Goal: Transaction & Acquisition: Book appointment/travel/reservation

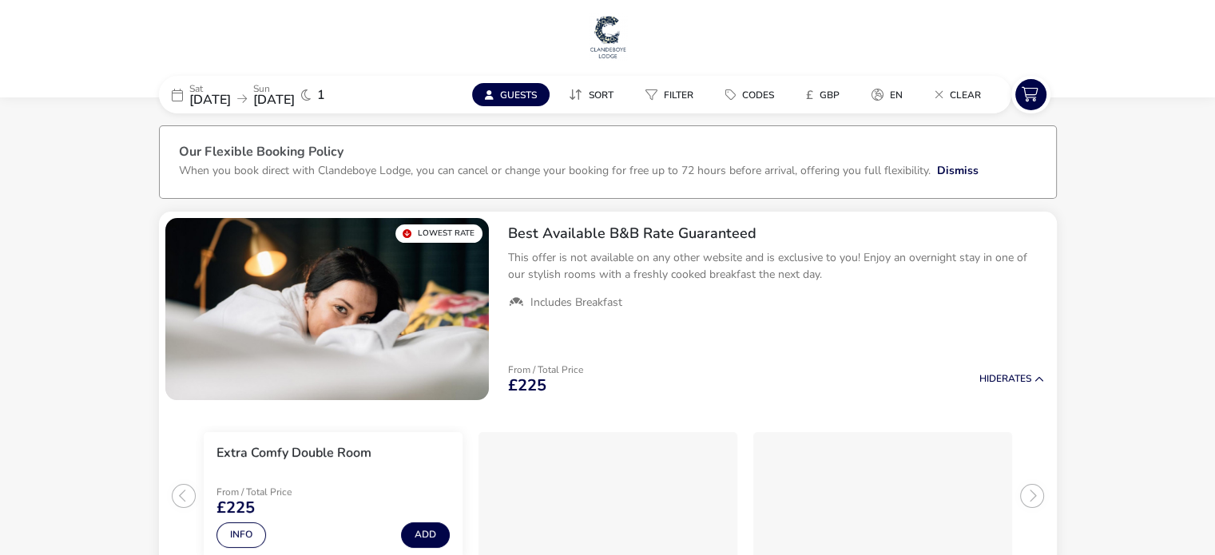
drag, startPoint x: 0, startPoint y: 0, endPoint x: 601, endPoint y: 37, distance: 601.9
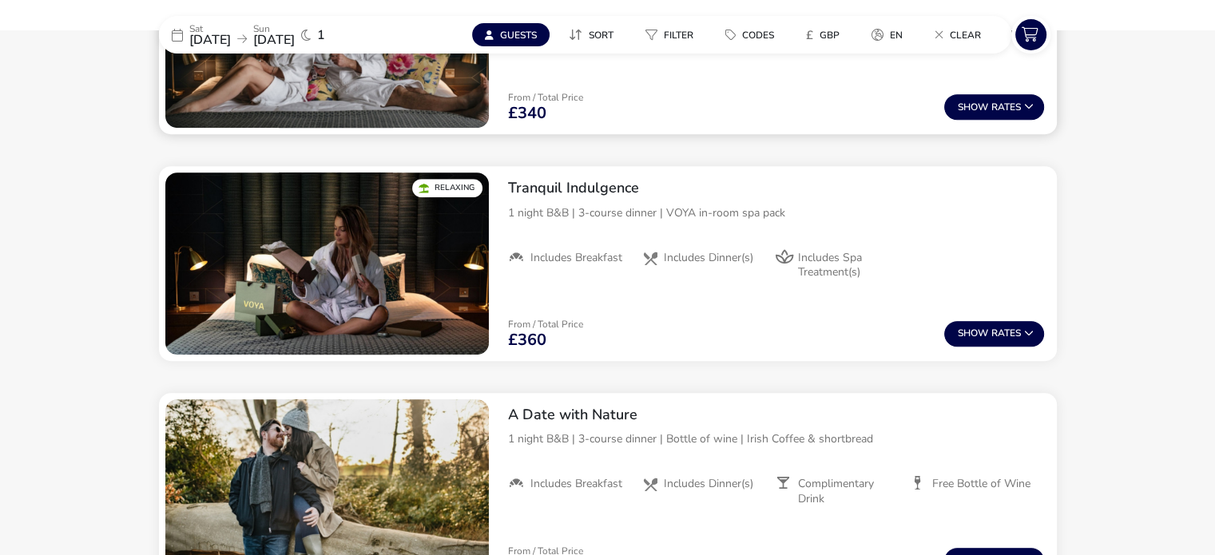
scroll to position [993, 0]
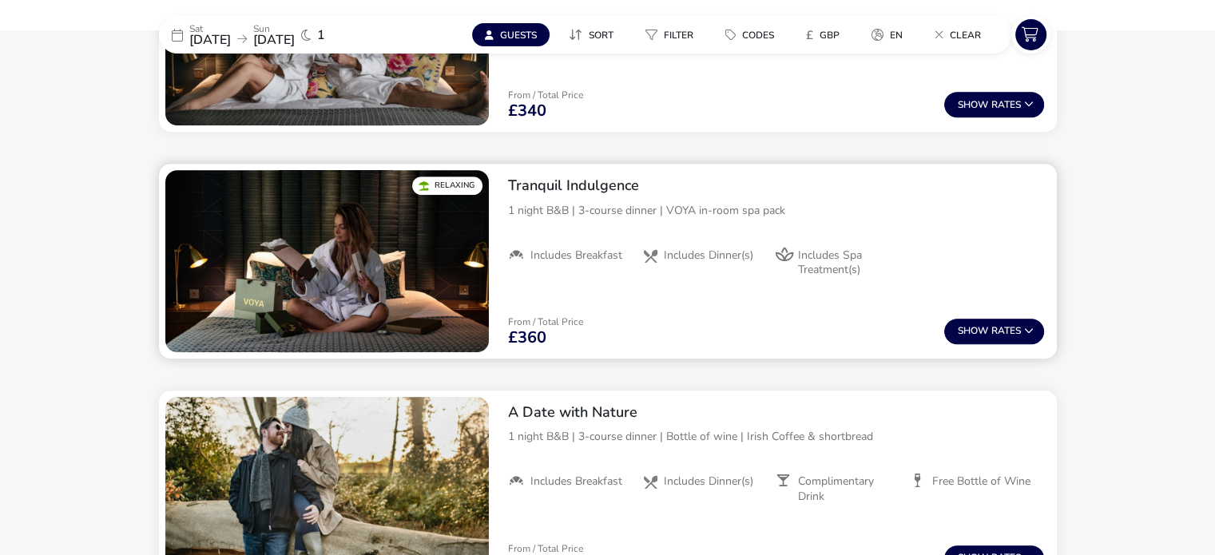
click at [791, 210] on p "1 night B&B | 3-course dinner | VOYA in-room spa pack" at bounding box center [776, 210] width 536 height 17
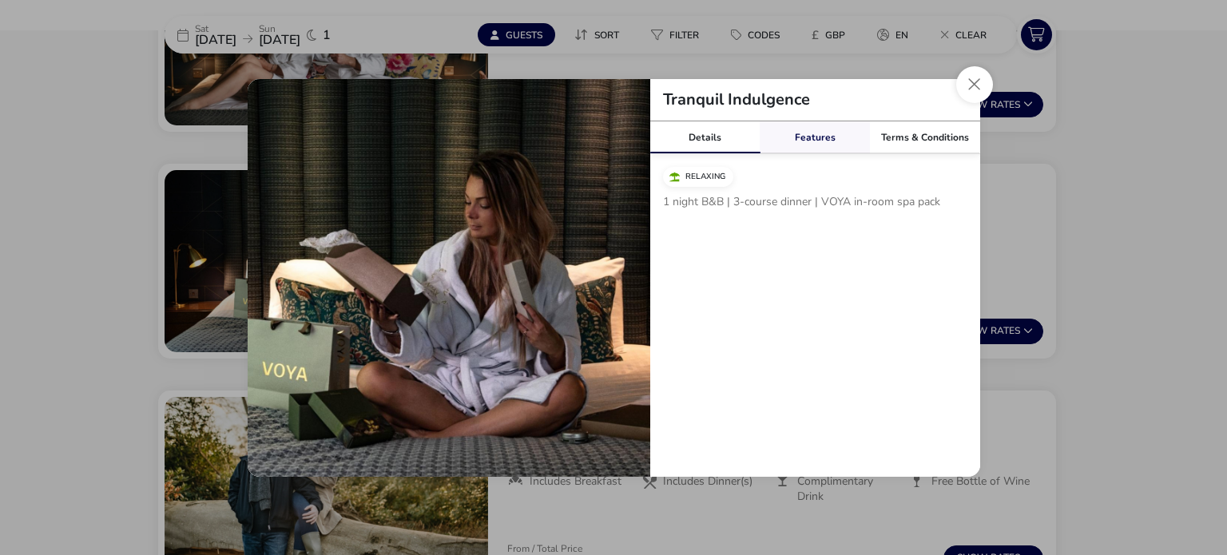
click at [823, 137] on link "Features" at bounding box center [815, 137] width 110 height 32
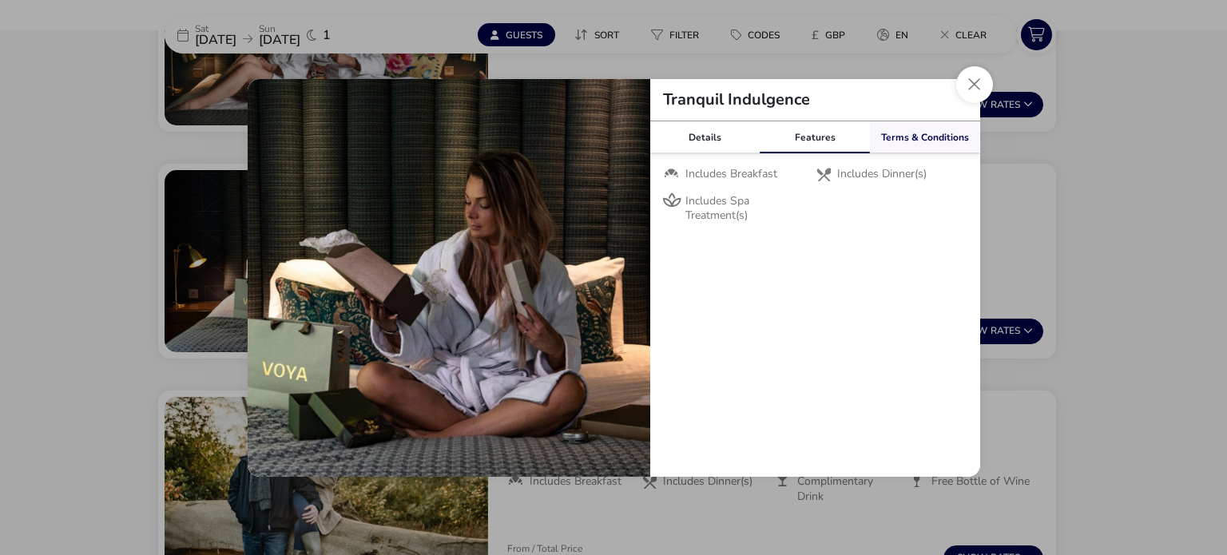
click at [918, 145] on link "Terms & Conditions" at bounding box center [925, 137] width 110 height 32
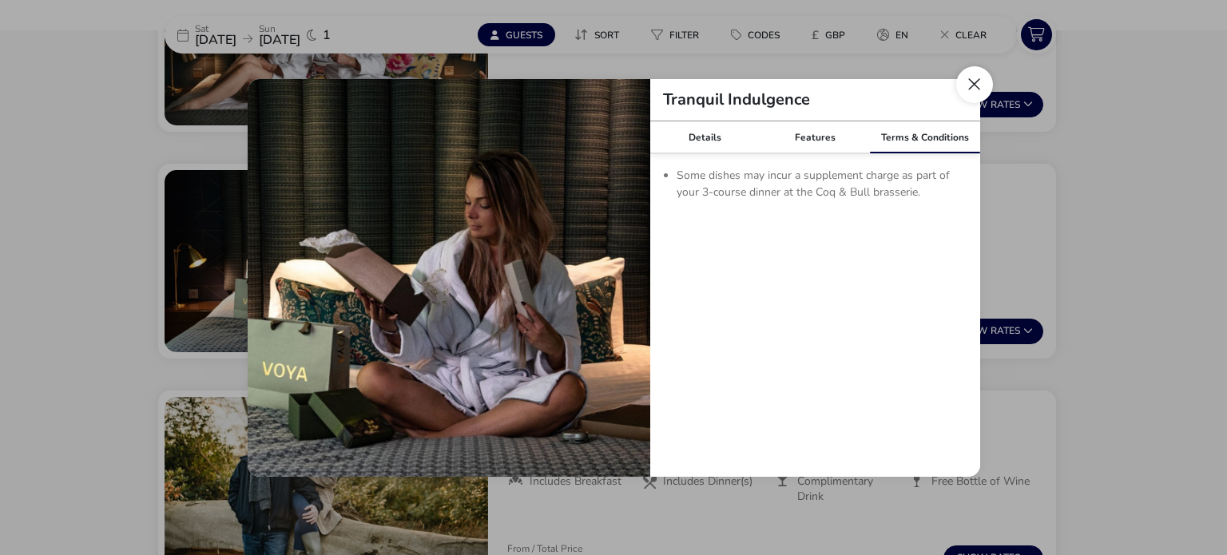
click at [974, 86] on button "Close modal" at bounding box center [974, 84] width 37 height 37
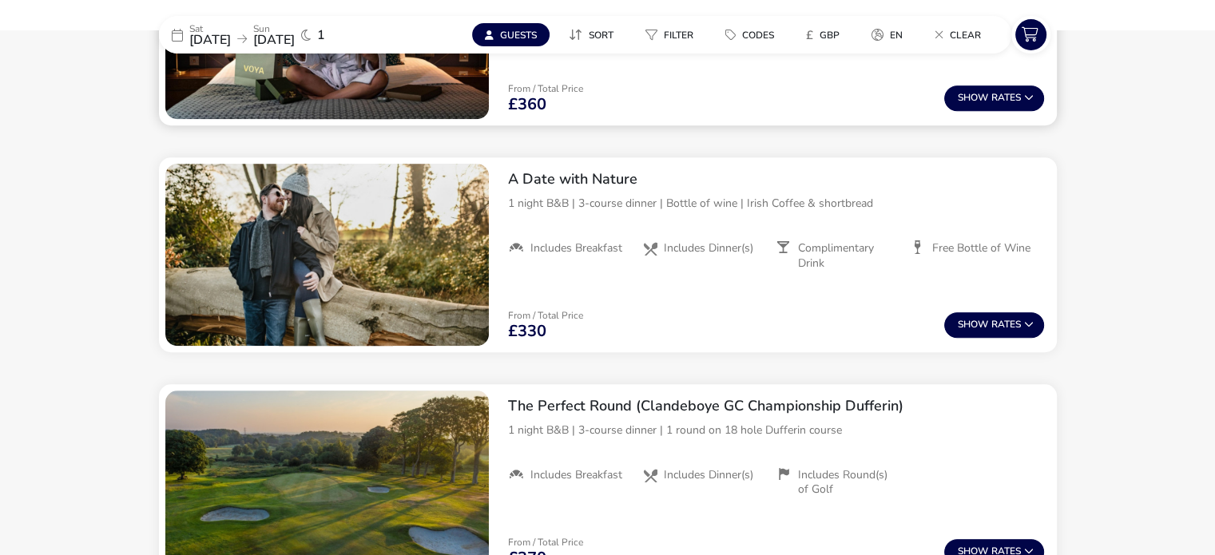
scroll to position [1227, 0]
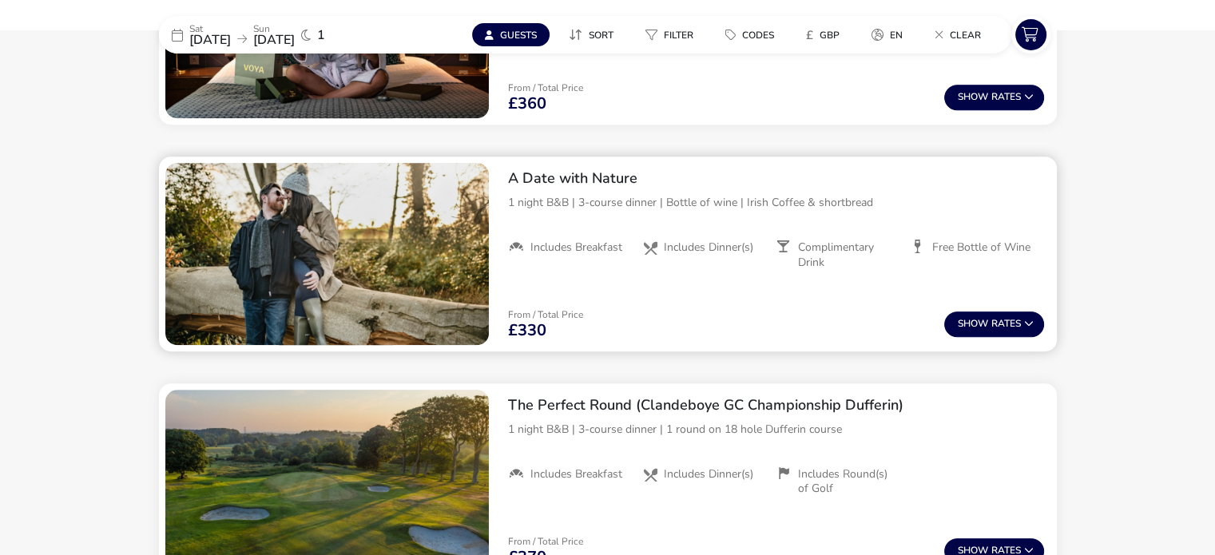
click at [578, 201] on p "1 night B&B | 3-course dinner | Bottle of wine | Irish Coffee & shortbread" at bounding box center [776, 202] width 536 height 17
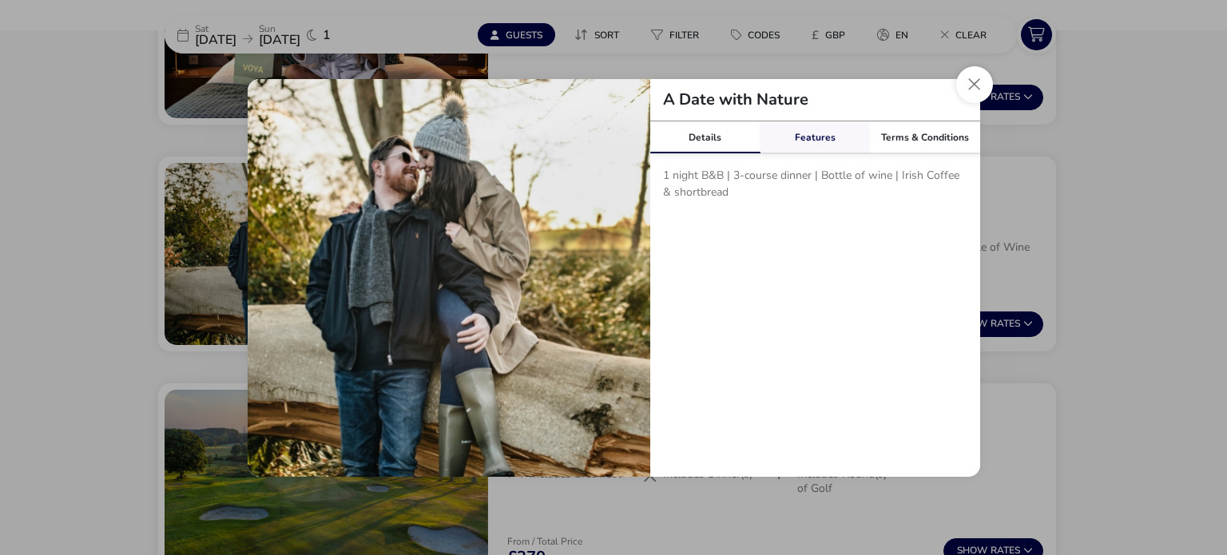
click at [796, 141] on link "Features" at bounding box center [815, 137] width 110 height 32
click at [927, 141] on link "Terms & Conditions" at bounding box center [925, 137] width 110 height 32
click at [981, 86] on button "Close modal" at bounding box center [974, 84] width 37 height 37
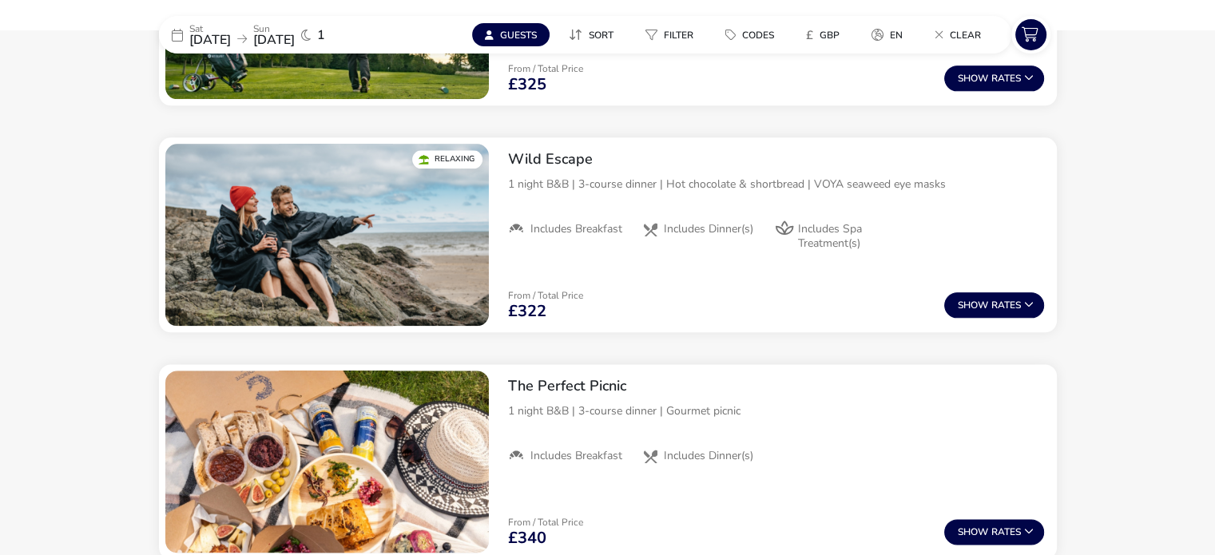
scroll to position [1929, 0]
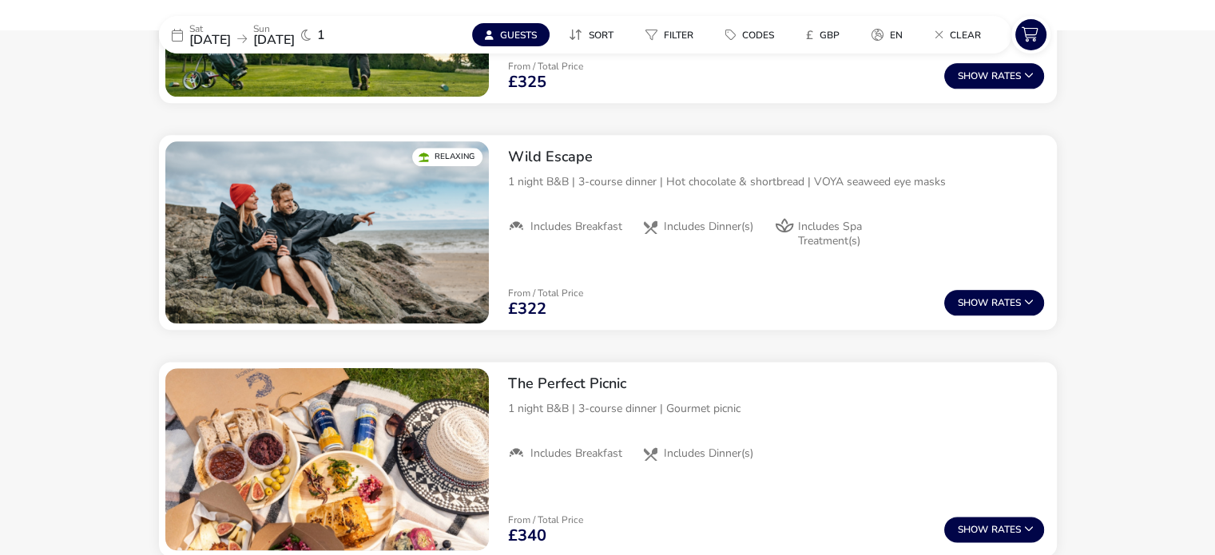
click at [772, 268] on div "Wild Escape 1 night B&B | 3-course dinner | Hot chocolate & shortbread | VOYA s…" at bounding box center [776, 232] width 562 height 195
click at [711, 192] on div "1 night B&B | 3-course dinner | Hot chocolate & shortbread | VOYA seaweed eye m…" at bounding box center [776, 190] width 536 height 34
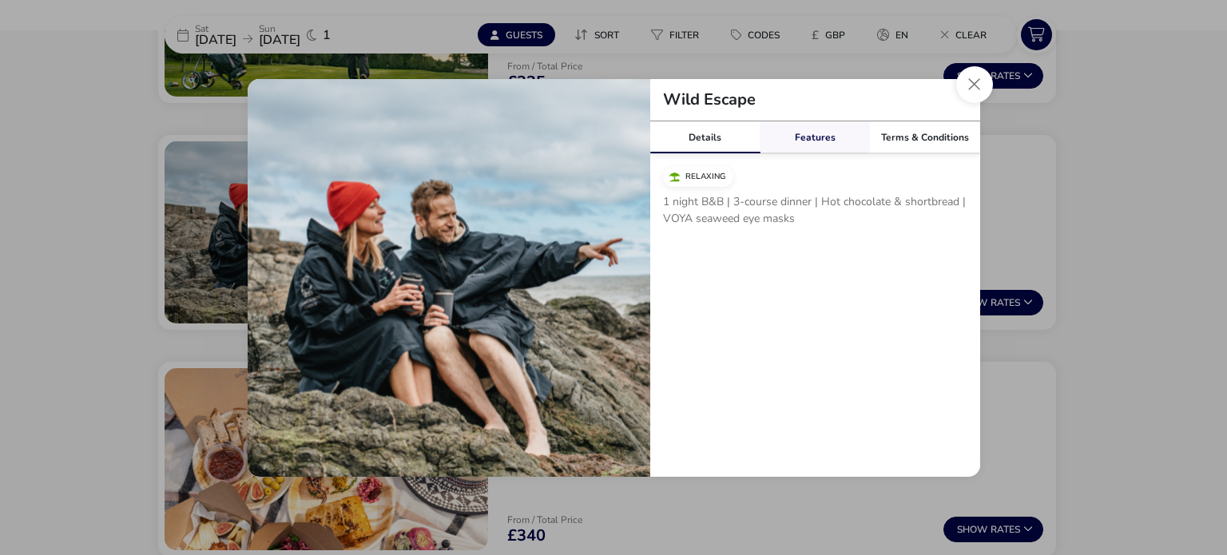
click at [794, 141] on link "Features" at bounding box center [815, 137] width 110 height 32
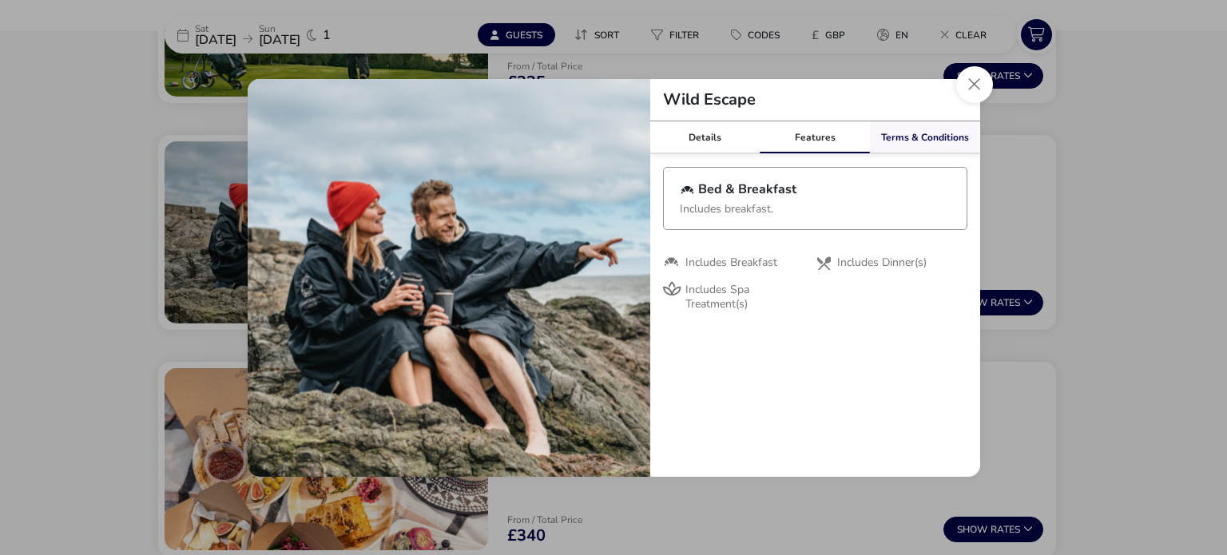
click at [887, 140] on link "Terms & Conditions" at bounding box center [925, 137] width 110 height 32
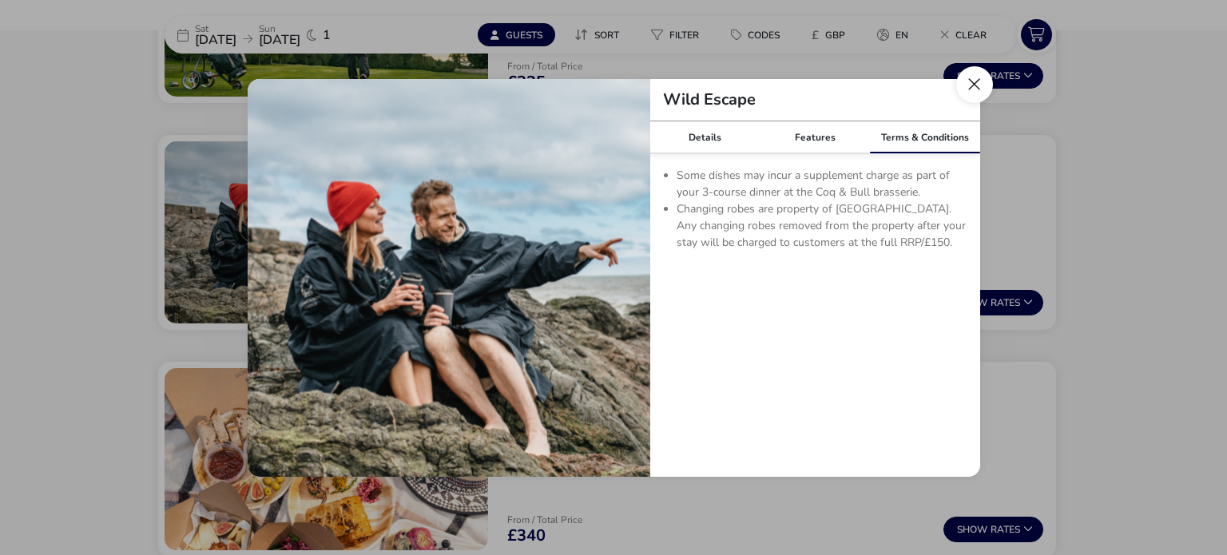
click at [973, 92] on button "Close modal" at bounding box center [974, 84] width 37 height 37
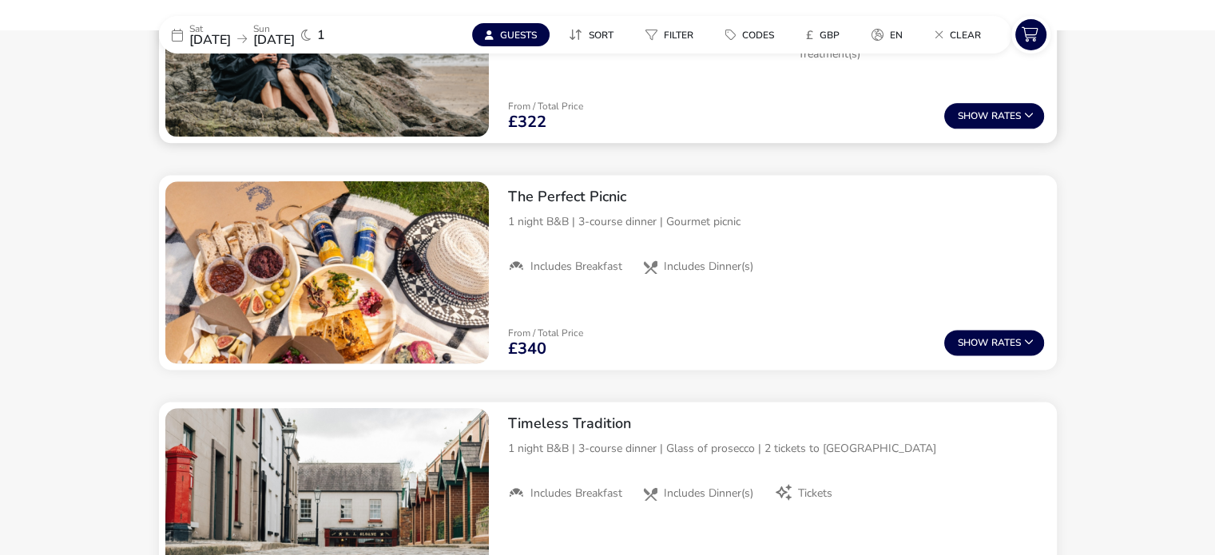
scroll to position [2124, 0]
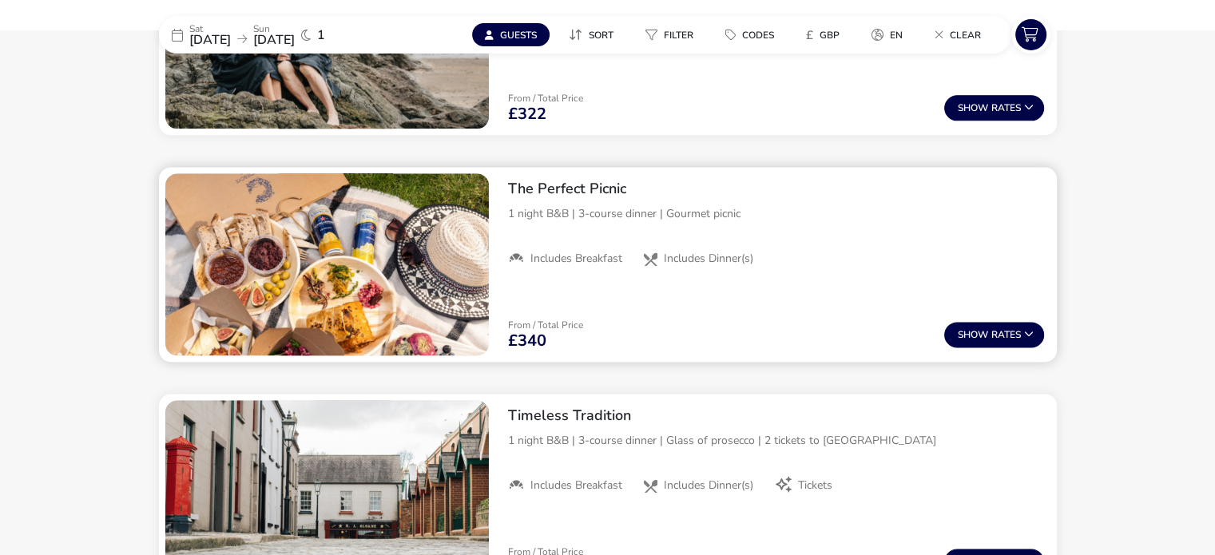
click at [612, 236] on div "1 night B&B | 3-course dinner | Gourmet picnic" at bounding box center [776, 222] width 536 height 34
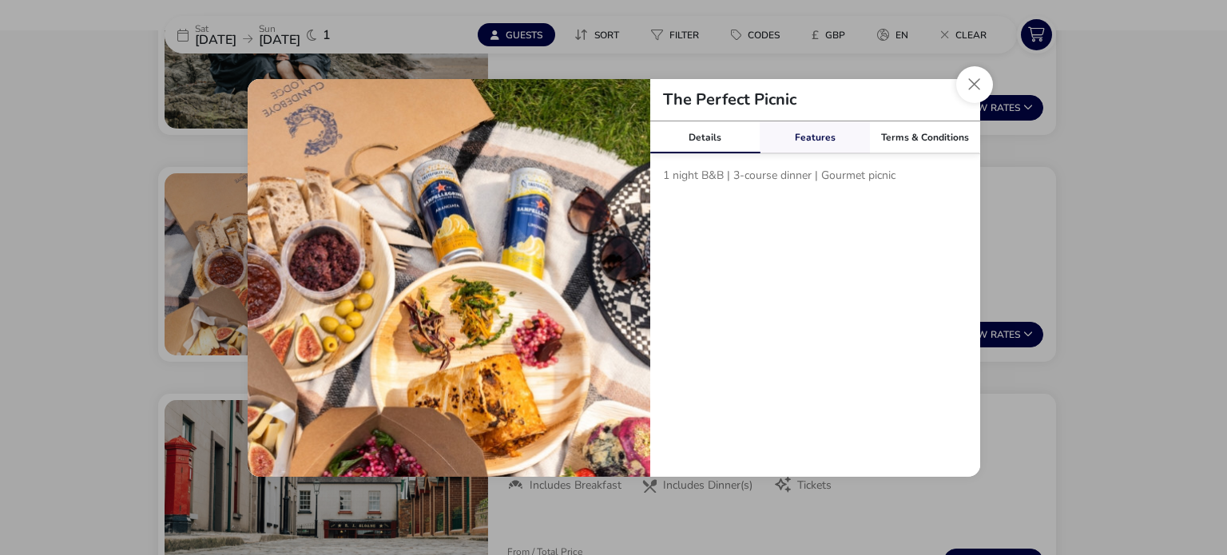
click at [832, 153] on div "Features" at bounding box center [815, 137] width 110 height 32
click at [897, 150] on link "Terms & Conditions" at bounding box center [925, 137] width 110 height 32
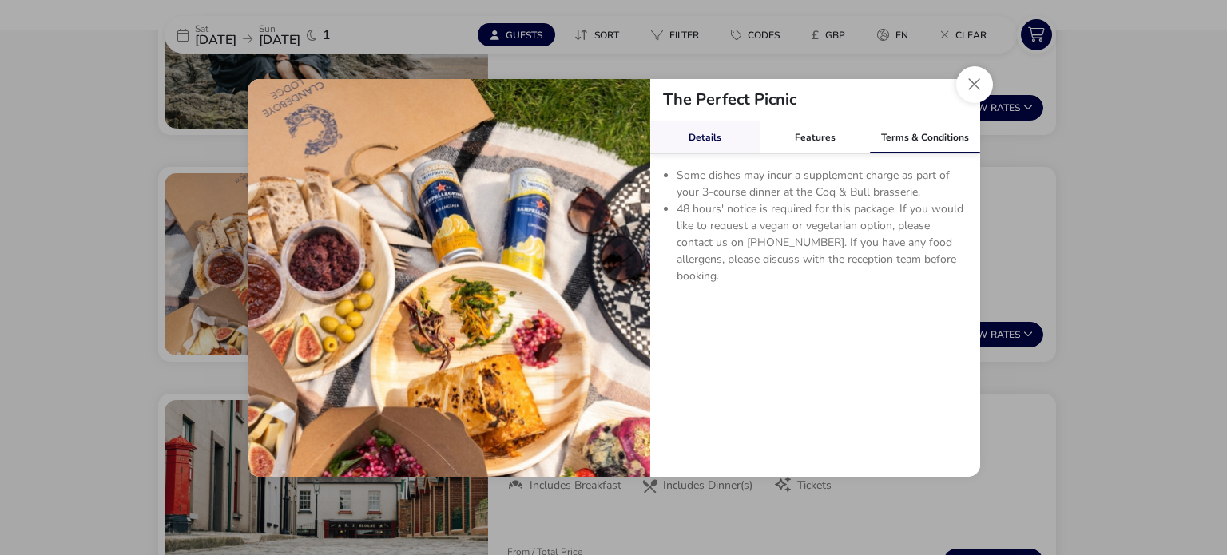
click at [721, 151] on link "Details" at bounding box center [705, 137] width 110 height 32
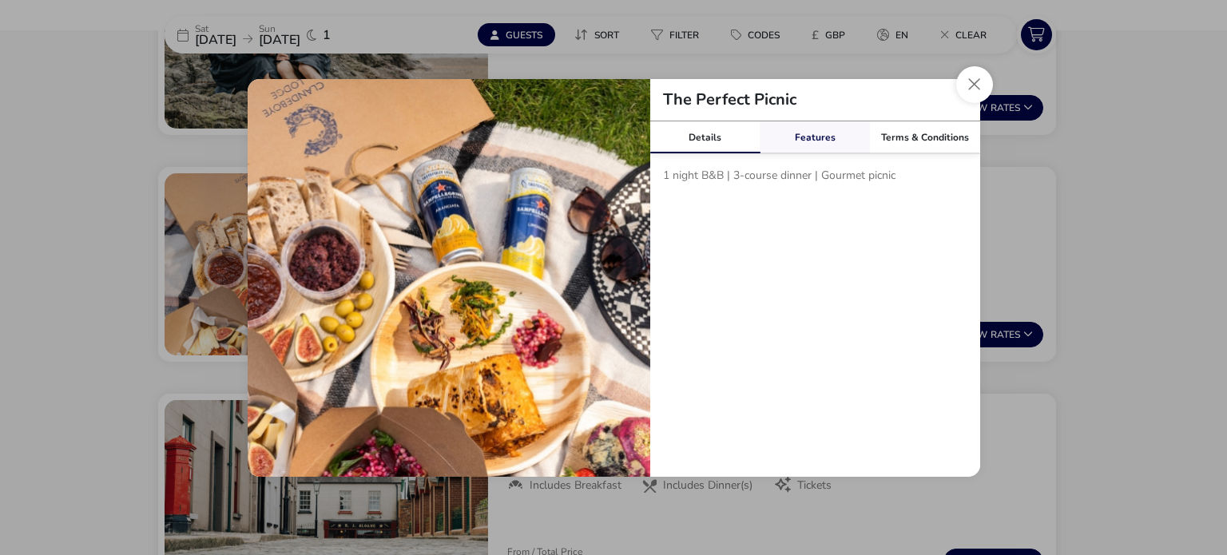
click at [804, 137] on link "Features" at bounding box center [815, 137] width 110 height 32
click at [974, 89] on button "Close modal" at bounding box center [974, 84] width 37 height 37
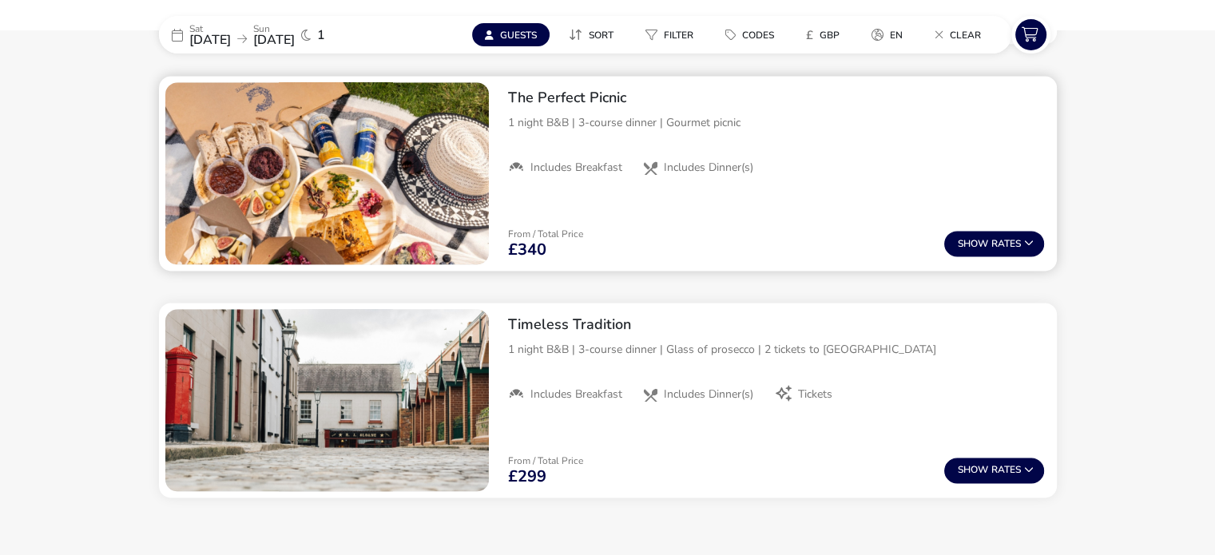
scroll to position [2261, 0]
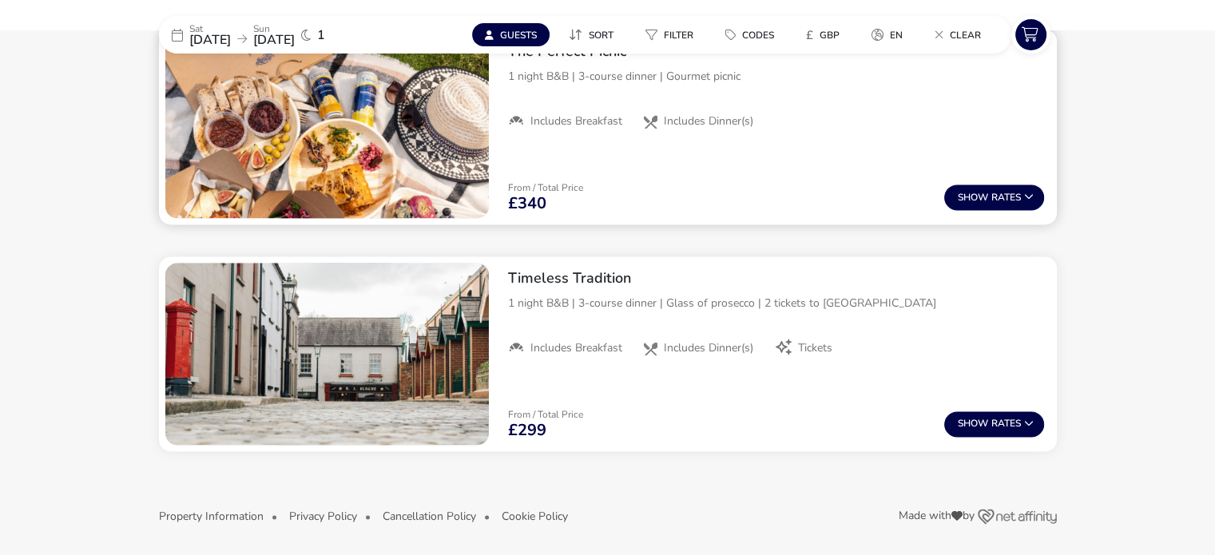
click at [718, 299] on p "1 night B&B | 3-course dinner | Glass of prosecco | 2 tickets to Ulster Folk Mu…" at bounding box center [776, 303] width 536 height 17
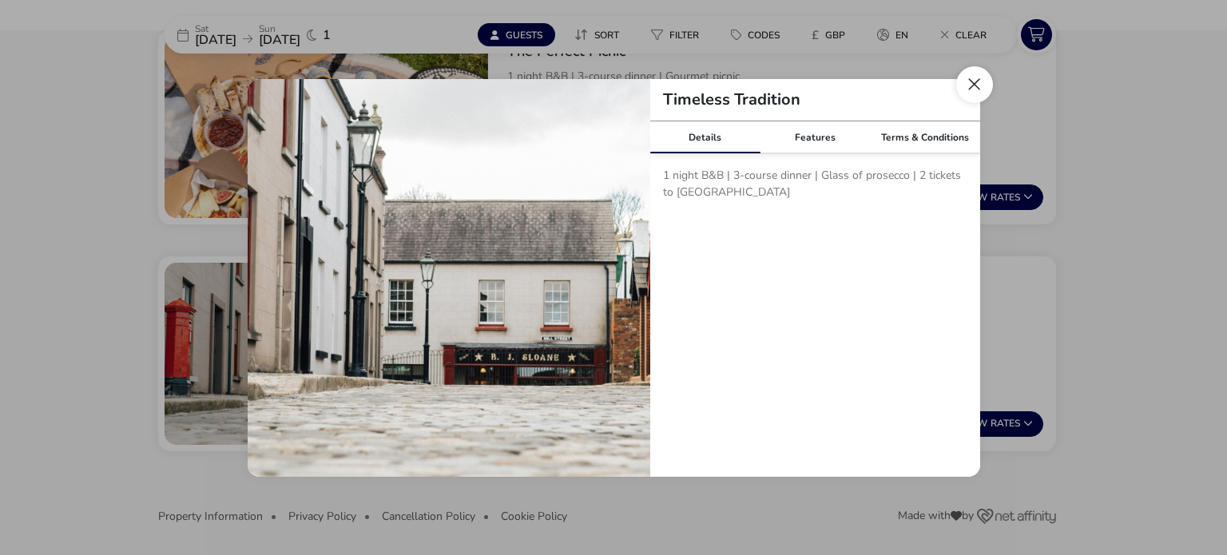
click at [972, 95] on button "Close modal" at bounding box center [974, 84] width 37 height 37
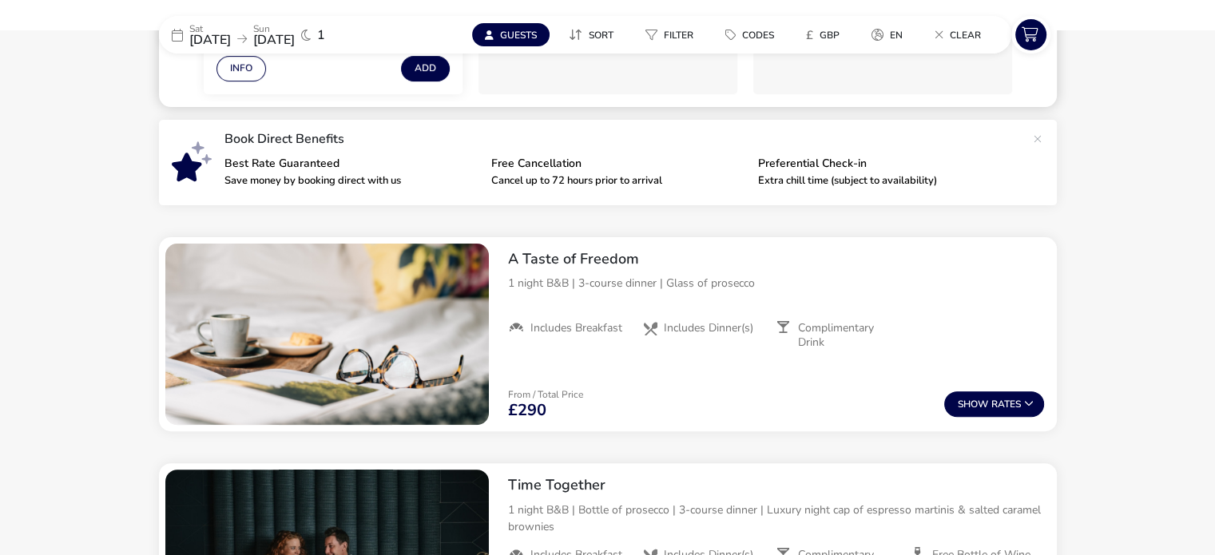
scroll to position [459, 0]
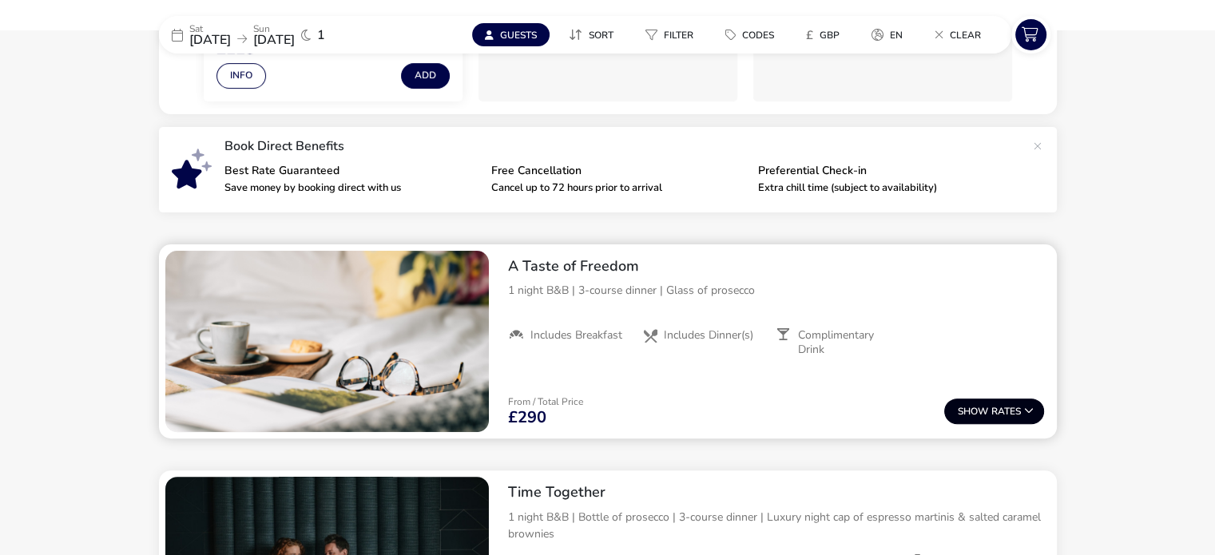
click at [984, 415] on span "Show" at bounding box center [975, 412] width 34 height 10
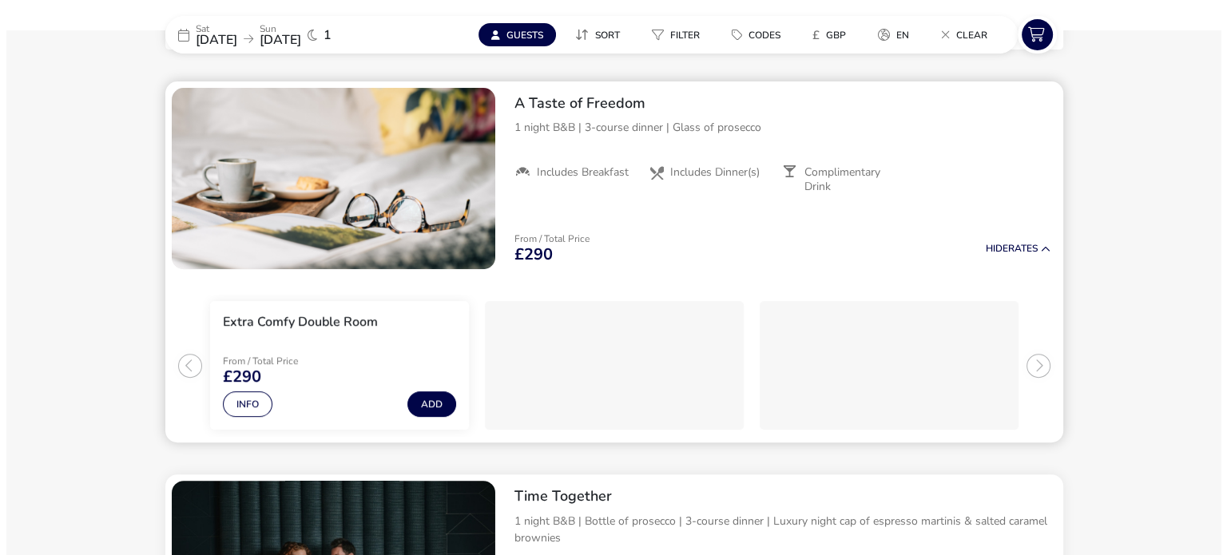
scroll to position [623, 0]
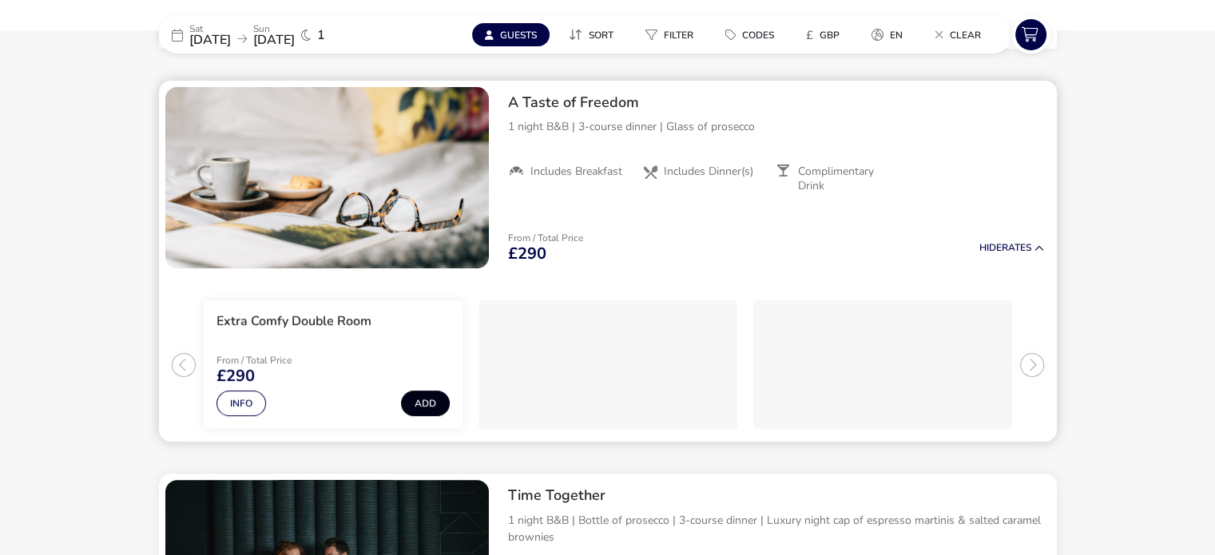
click at [431, 399] on button "Add" at bounding box center [425, 404] width 49 height 26
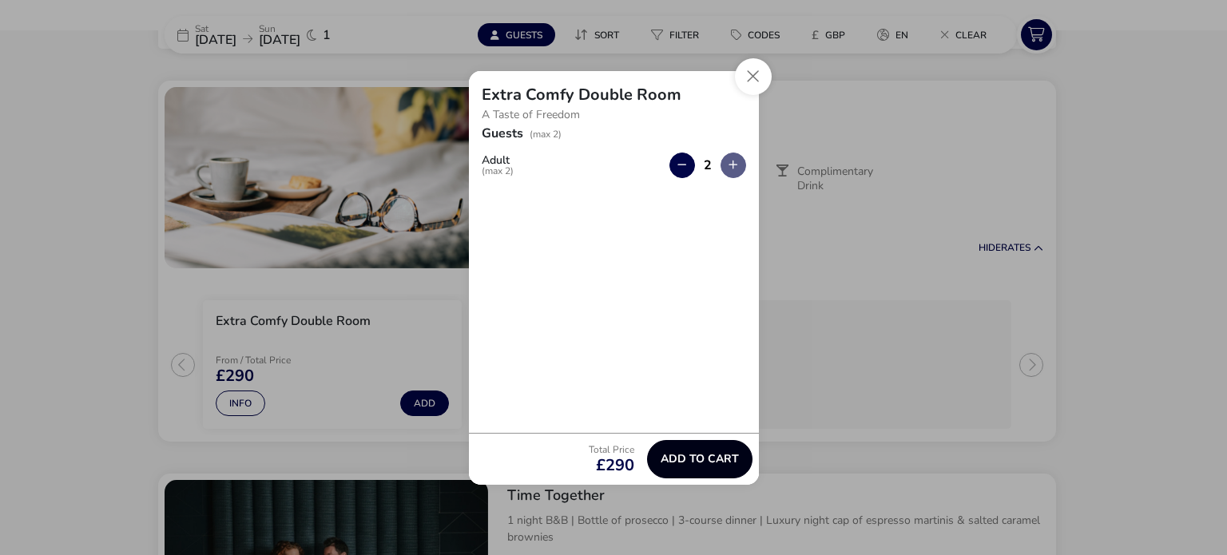
click at [689, 469] on button "Add to cart" at bounding box center [699, 459] width 105 height 38
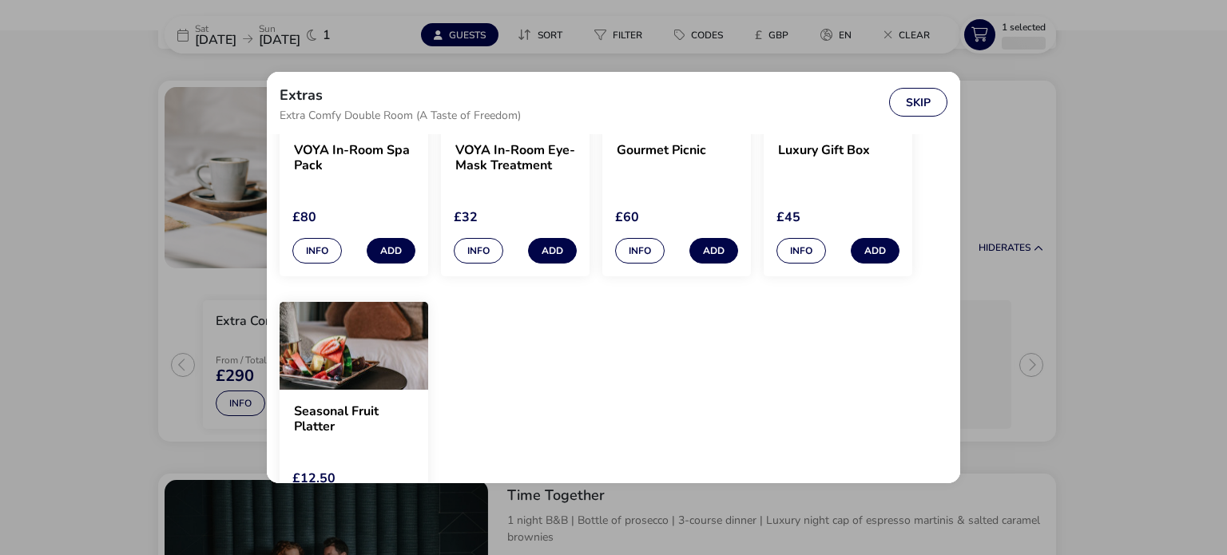
scroll to position [165, 0]
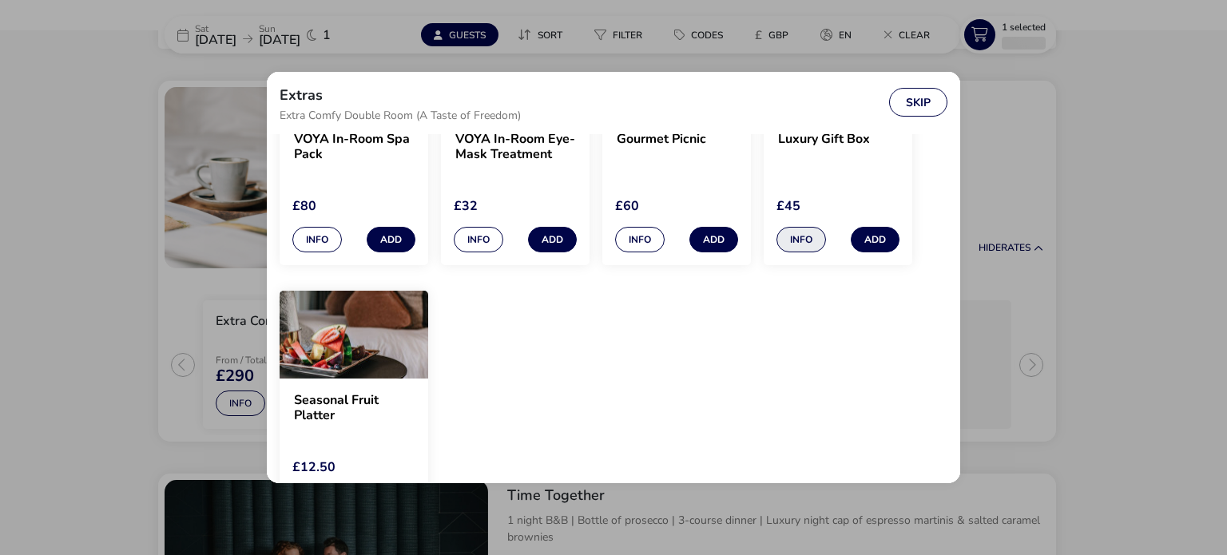
click at [797, 237] on button "Info" at bounding box center [802, 240] width 50 height 26
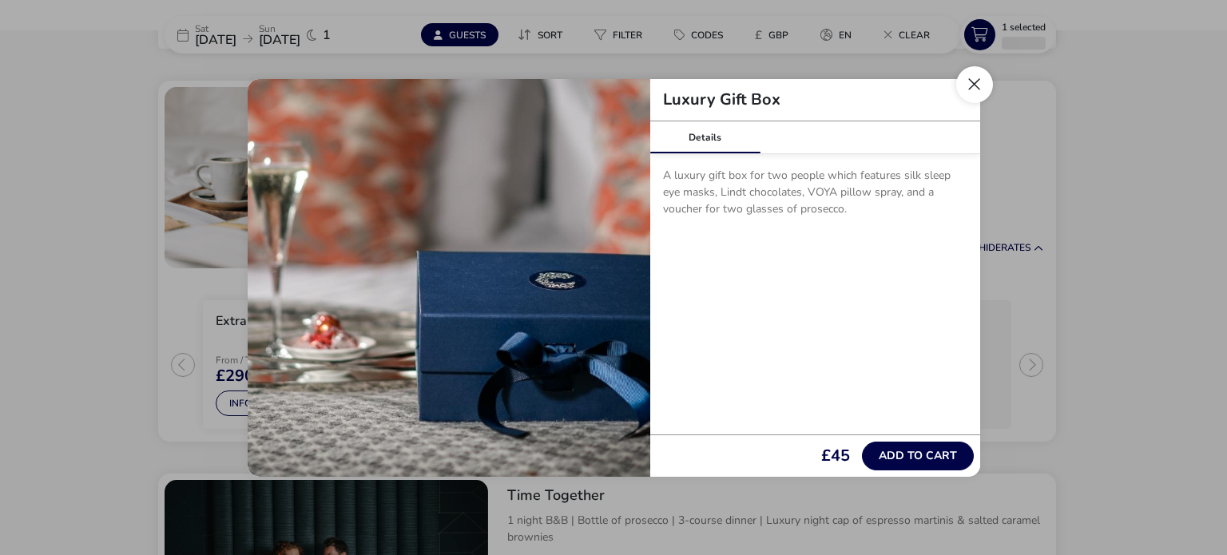
click at [987, 82] on button "Close" at bounding box center [974, 84] width 37 height 37
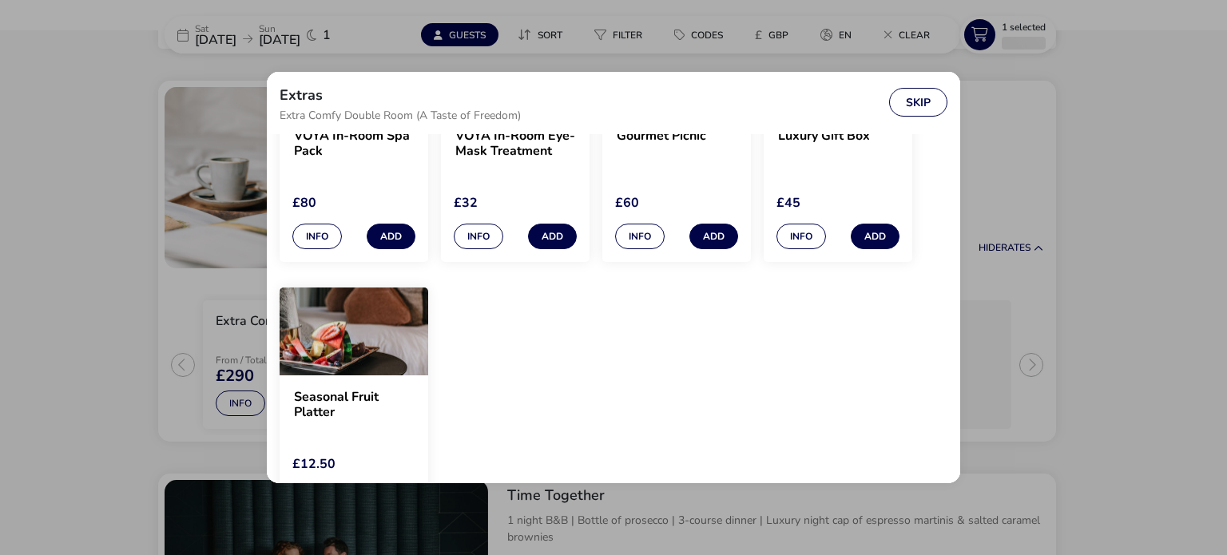
scroll to position [244, 0]
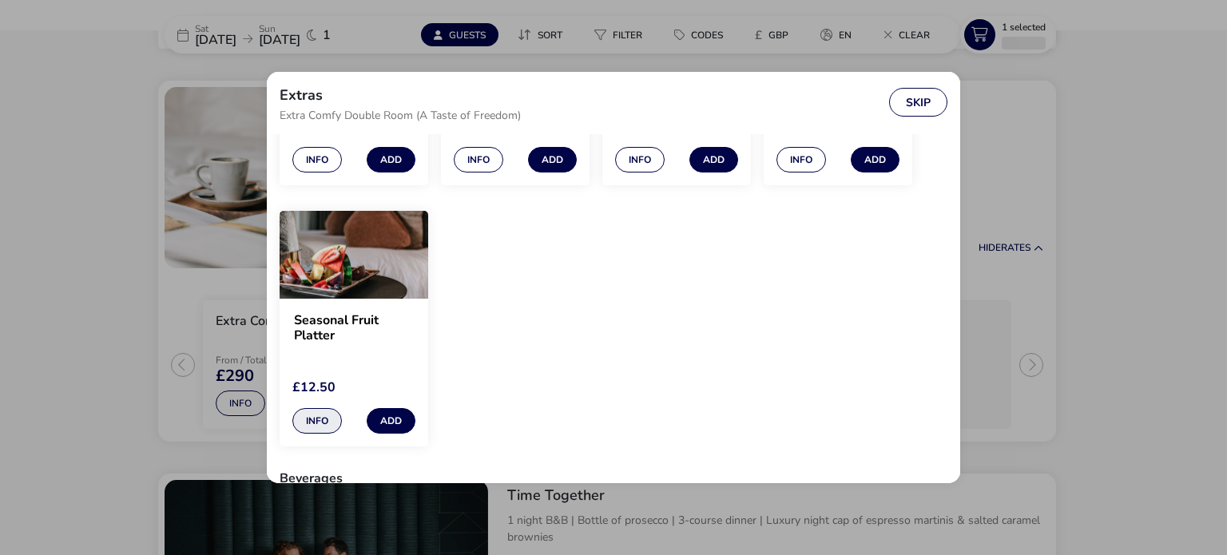
click at [326, 428] on button "Info" at bounding box center [317, 421] width 50 height 26
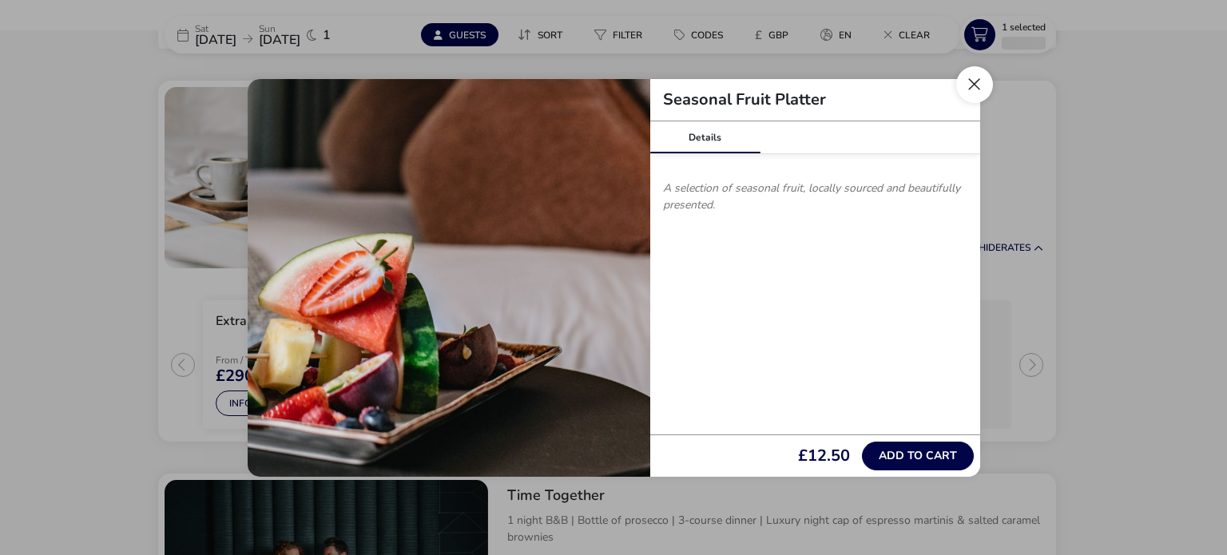
click at [977, 83] on button "Close" at bounding box center [974, 84] width 37 height 37
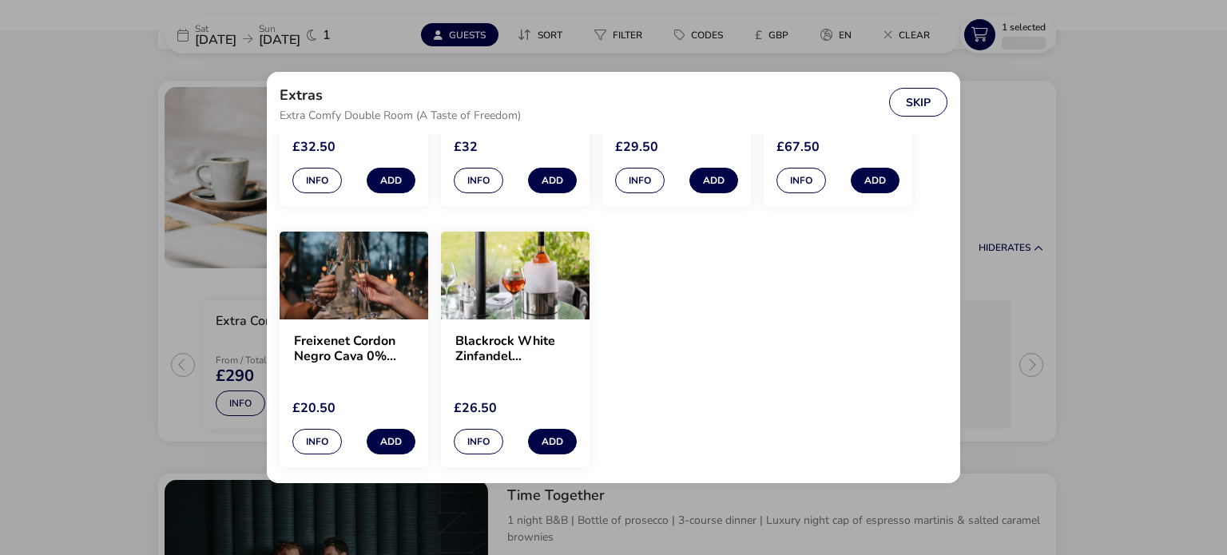
scroll to position [809, 0]
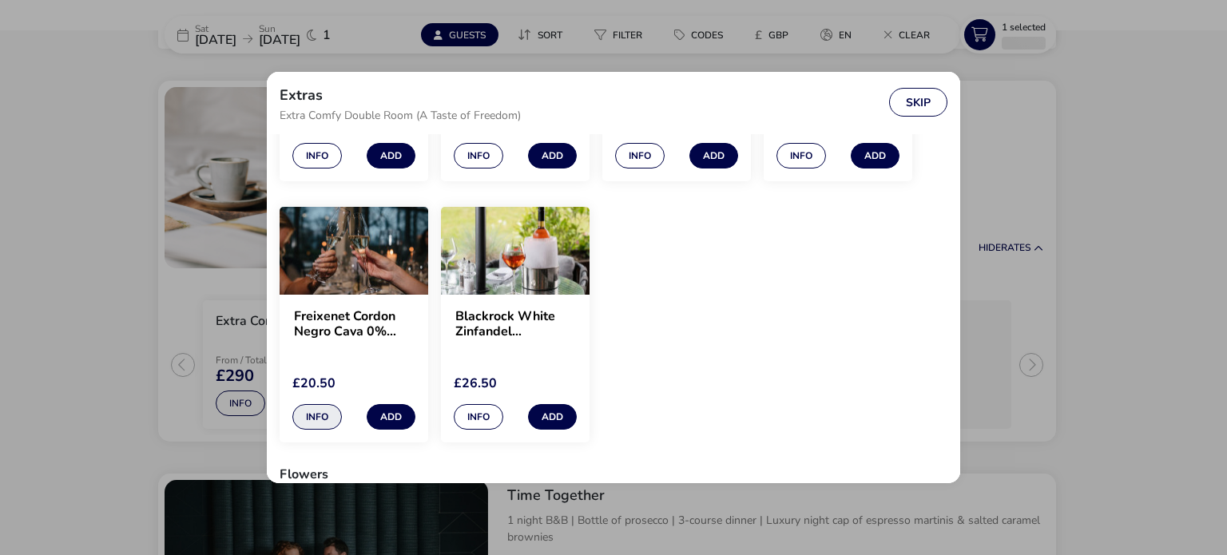
click at [320, 410] on button "Info" at bounding box center [317, 417] width 50 height 26
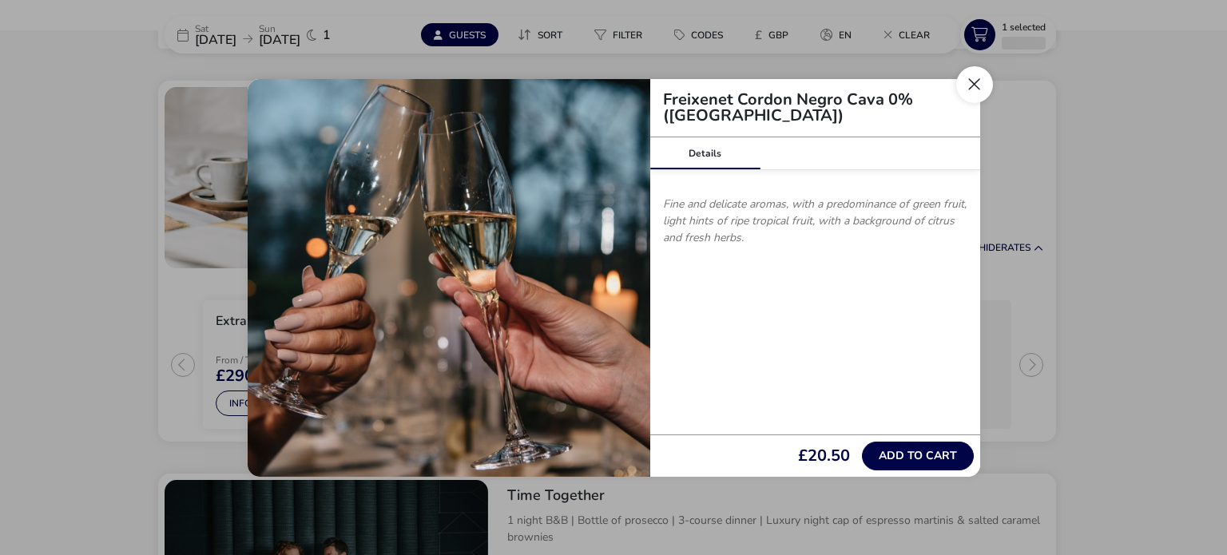
click at [979, 89] on button "Close" at bounding box center [974, 84] width 37 height 37
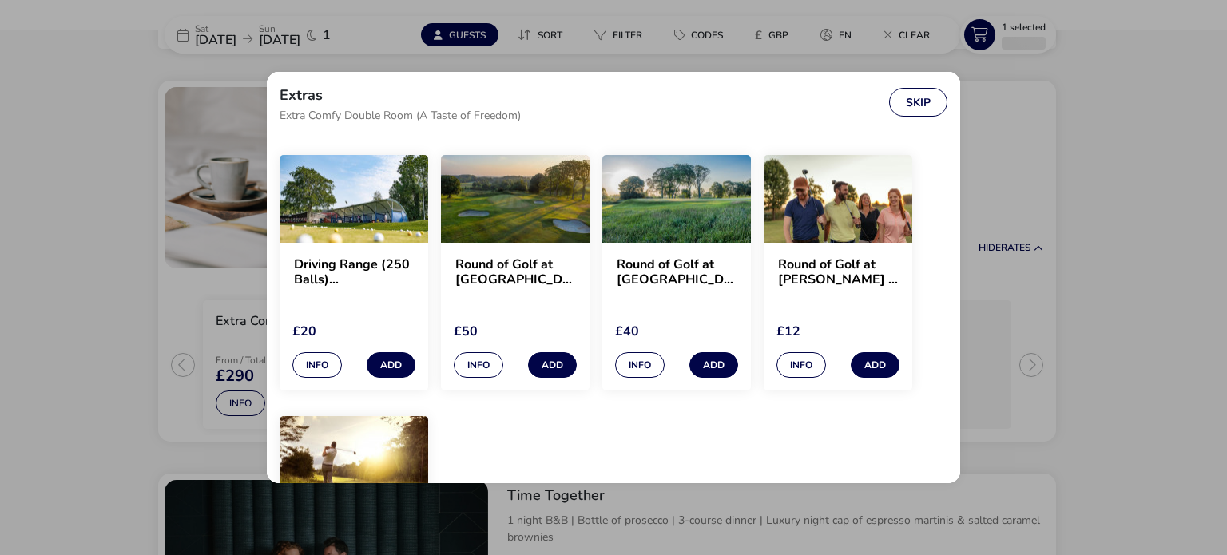
scroll to position [1460, 0]
click at [312, 367] on button "Info" at bounding box center [317, 366] width 50 height 26
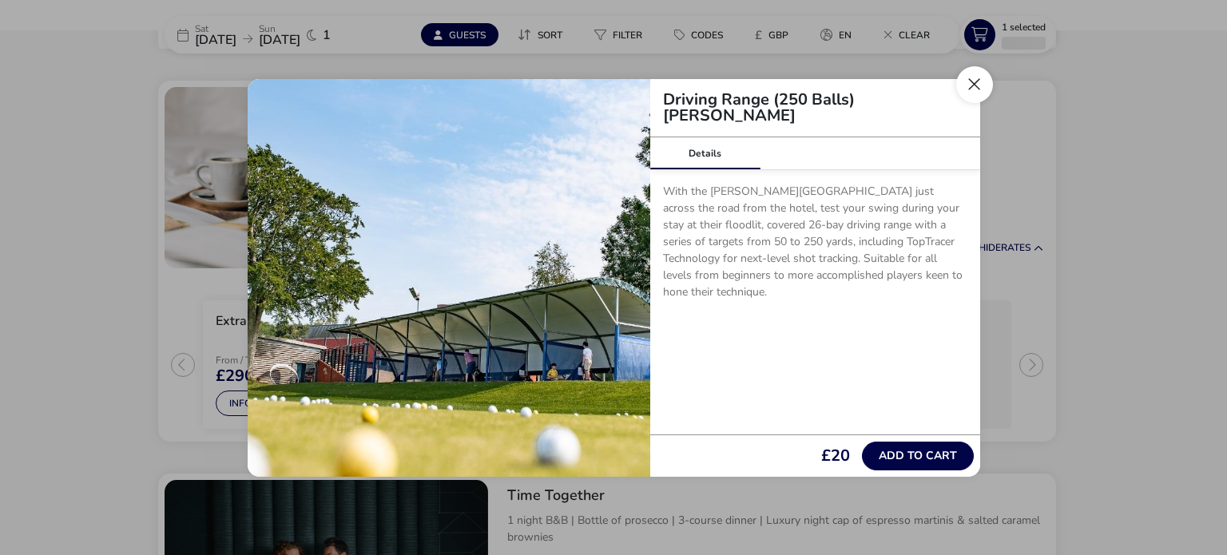
click at [971, 88] on button "Close" at bounding box center [974, 84] width 37 height 37
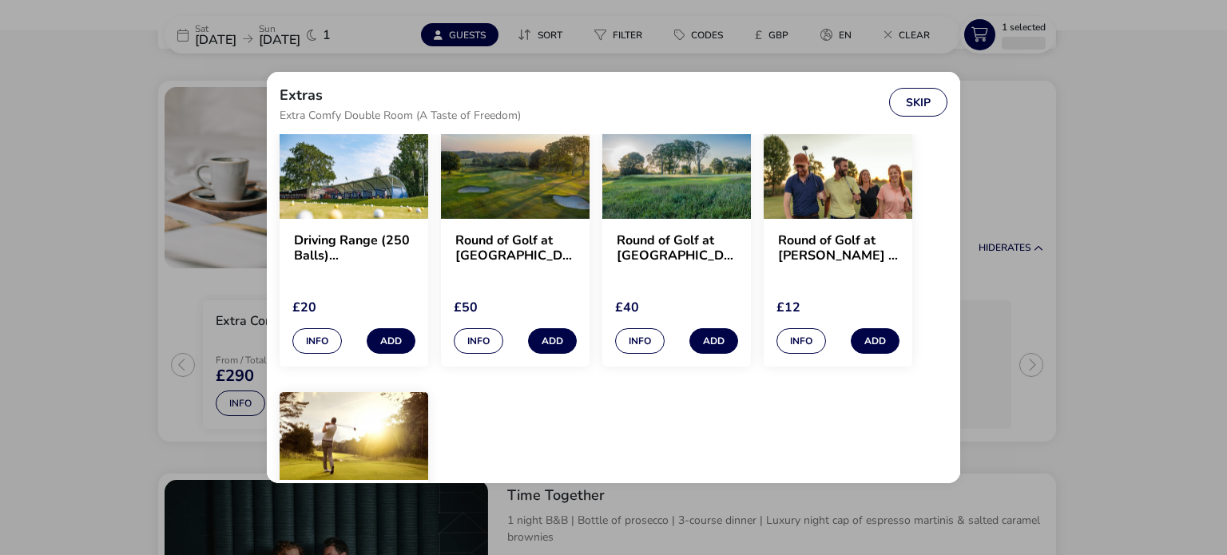
scroll to position [1485, 0]
click at [789, 333] on button "Info" at bounding box center [802, 341] width 50 height 26
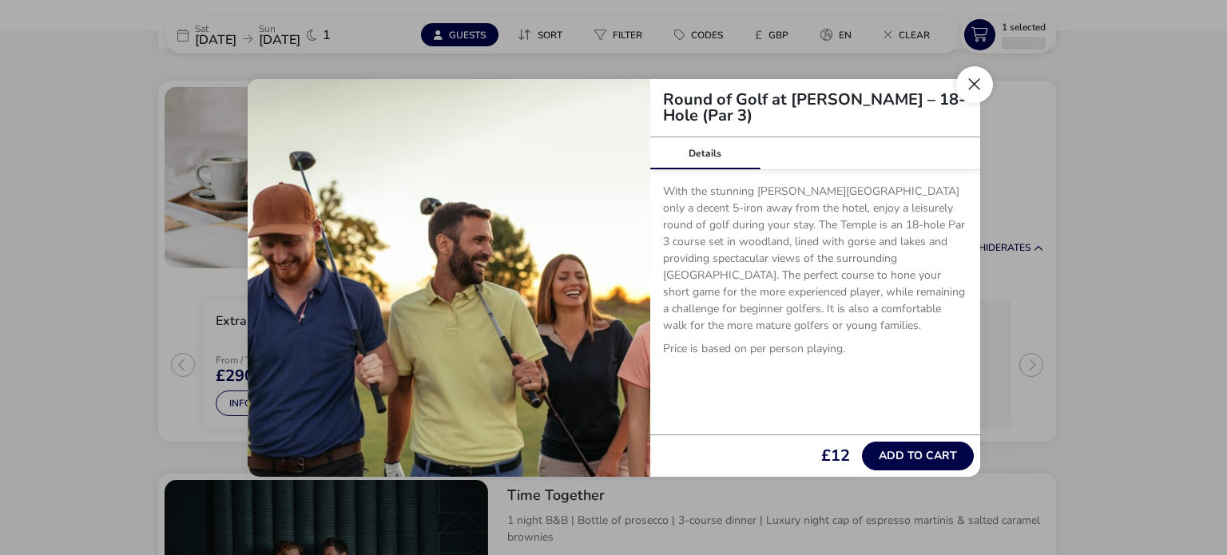
click at [975, 88] on button "Close" at bounding box center [974, 84] width 37 height 37
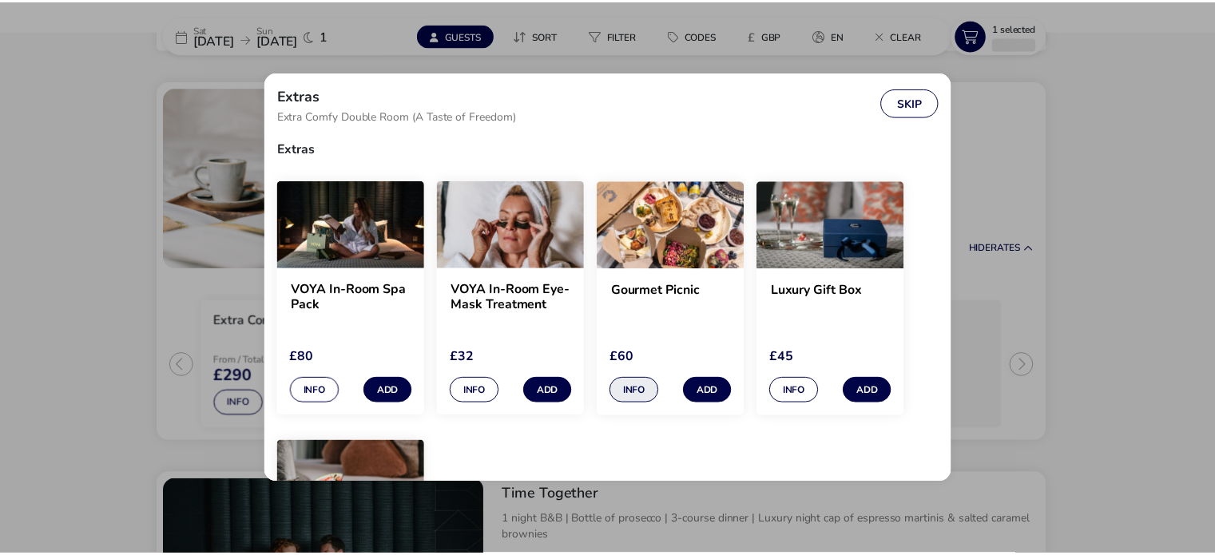
scroll to position [0, 0]
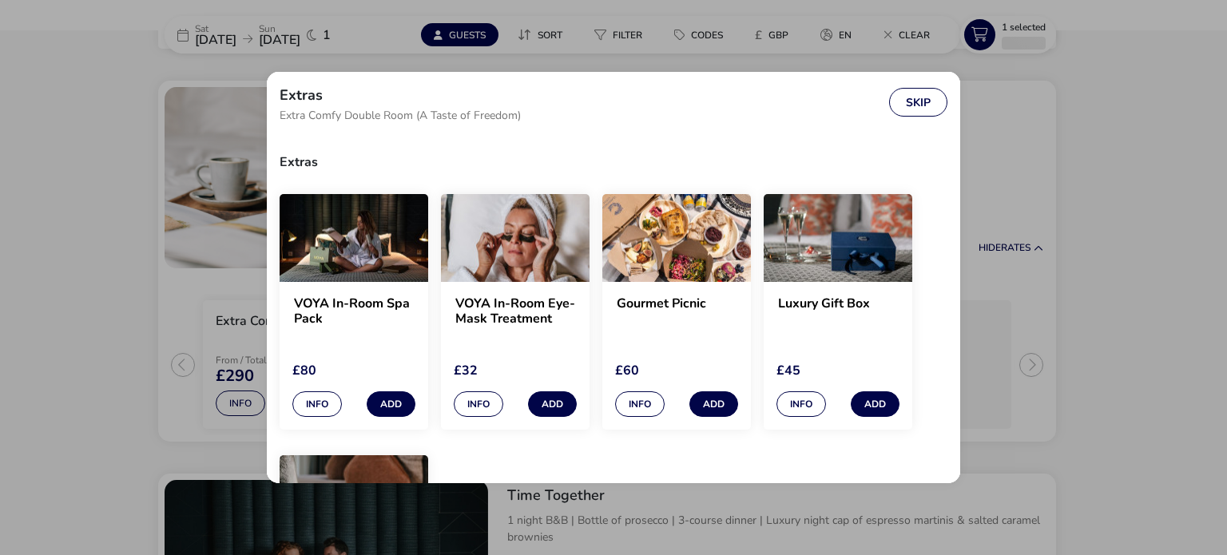
click at [928, 87] on div "Extras Extra Comfy Double Room (A Taste of Freedom) Skip" at bounding box center [613, 103] width 693 height 62
click at [924, 94] on button "Skip" at bounding box center [918, 102] width 58 height 29
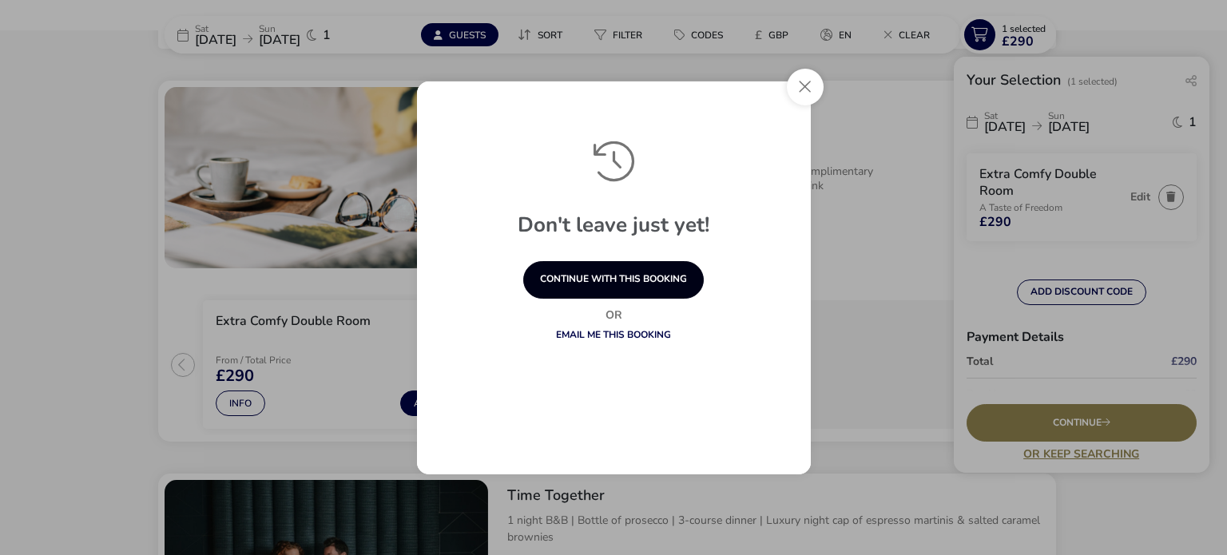
click at [644, 285] on button "continue with this booking" at bounding box center [613, 280] width 181 height 38
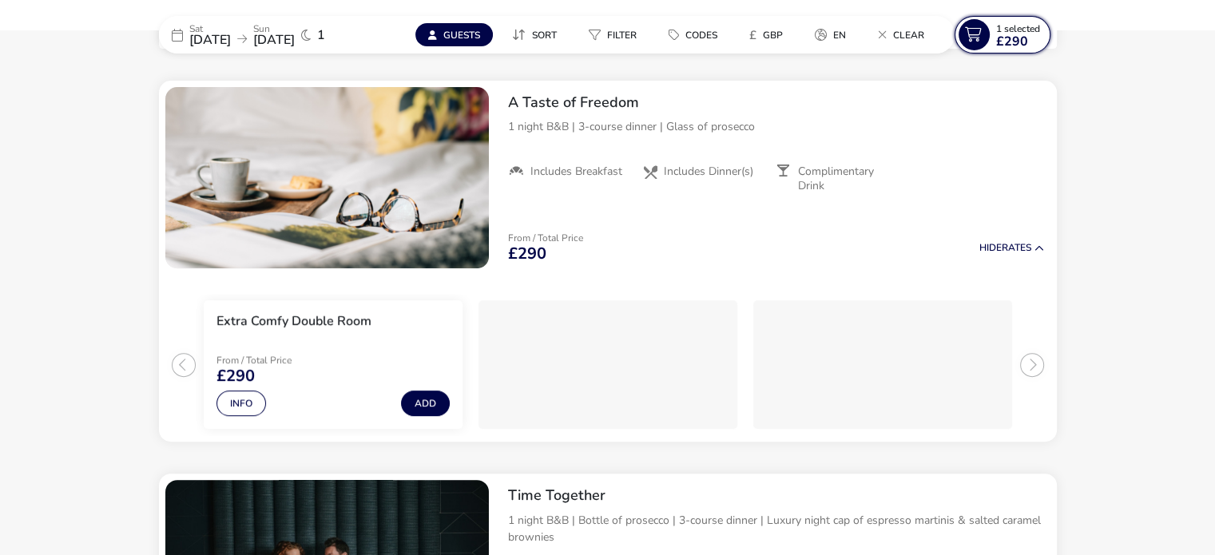
click at [1011, 36] on span "£290" at bounding box center [1012, 41] width 32 height 13
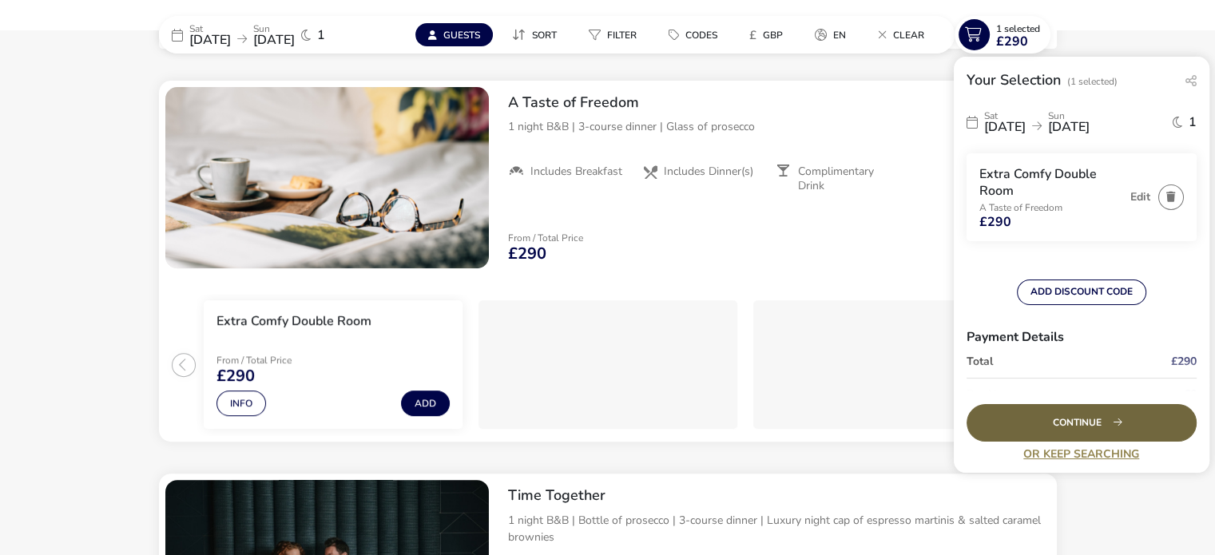
click at [1047, 427] on div "Continue" at bounding box center [1082, 423] width 230 height 38
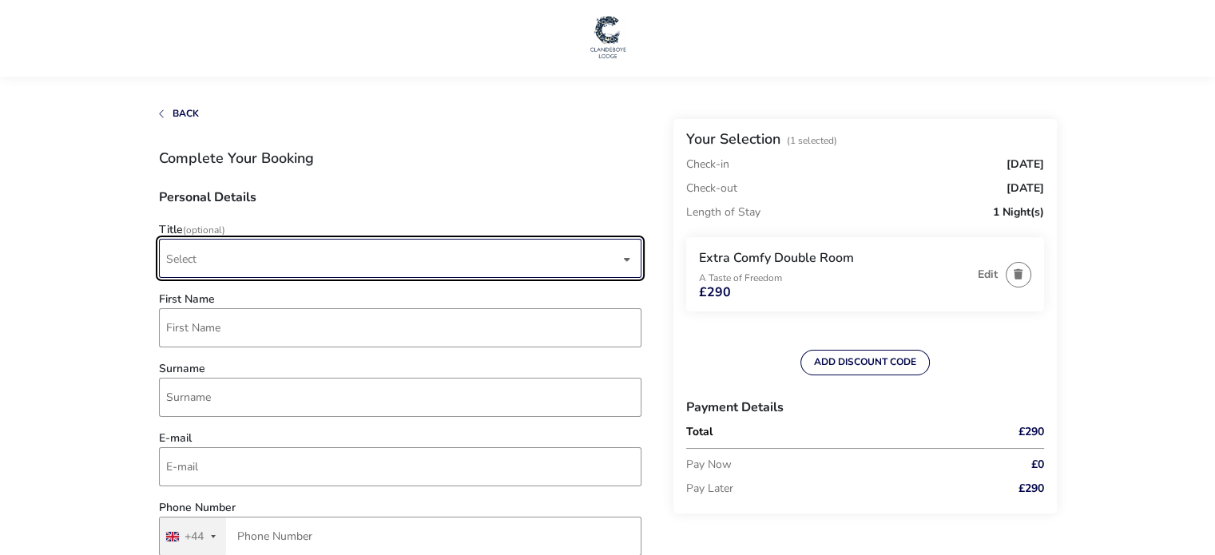
click at [347, 244] on span "Select" at bounding box center [393, 259] width 454 height 38
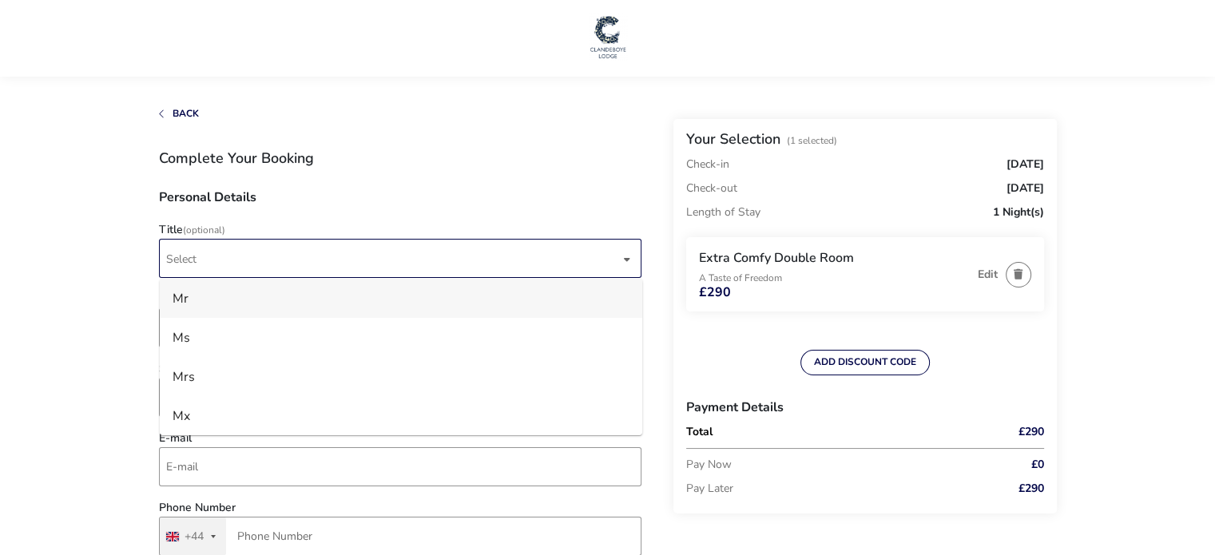
click at [236, 295] on li "Mr" at bounding box center [401, 298] width 483 height 39
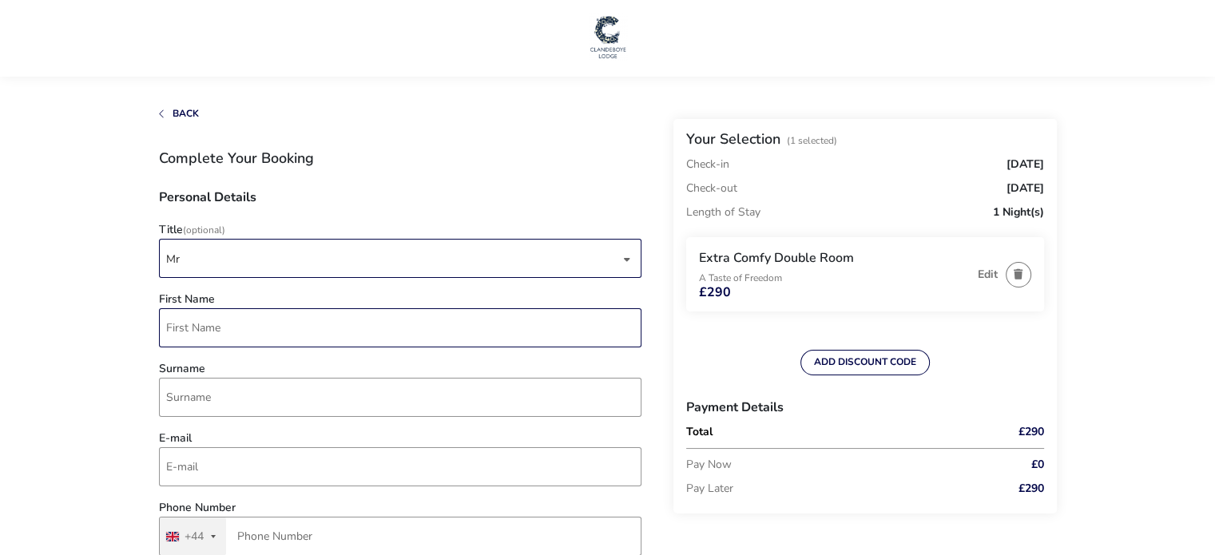
click at [224, 323] on input "First Name" at bounding box center [400, 327] width 483 height 39
type input "[PERSON_NAME]"
type input "Herald"
type input "dherald93@gmail.com"
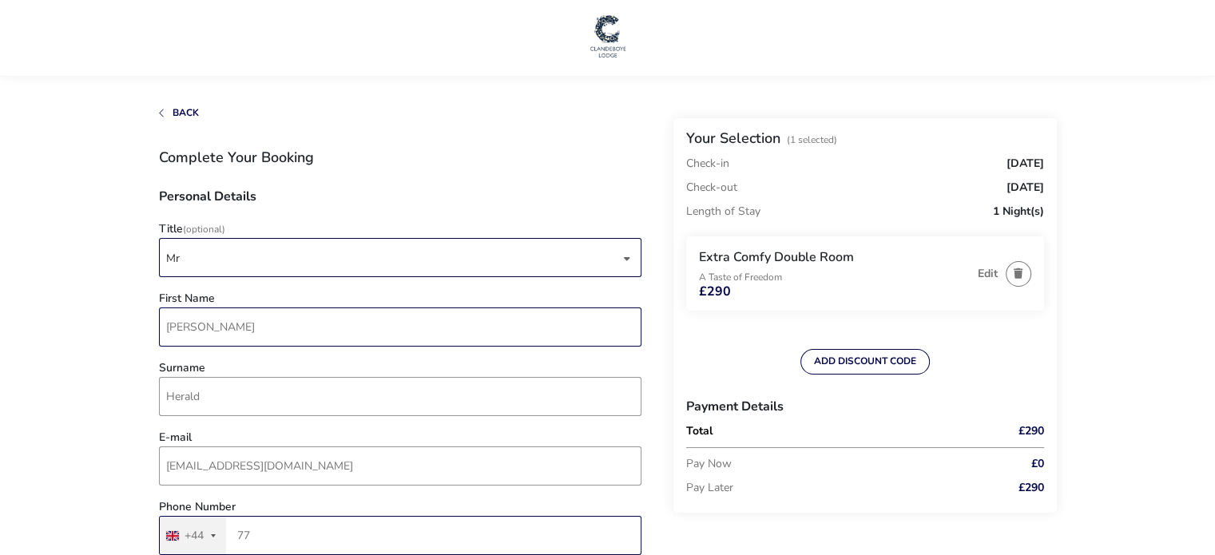
type input "7"
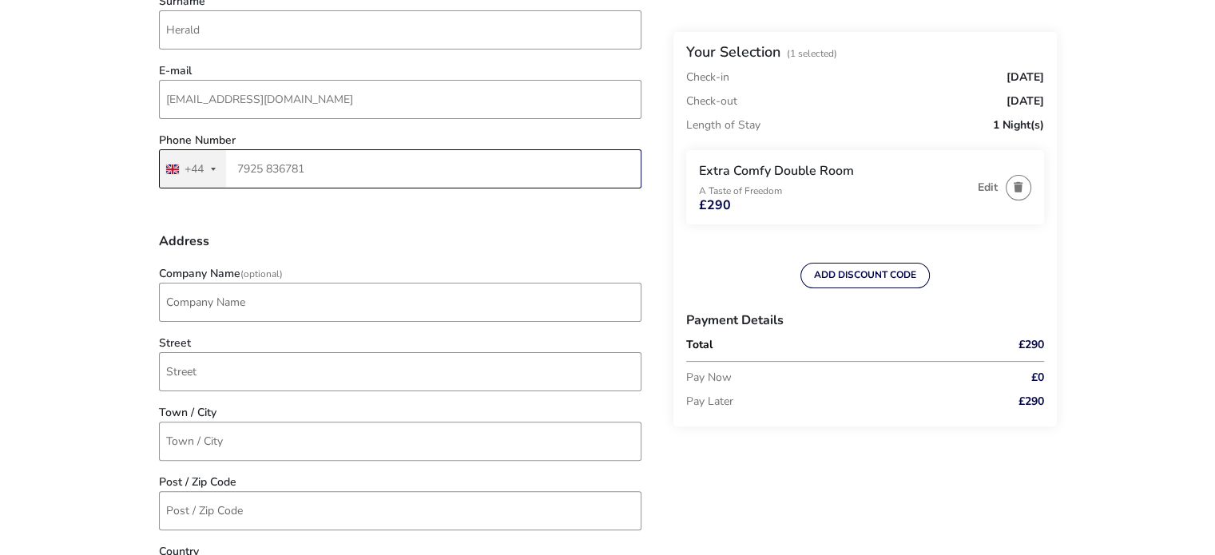
scroll to position [371, 0]
type input "7925 836781"
click at [232, 290] on input "Company Name (Optional)" at bounding box center [400, 299] width 483 height 39
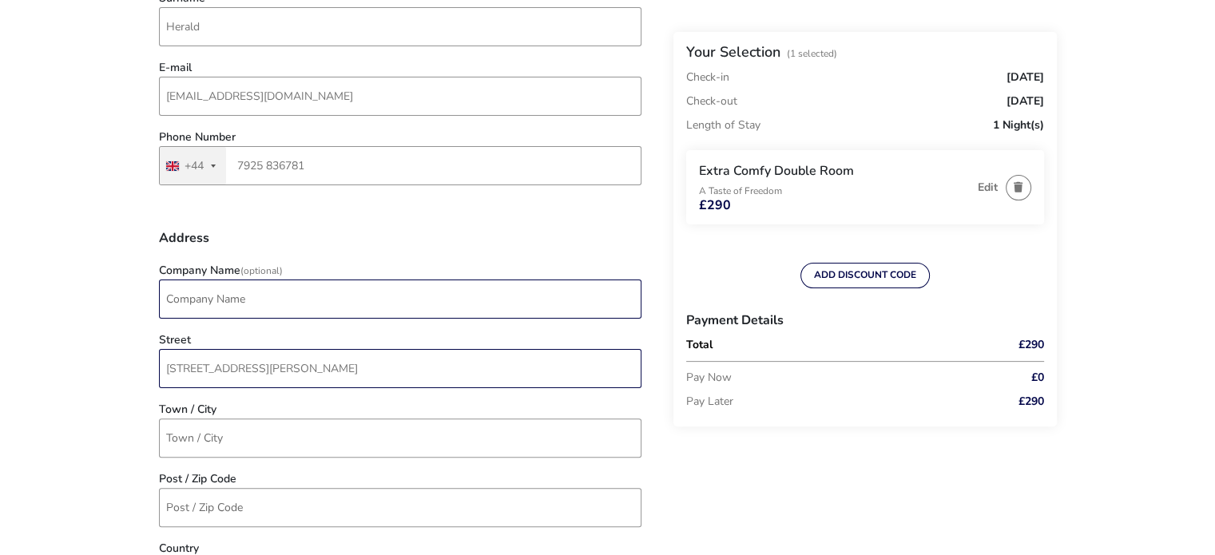
type input "64 Slane Road"
type input "bALLYMEN"
type input "Ballymena"
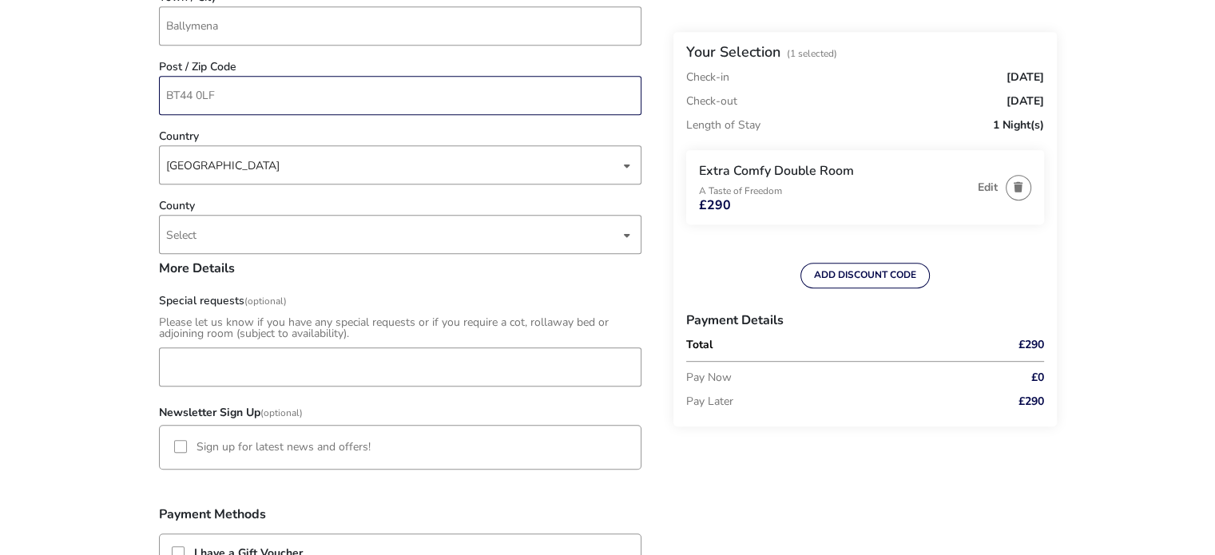
scroll to position [785, 0]
type input "BT44 0LF"
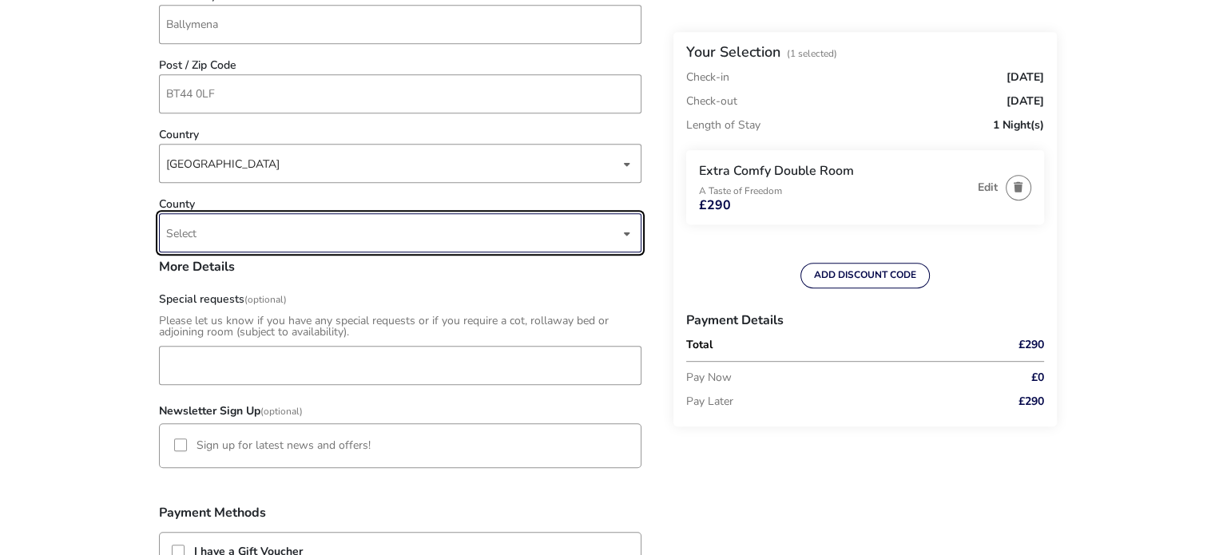
click at [216, 228] on span "Select" at bounding box center [393, 233] width 454 height 38
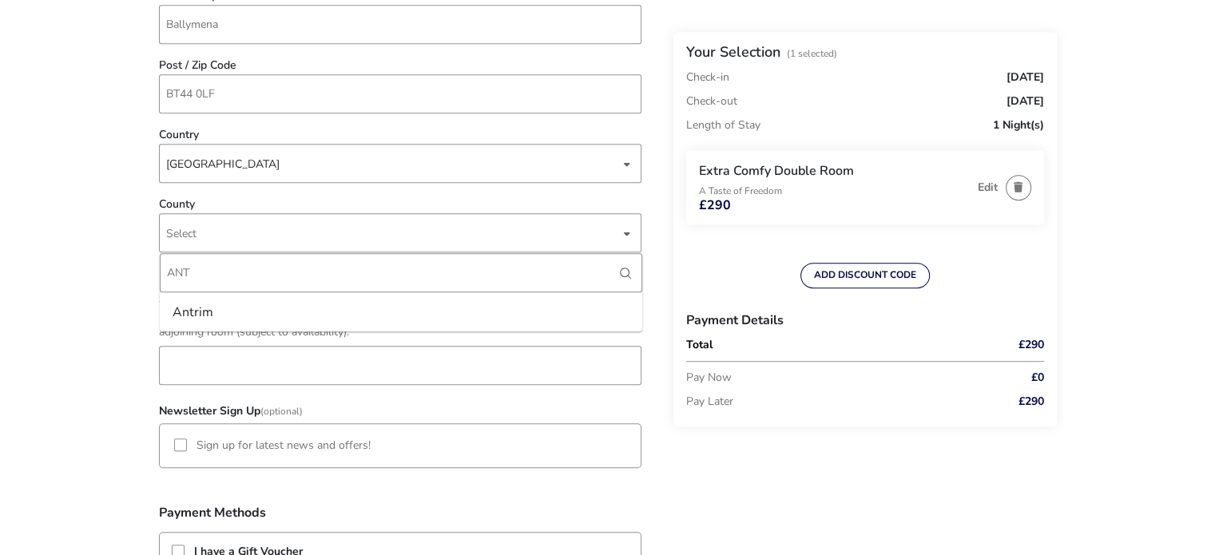
type input "ANT"
click at [246, 293] on li "Antrim" at bounding box center [401, 311] width 483 height 39
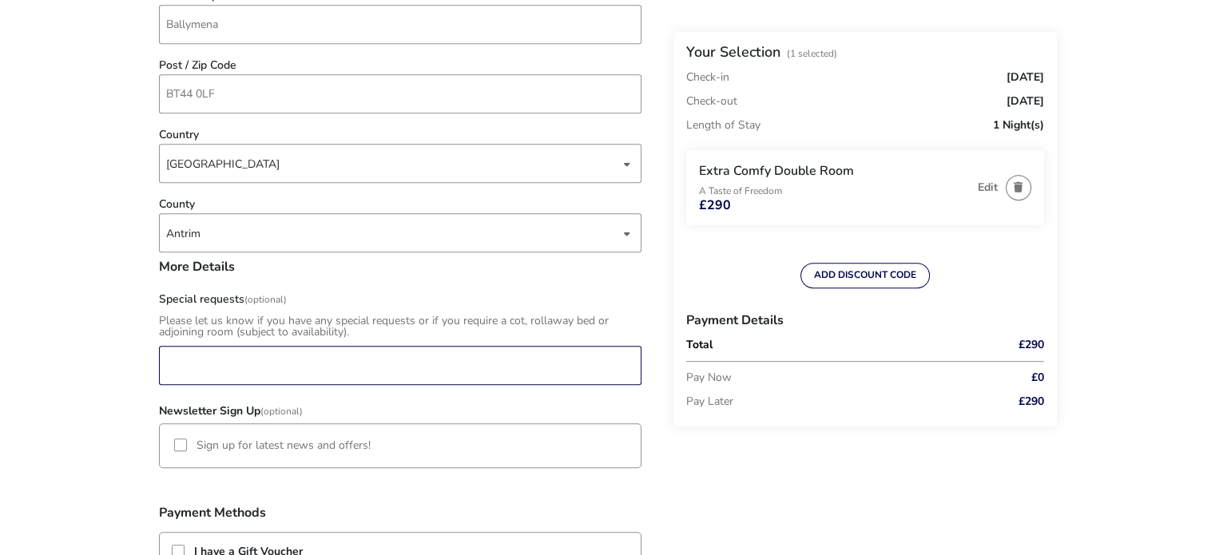
click at [248, 379] on input "Special requests (Optional)" at bounding box center [400, 365] width 483 height 39
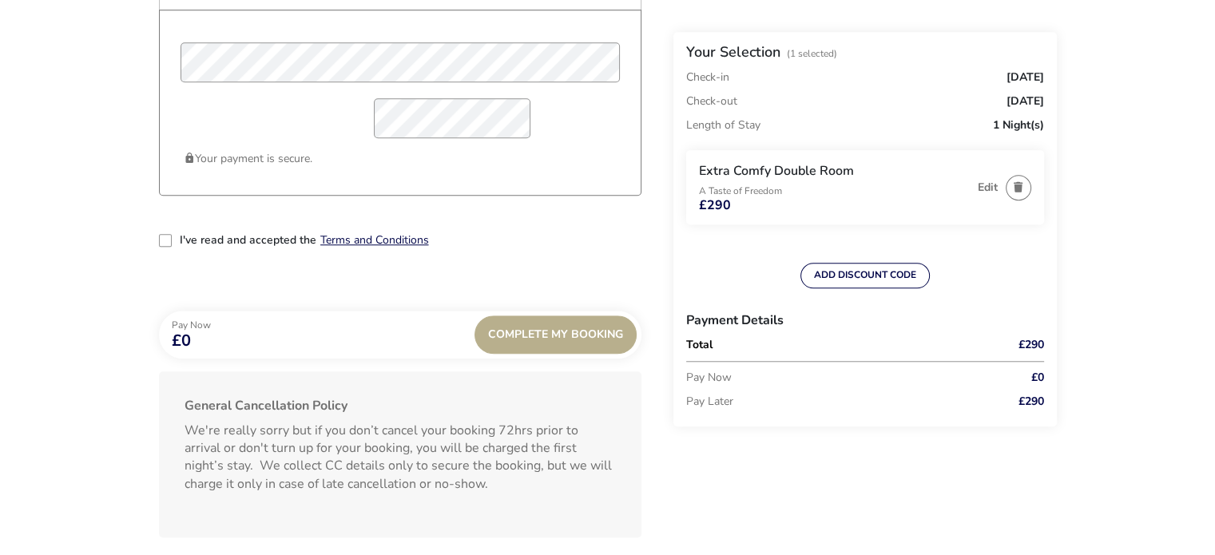
scroll to position [1419, 0]
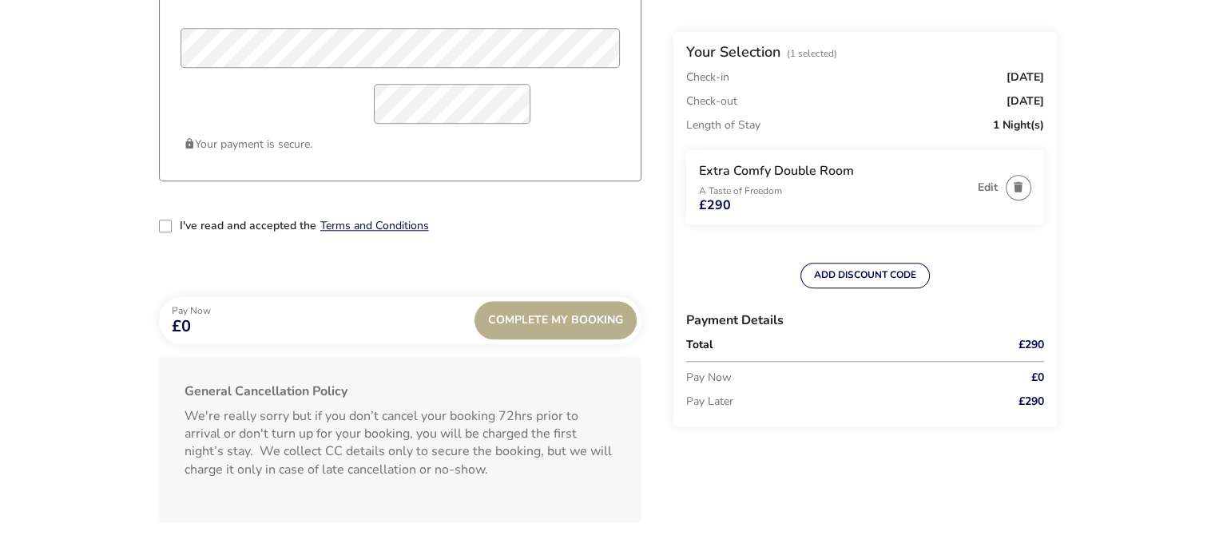
click at [183, 228] on label "I've read and accepted the" at bounding box center [248, 226] width 137 height 11
click at [167, 228] on input "I've read and accepted the" at bounding box center [167, 228] width 0 height 0
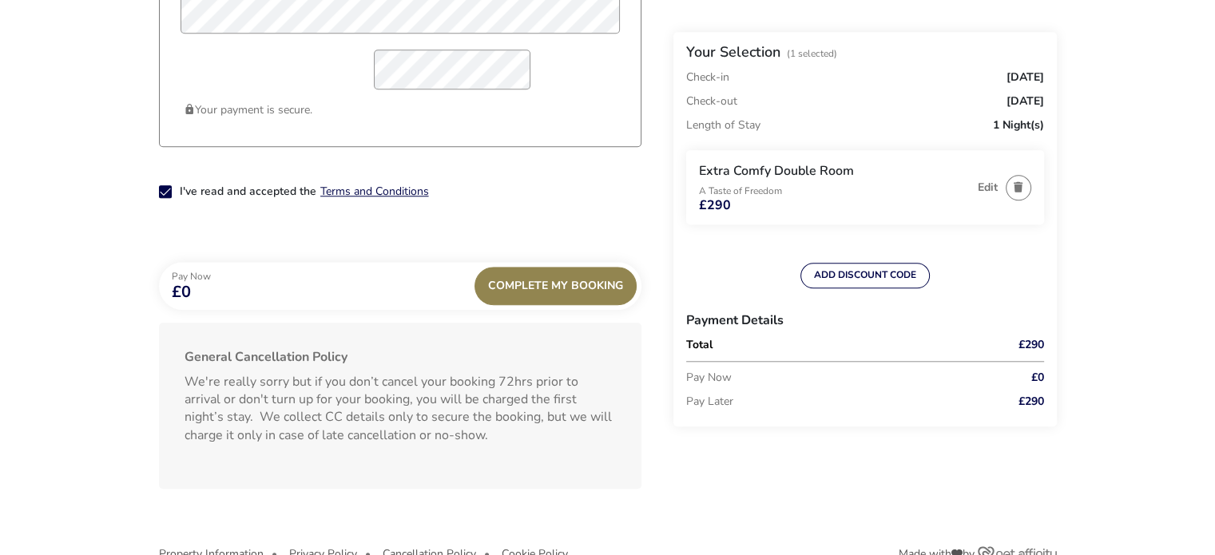
scroll to position [1492, 0]
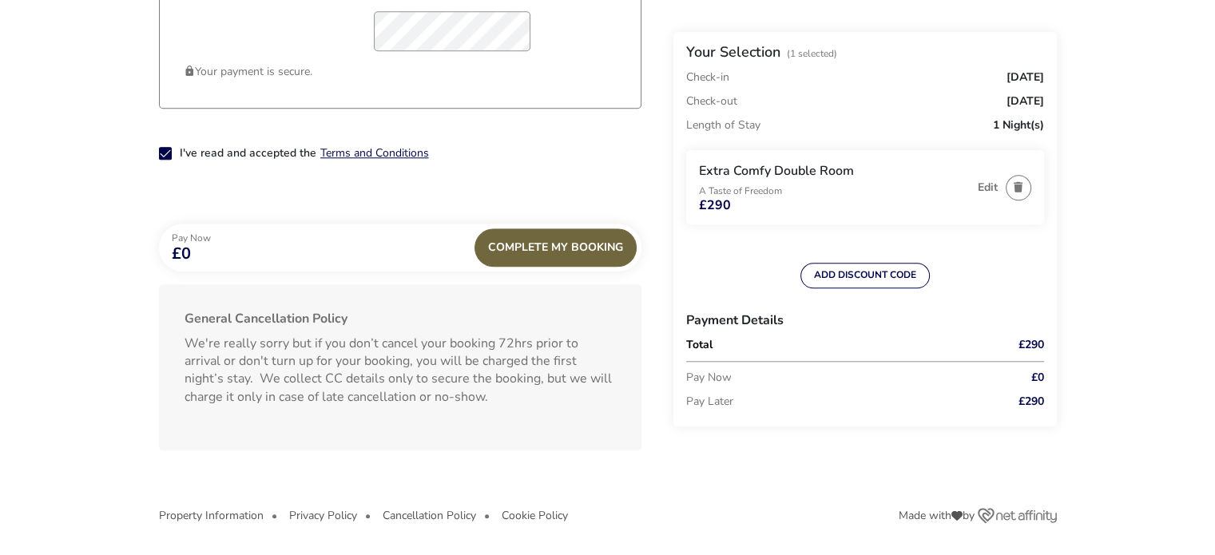
click at [547, 264] on div "Complete My Booking" at bounding box center [556, 247] width 162 height 38
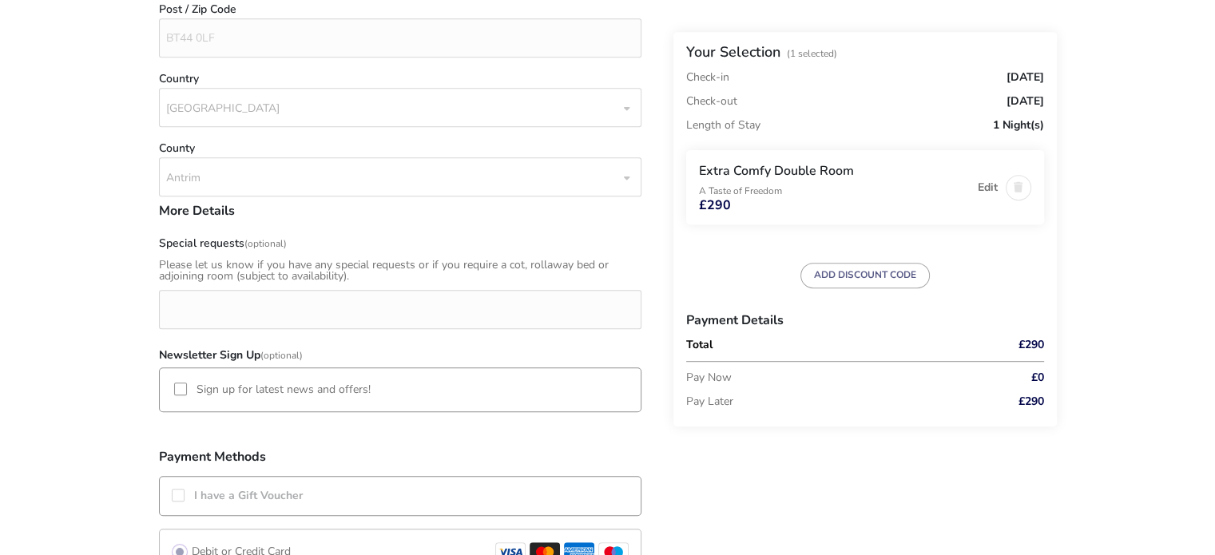
scroll to position [830, 0]
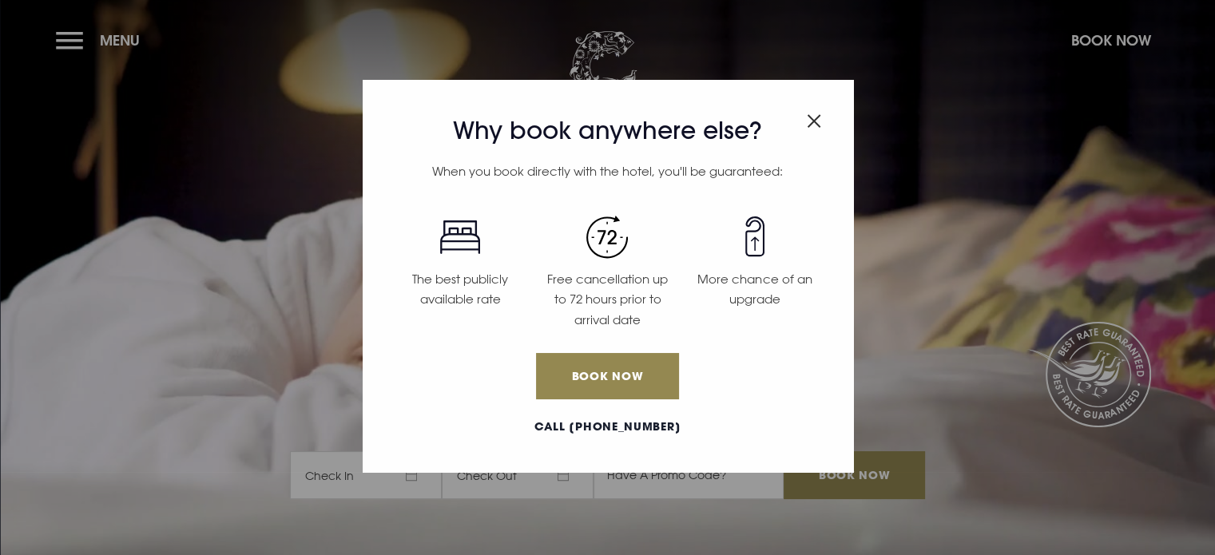
click at [817, 121] on img "Close modal" at bounding box center [814, 121] width 14 height 14
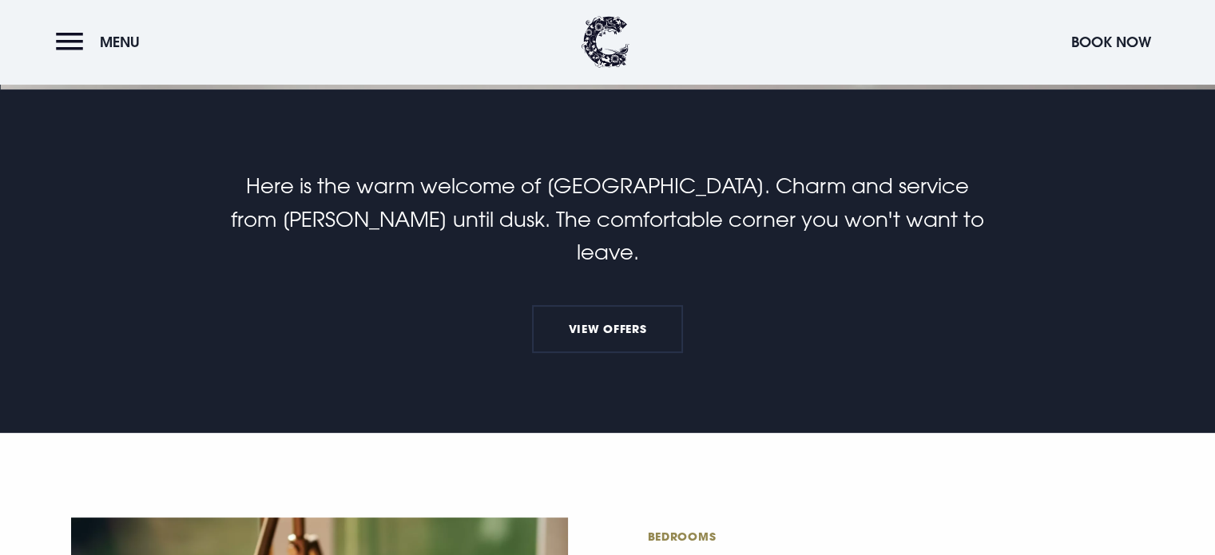
scroll to position [483, 0]
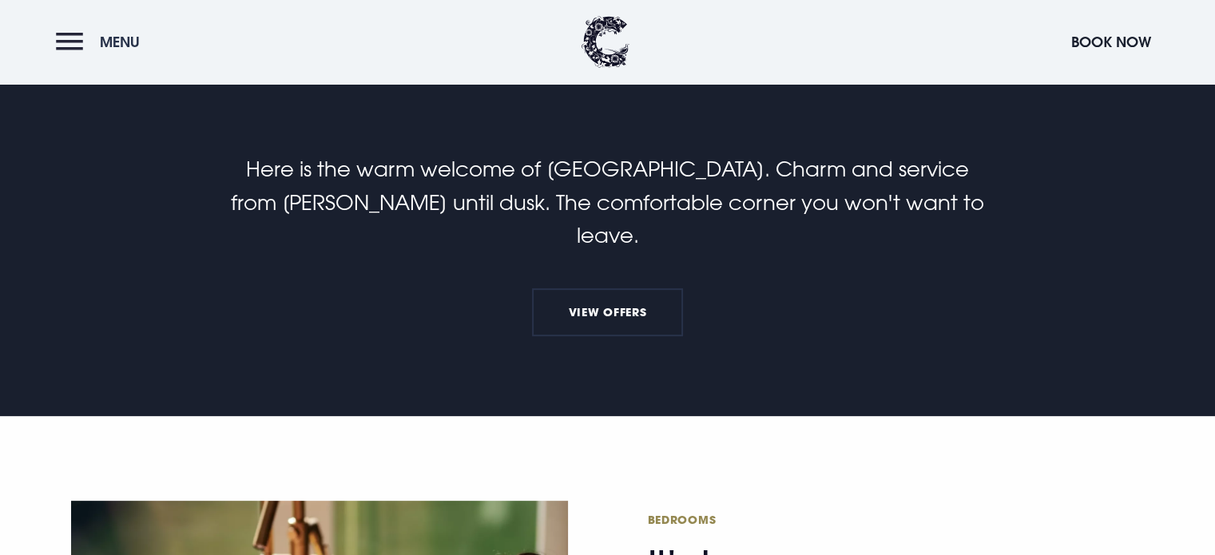
click at [76, 49] on button "Menu" at bounding box center [102, 42] width 92 height 34
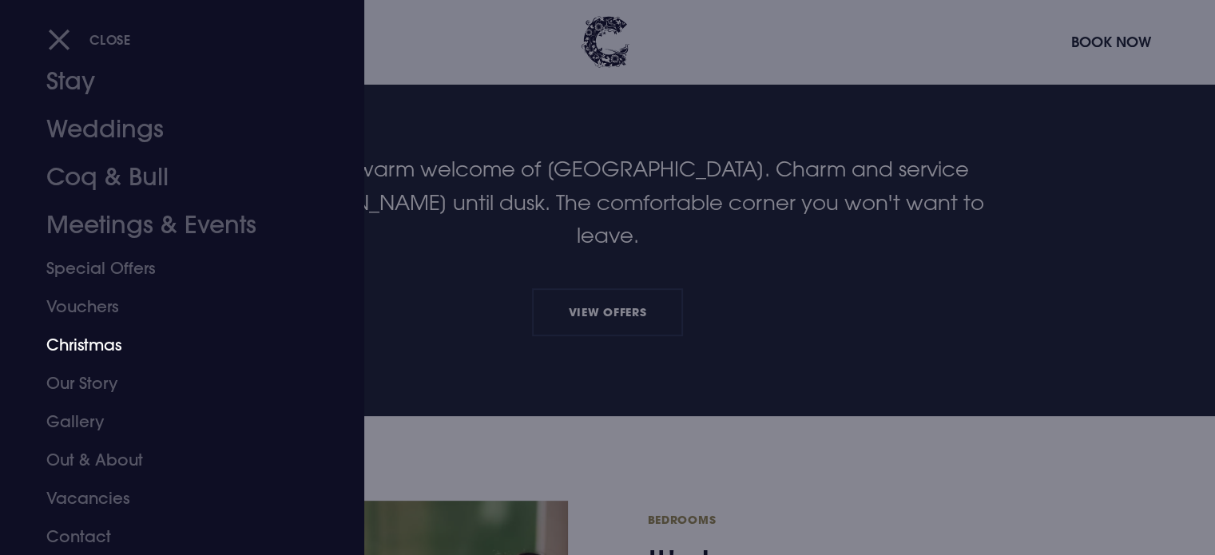
scroll to position [0, 0]
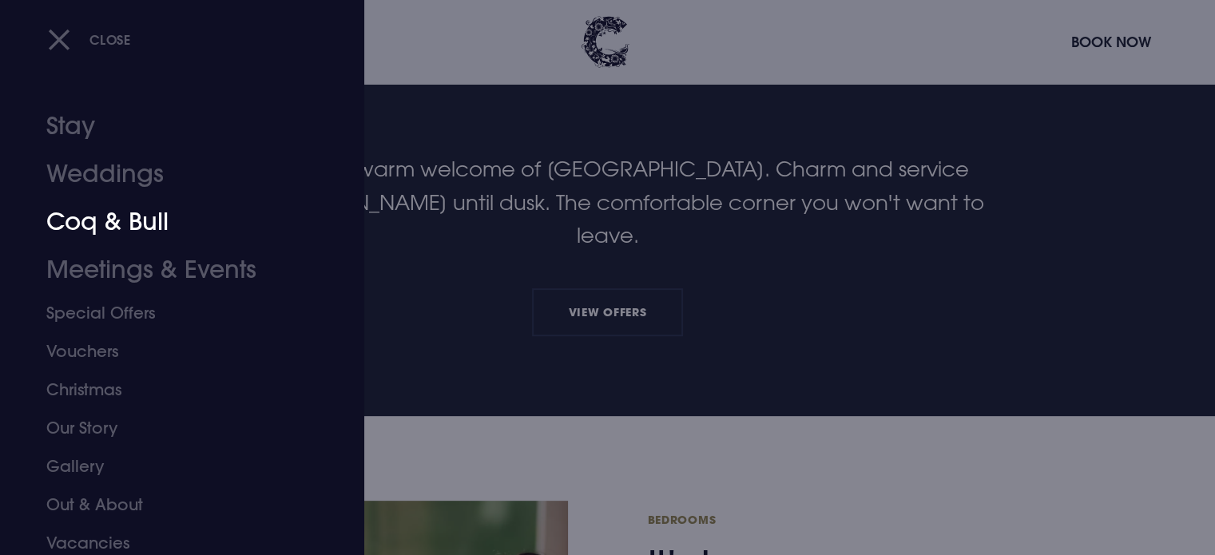
click at [142, 226] on link "Coq & Bull" at bounding box center [172, 222] width 252 height 48
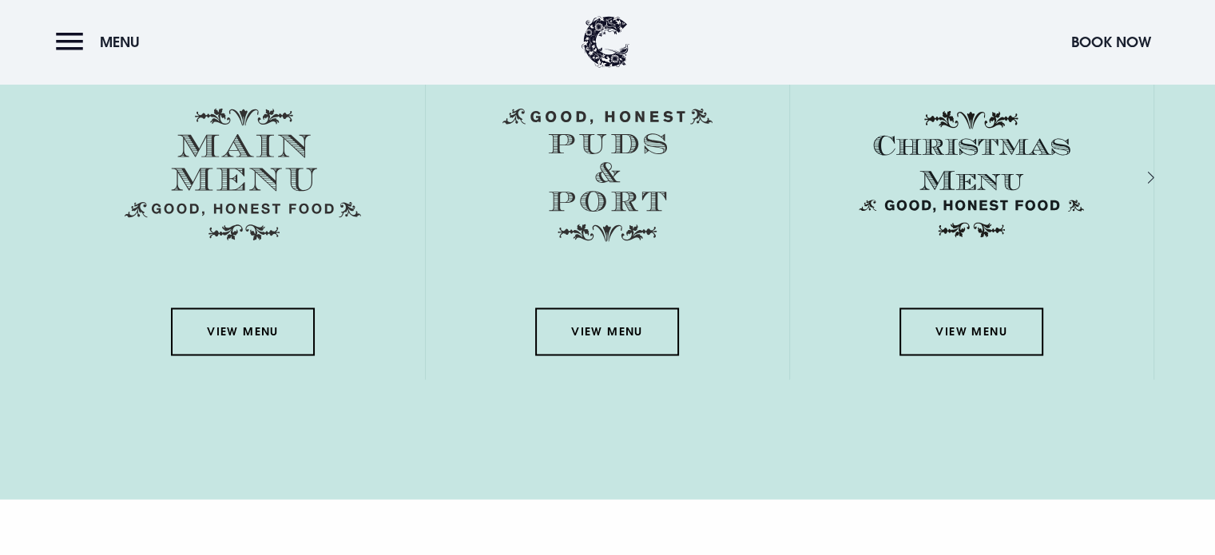
scroll to position [2654, 0]
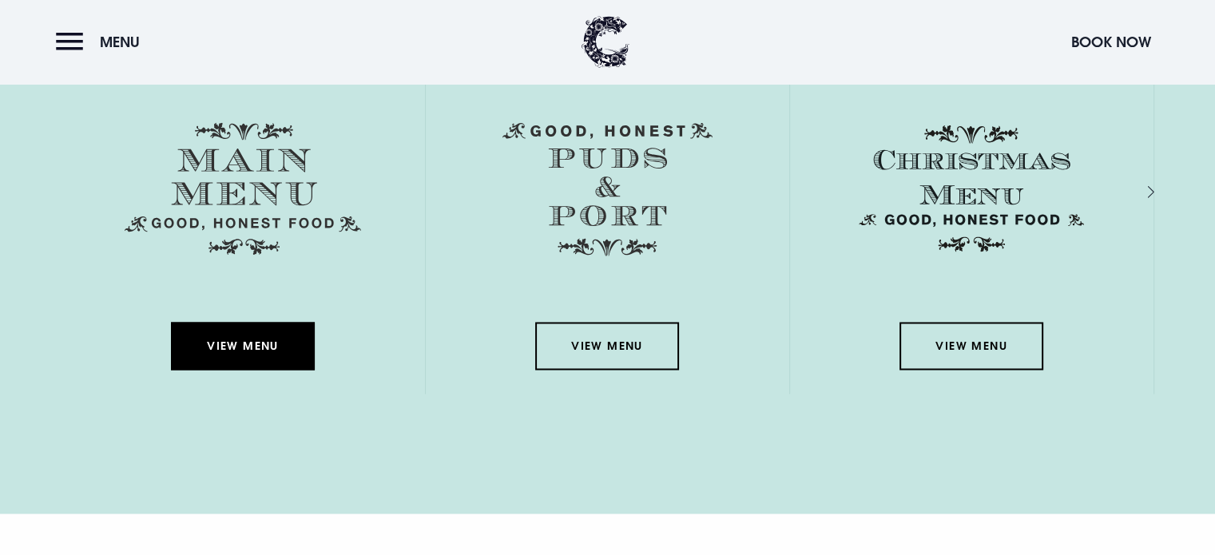
click at [244, 328] on link "View Menu" at bounding box center [243, 346] width 144 height 48
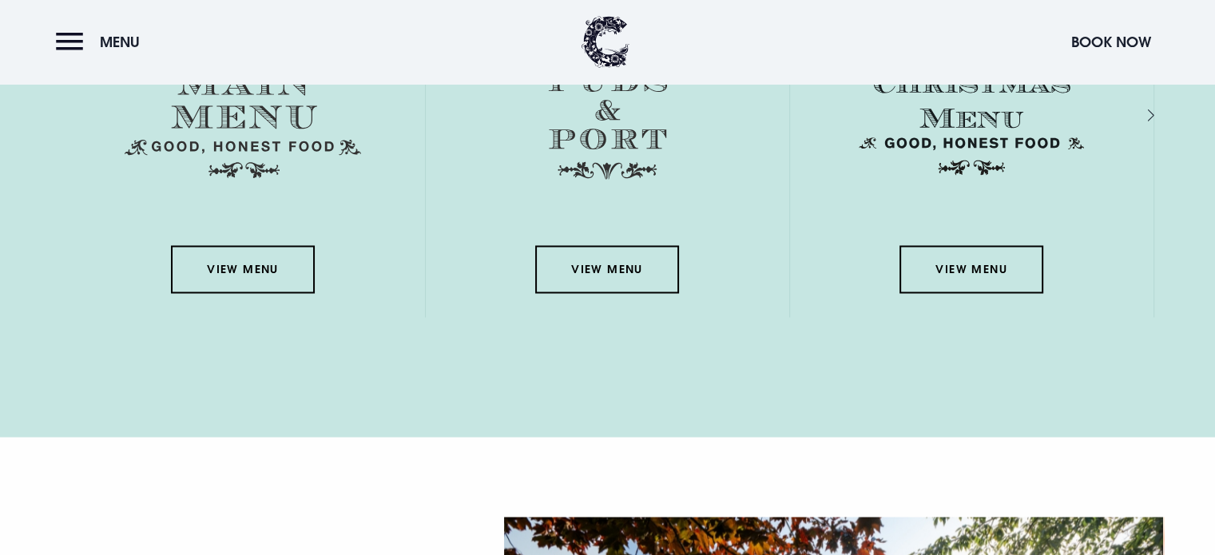
scroll to position [2604, 0]
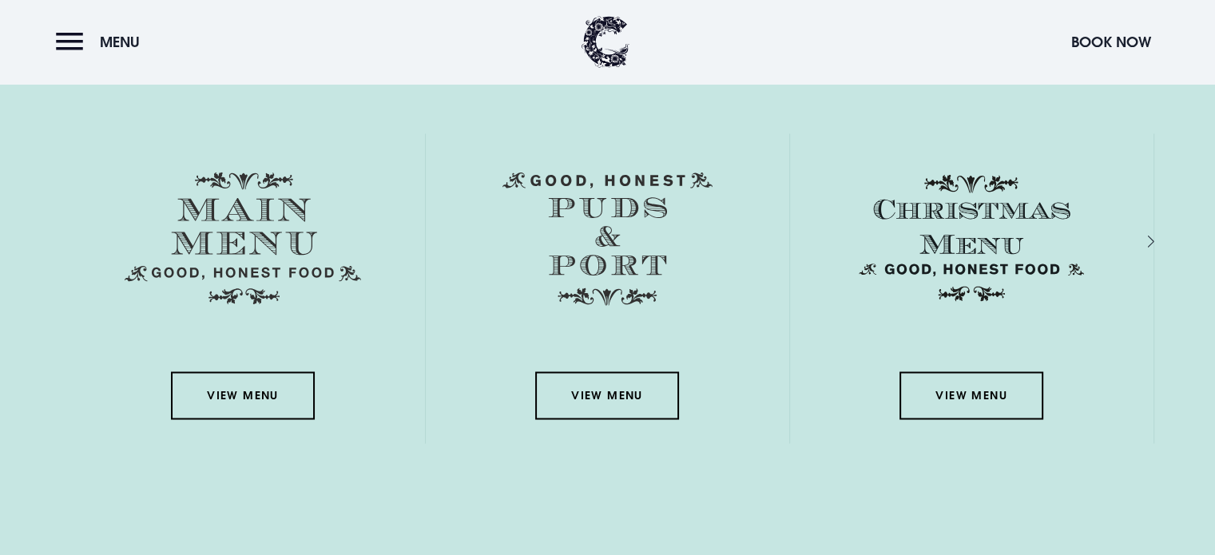
click at [1142, 240] on div "Next slide" at bounding box center [1133, 241] width 15 height 23
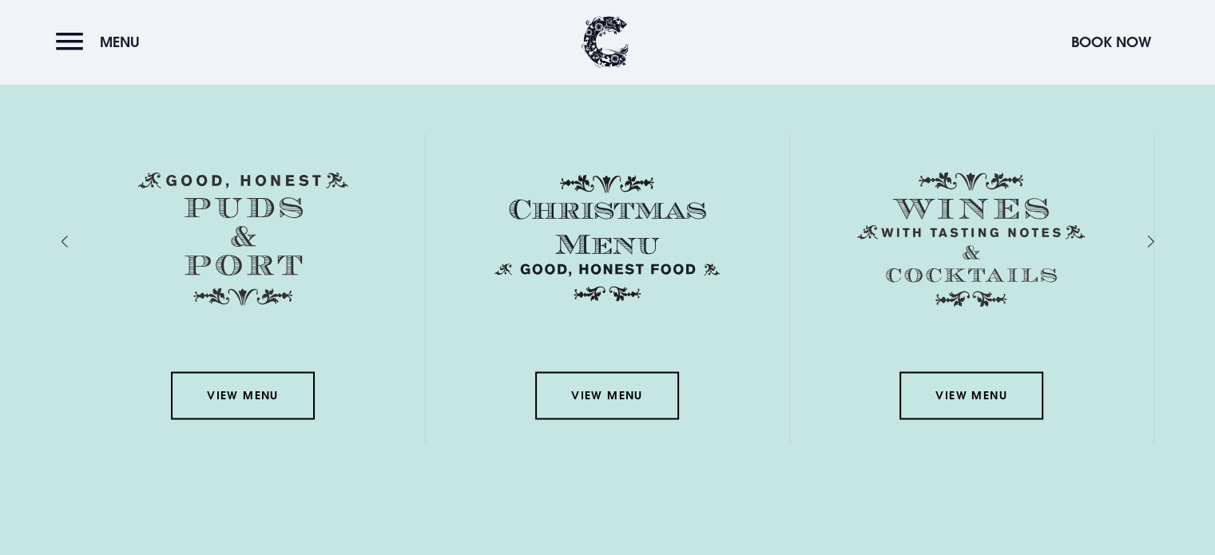
click at [1142, 240] on div "Next slide" at bounding box center [1133, 241] width 15 height 23
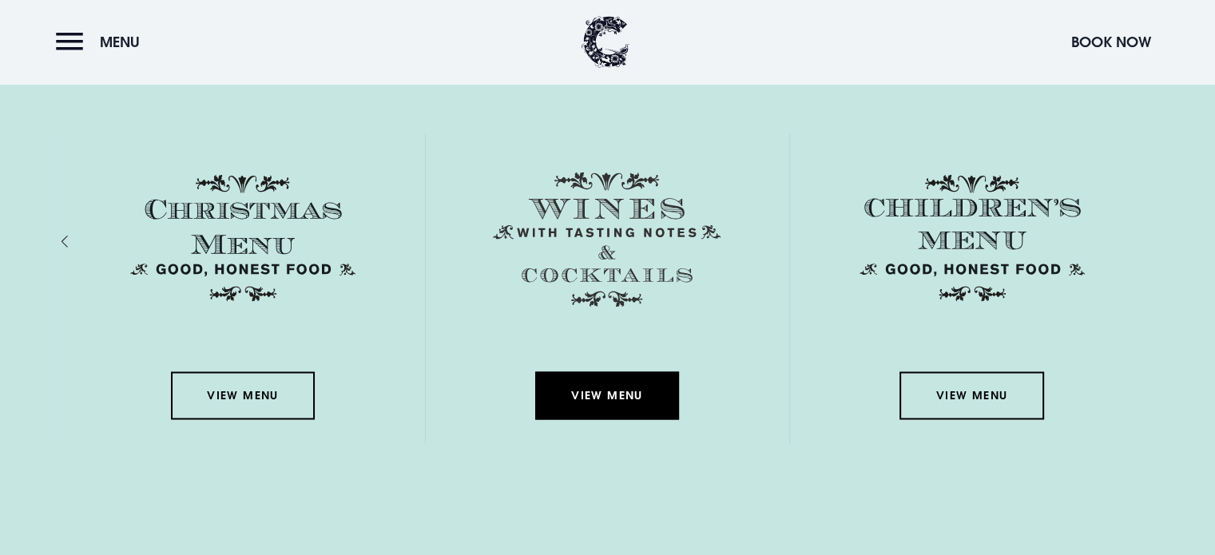
click at [600, 403] on link "View Menu" at bounding box center [607, 395] width 144 height 48
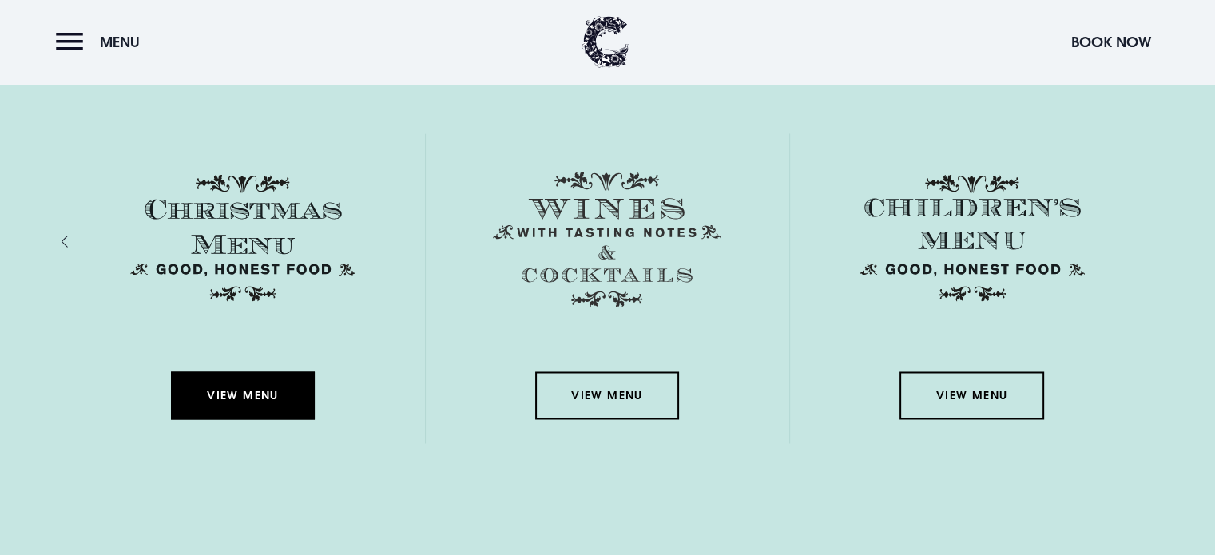
click at [240, 404] on link "View Menu" at bounding box center [243, 395] width 144 height 48
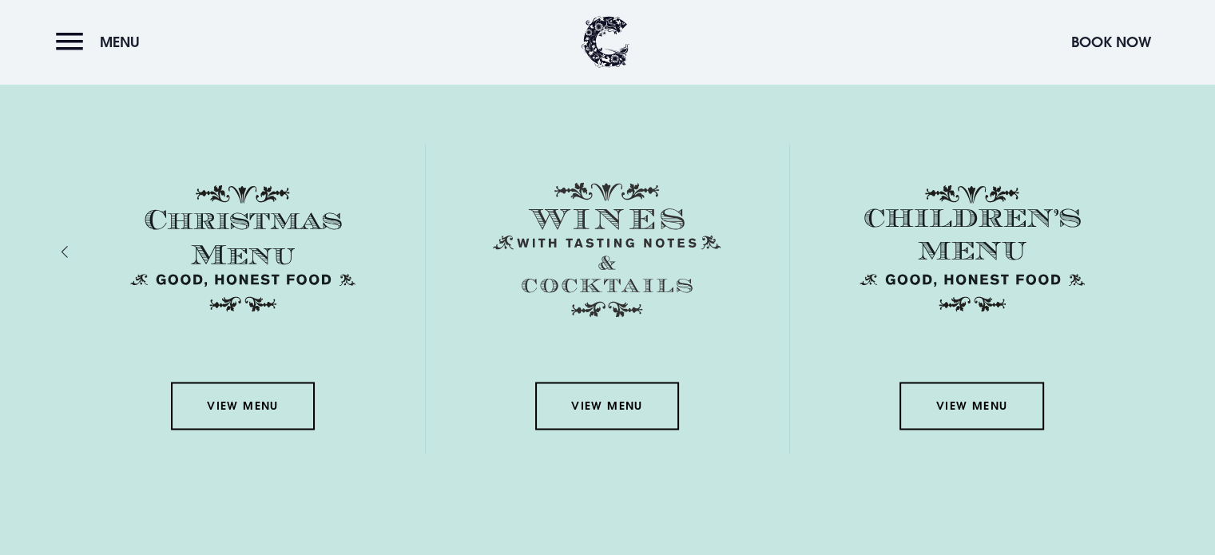
scroll to position [2593, 0]
click at [70, 246] on div "View Menu" at bounding box center [244, 300] width 364 height 310
click at [74, 250] on div "Previous slide" at bounding box center [81, 252] width 15 height 23
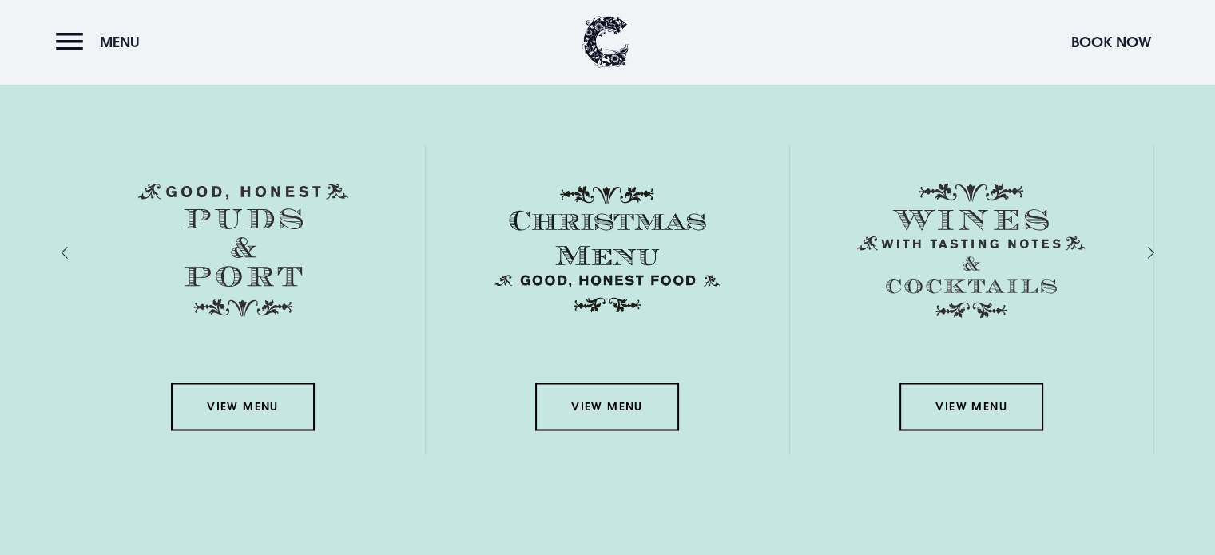
click at [74, 250] on div "Previous slide" at bounding box center [81, 252] width 15 height 23
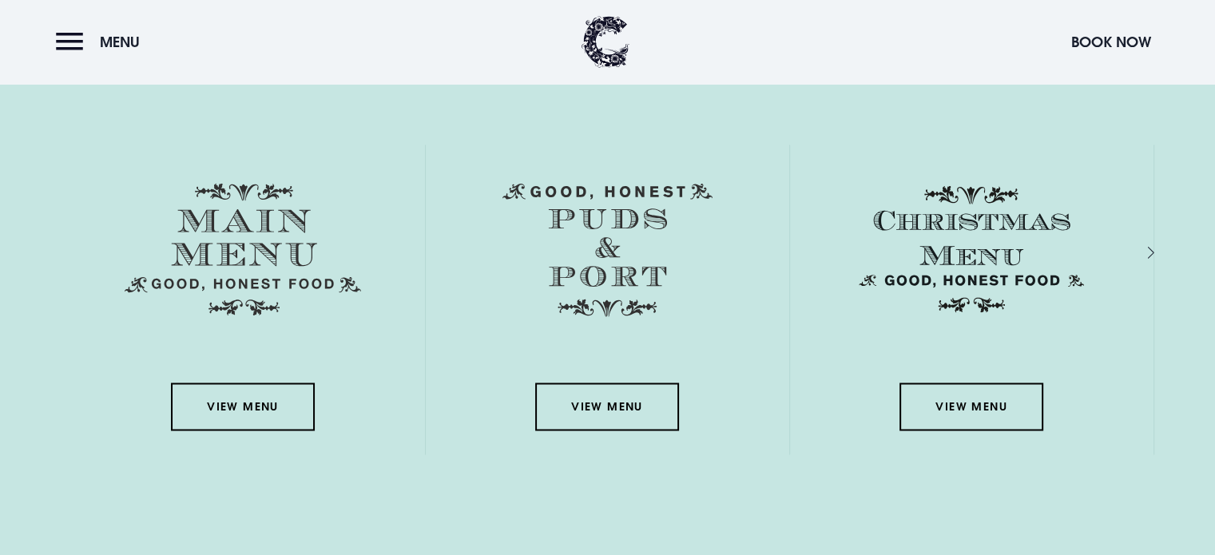
click at [64, 250] on div "View Menu" at bounding box center [244, 300] width 364 height 310
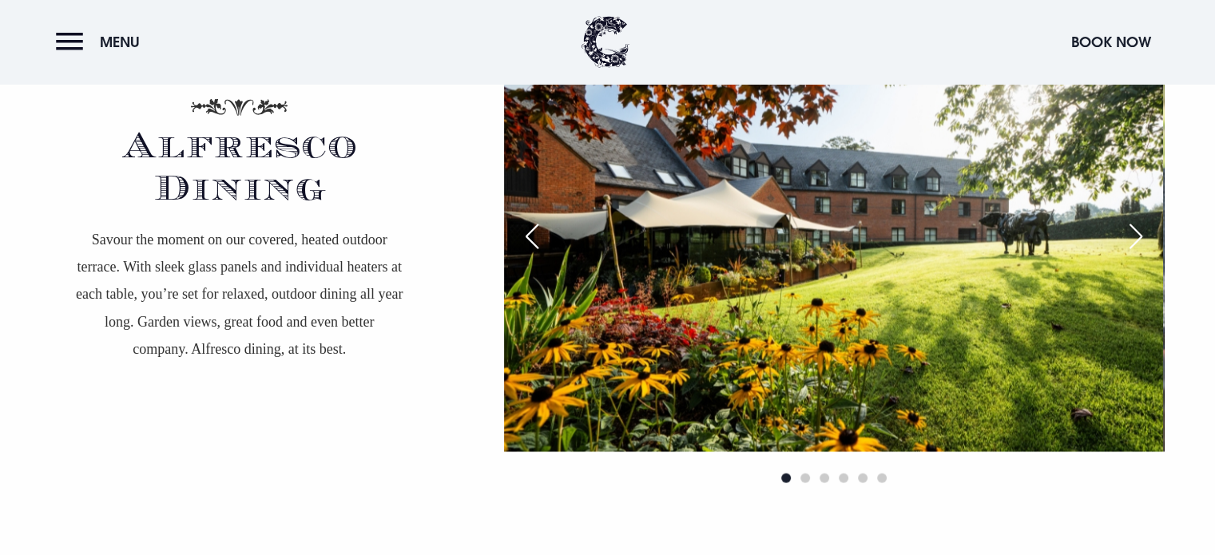
scroll to position [3247, 0]
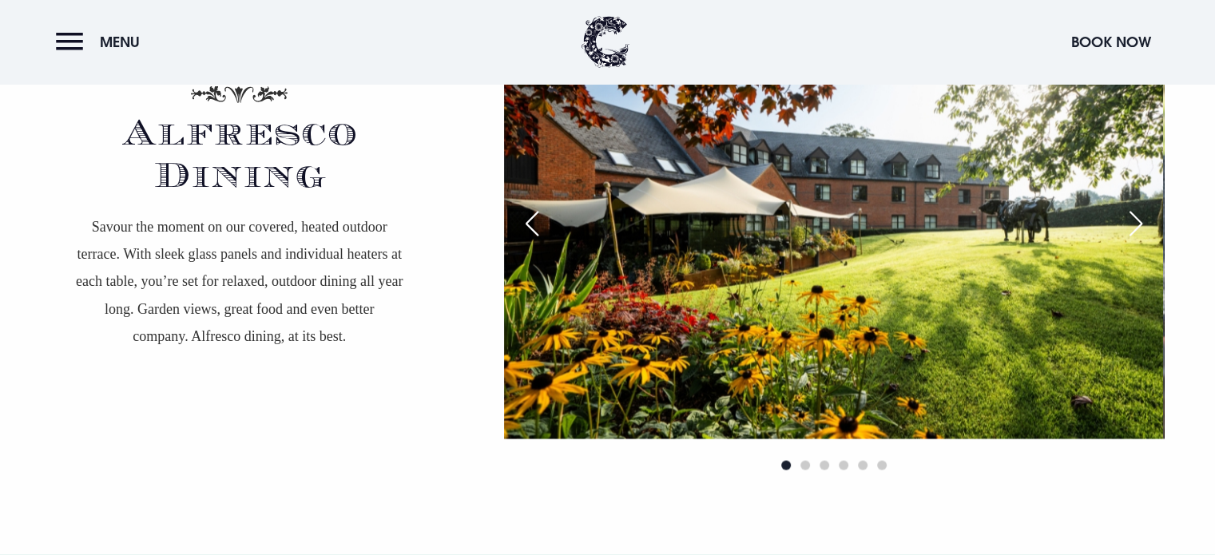
click at [1124, 229] on div "Next slide" at bounding box center [1136, 223] width 40 height 35
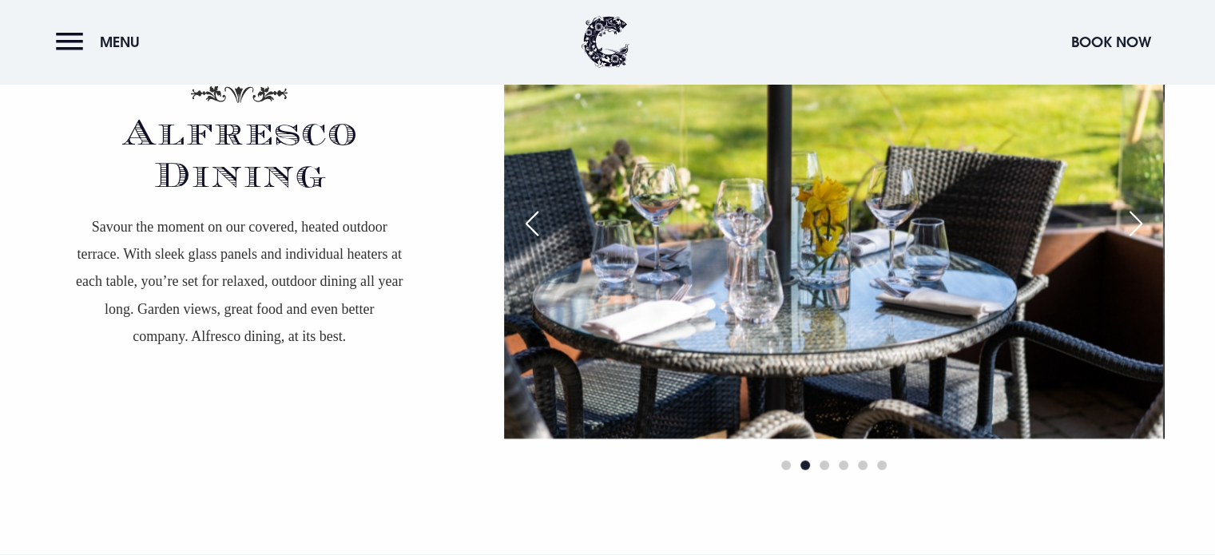
click at [1124, 229] on div "Next slide" at bounding box center [1136, 223] width 40 height 35
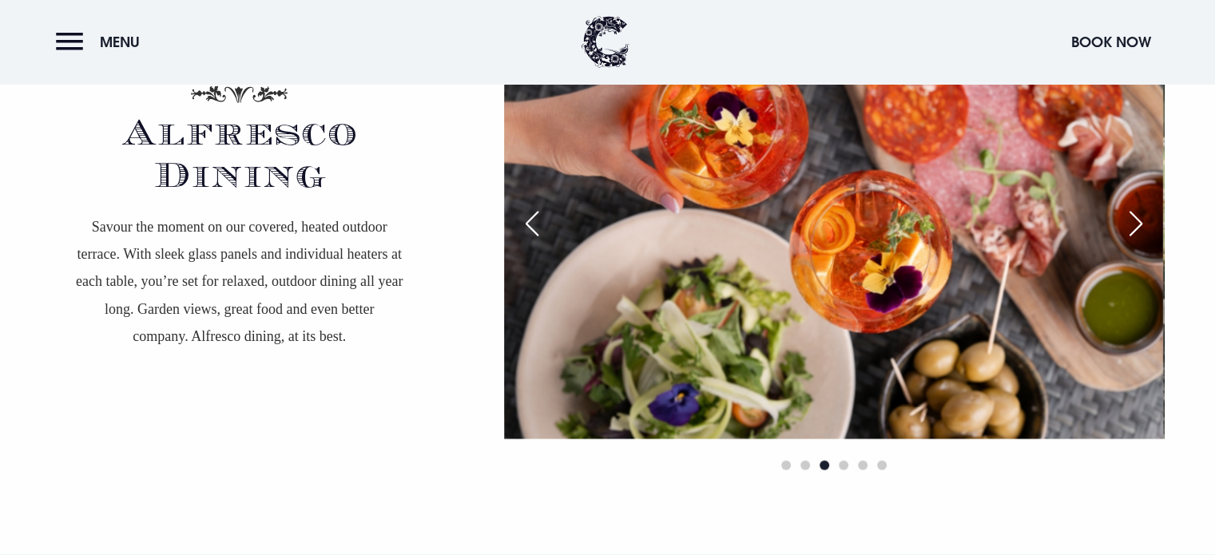
click at [1124, 229] on div "Next slide" at bounding box center [1136, 223] width 40 height 35
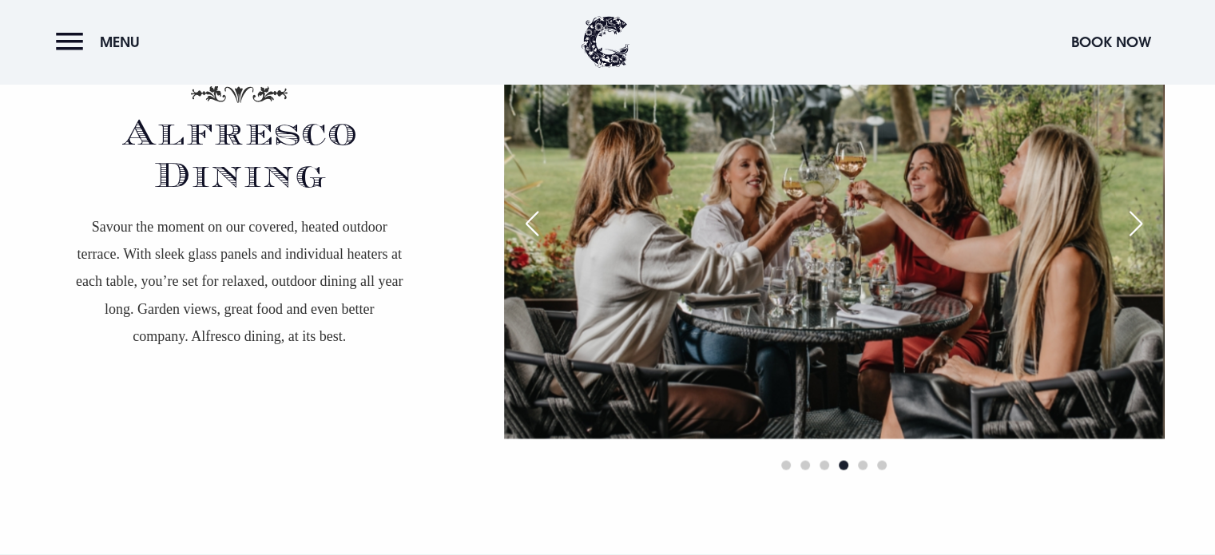
click at [1124, 229] on div "Next slide" at bounding box center [1136, 223] width 40 height 35
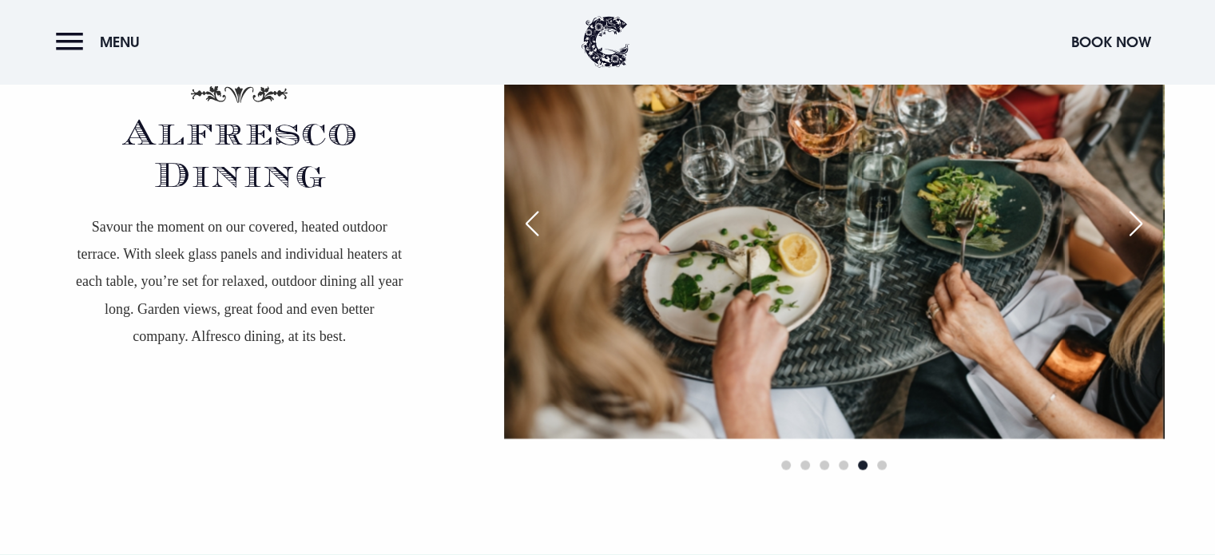
click at [1124, 229] on div "Next slide" at bounding box center [1136, 223] width 40 height 35
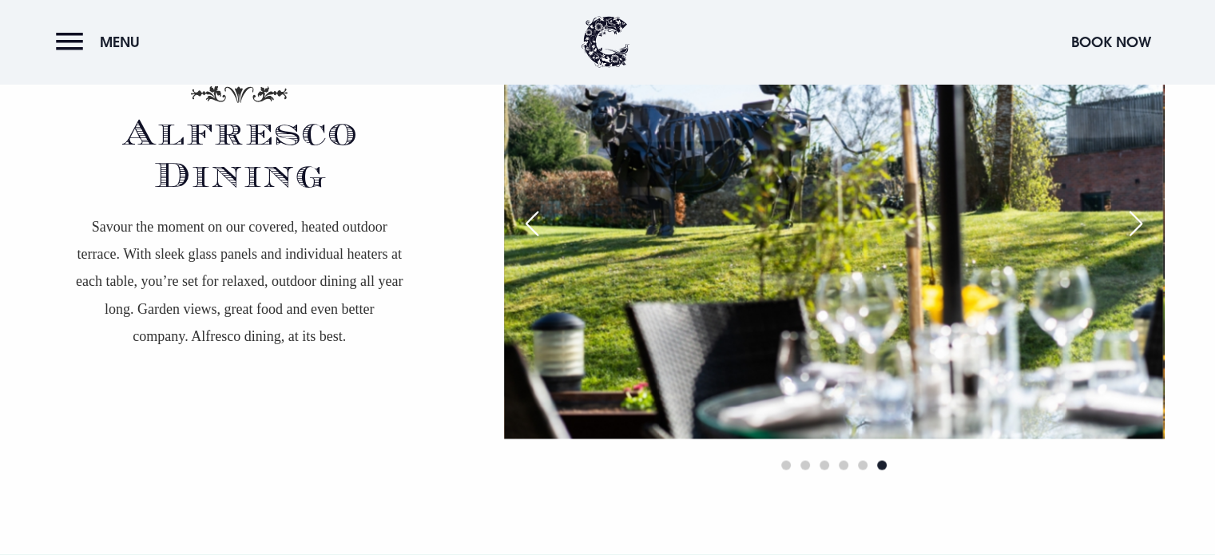
click at [534, 227] on div "Previous slide" at bounding box center [532, 223] width 40 height 35
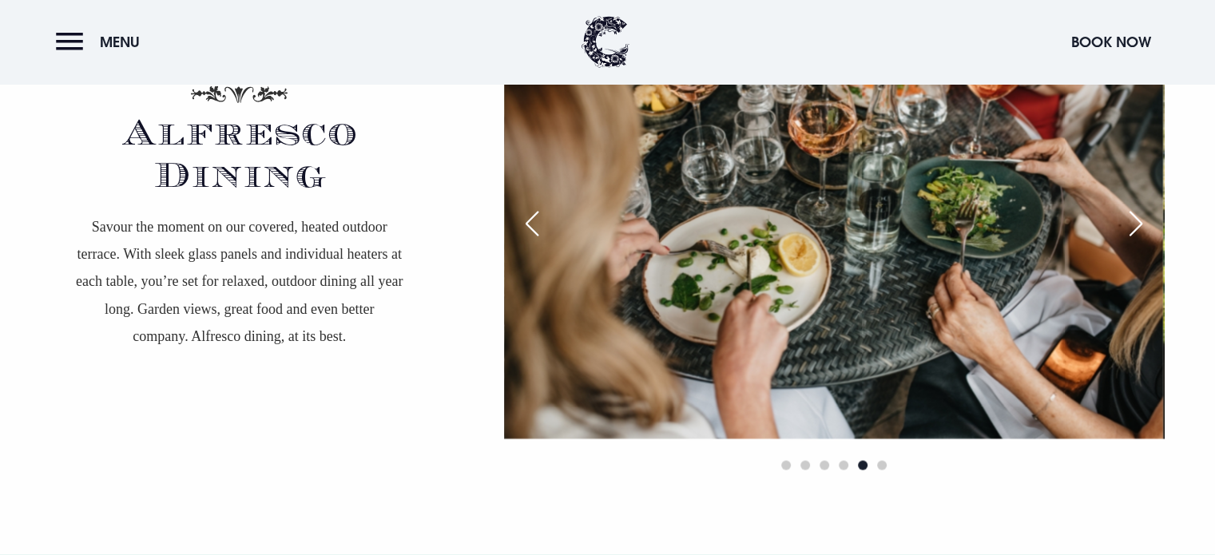
click at [1133, 224] on div "Next slide" at bounding box center [1136, 223] width 40 height 35
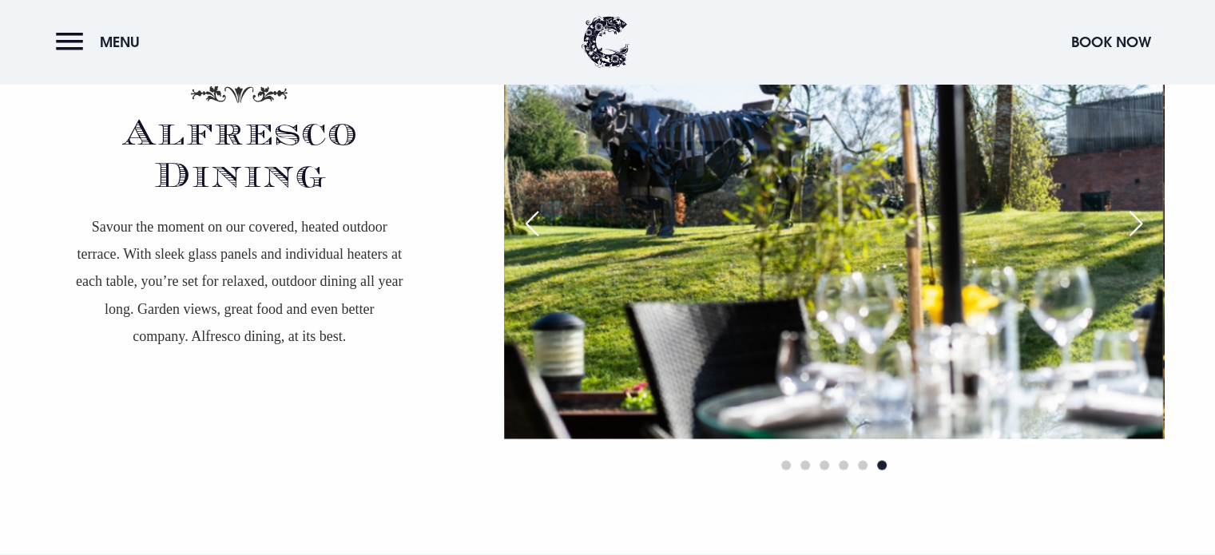
click at [1133, 224] on div "Next slide" at bounding box center [1136, 223] width 40 height 35
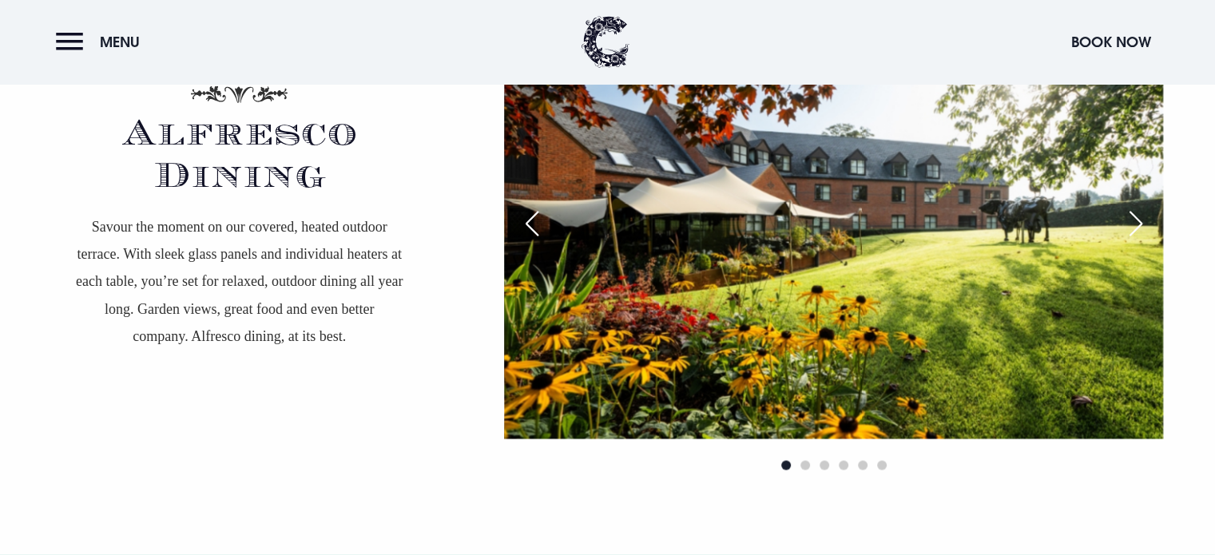
click at [1133, 224] on div "Next slide" at bounding box center [1136, 223] width 40 height 35
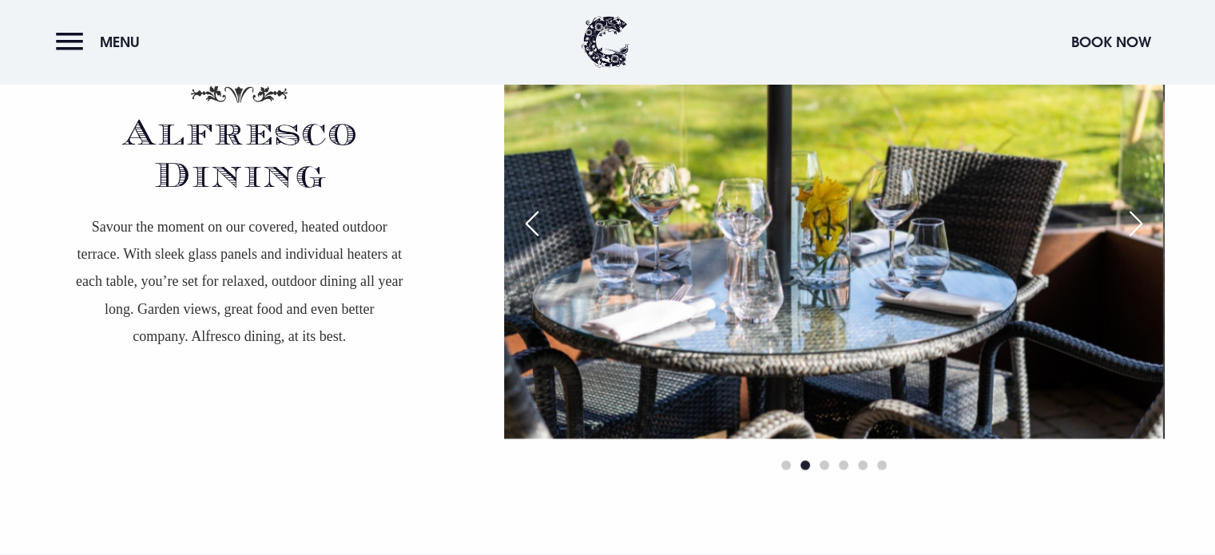
click at [1133, 224] on div "Next slide" at bounding box center [1136, 223] width 40 height 35
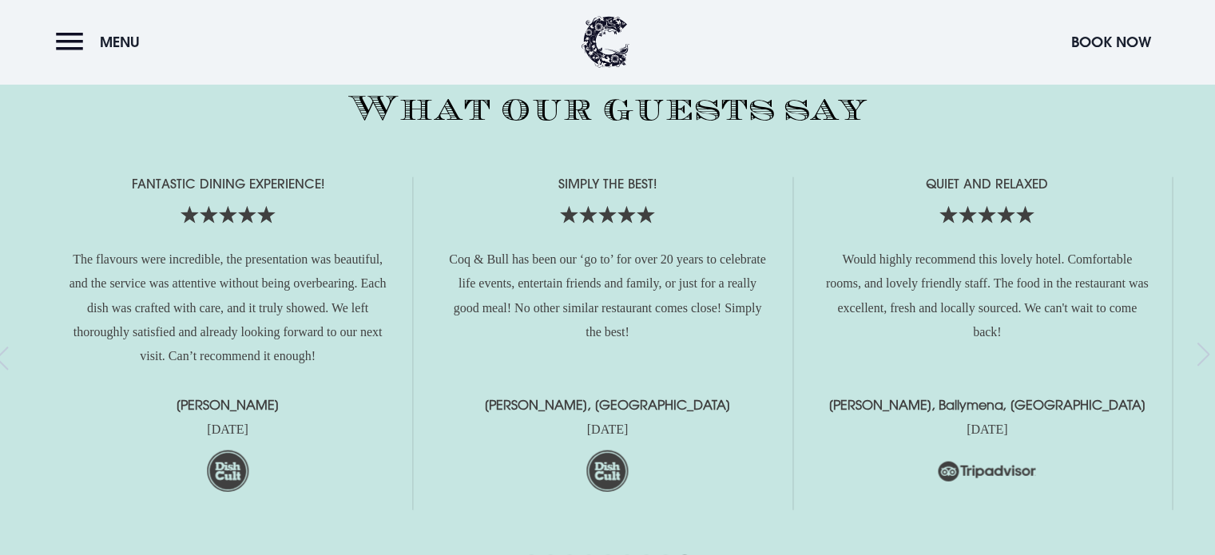
scroll to position [3838, 0]
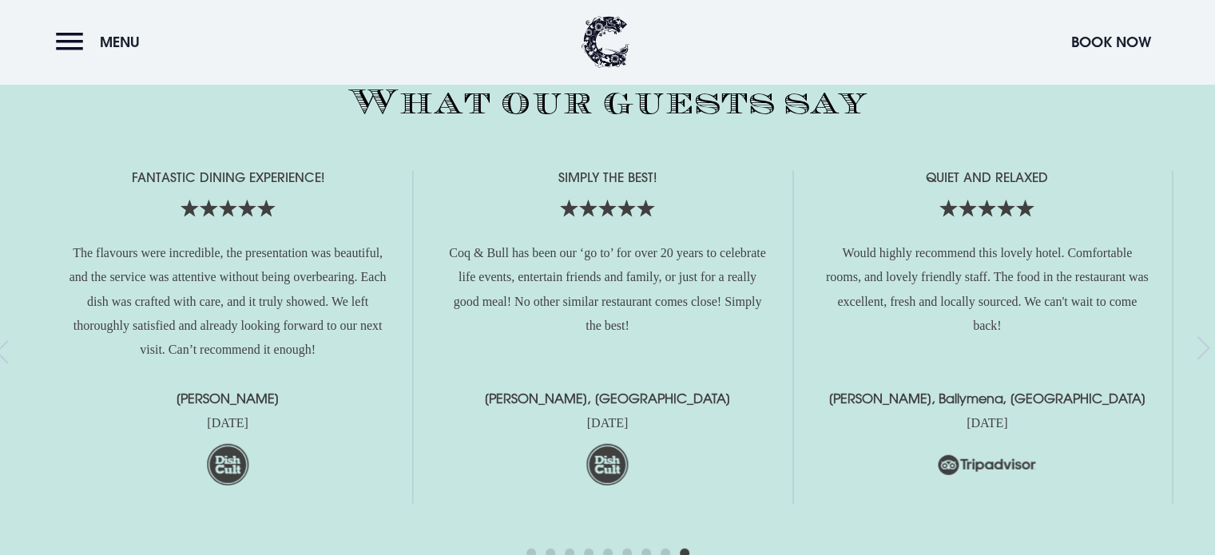
click at [1200, 347] on div "Next slide" at bounding box center [1209, 352] width 22 height 24
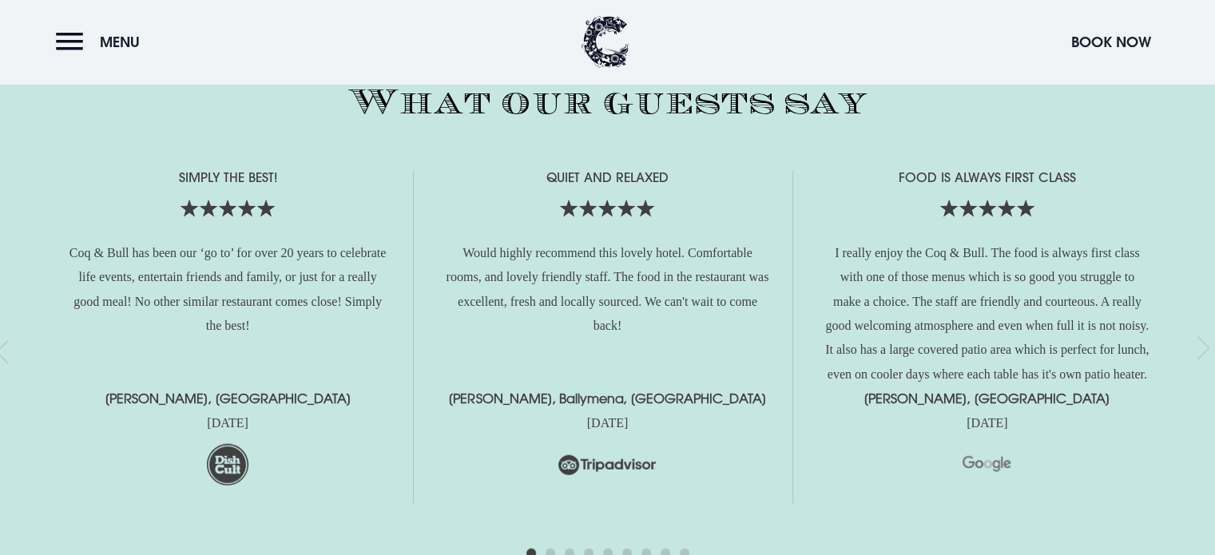
click at [1200, 347] on div "Next slide" at bounding box center [1209, 352] width 22 height 24
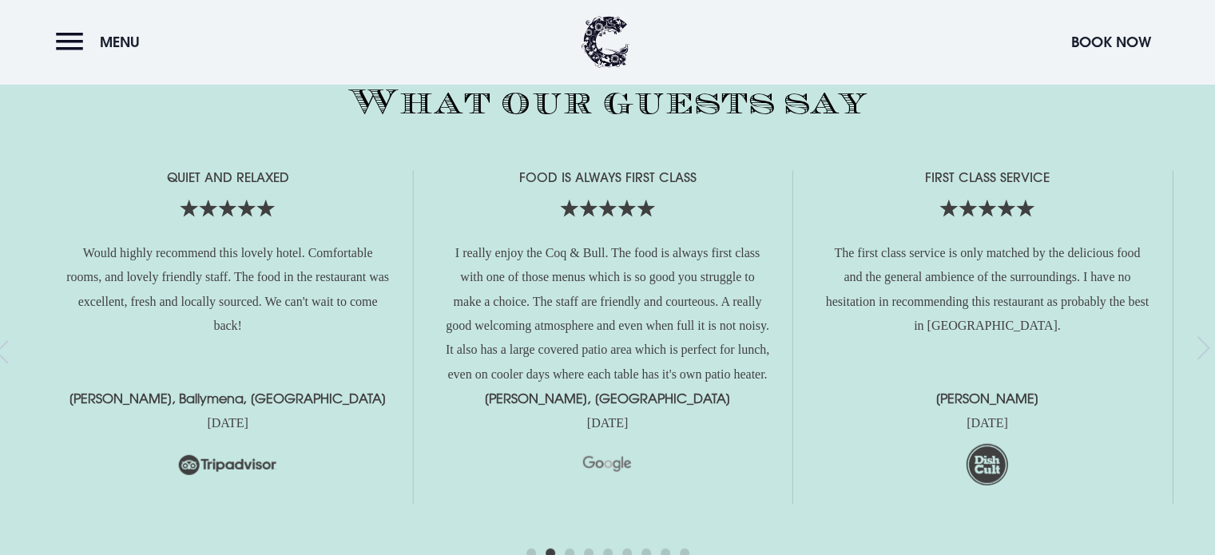
click at [1200, 347] on div "Next slide" at bounding box center [1209, 352] width 22 height 24
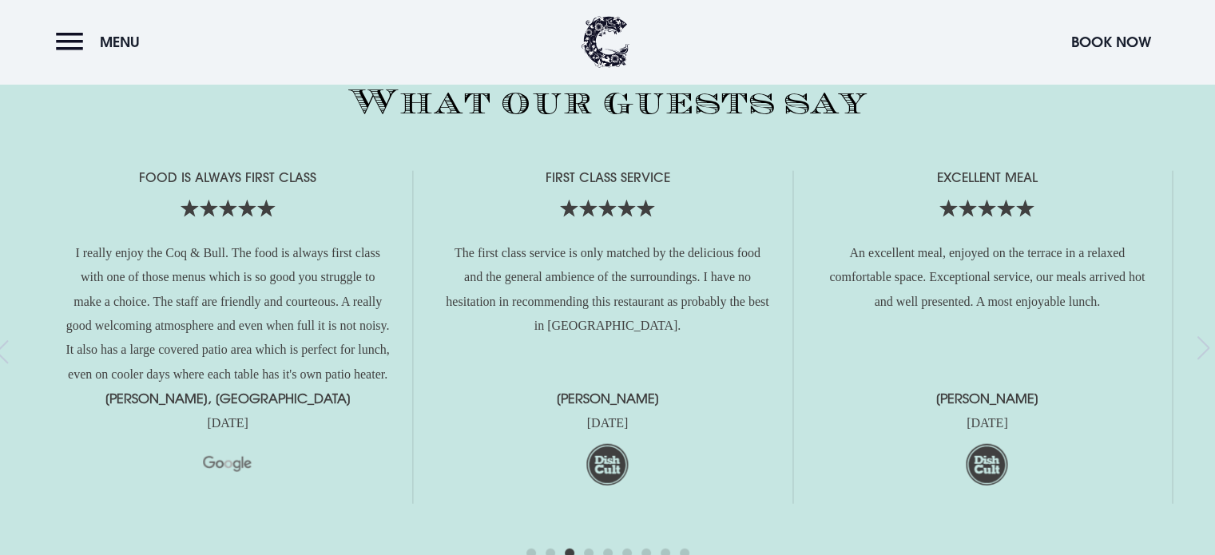
click at [1200, 347] on div "Next slide" at bounding box center [1209, 352] width 22 height 24
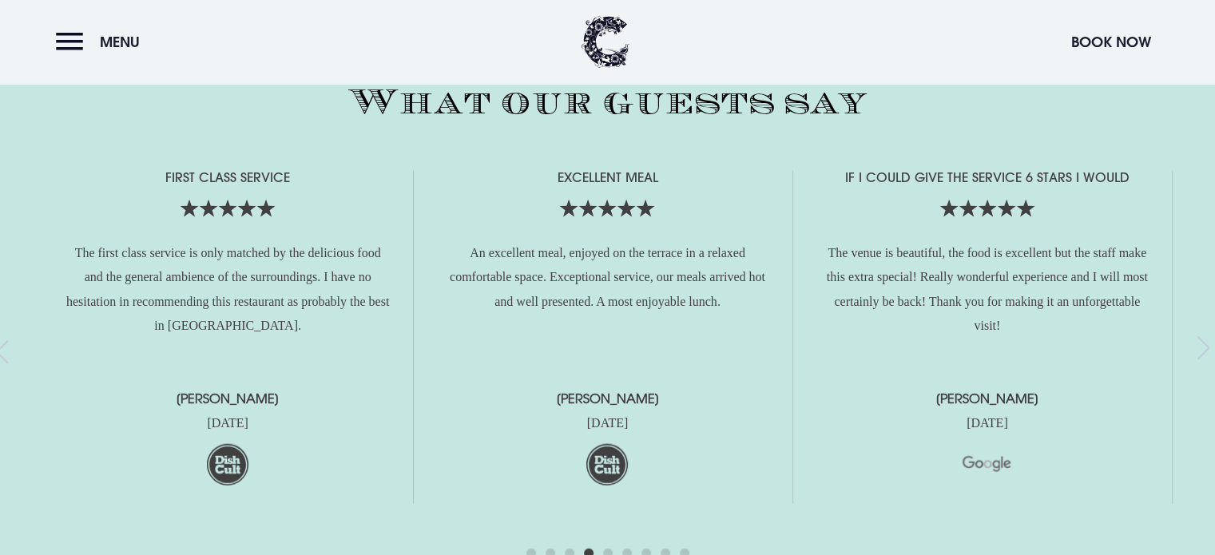
click at [1200, 347] on div "Next slide" at bounding box center [1209, 352] width 22 height 24
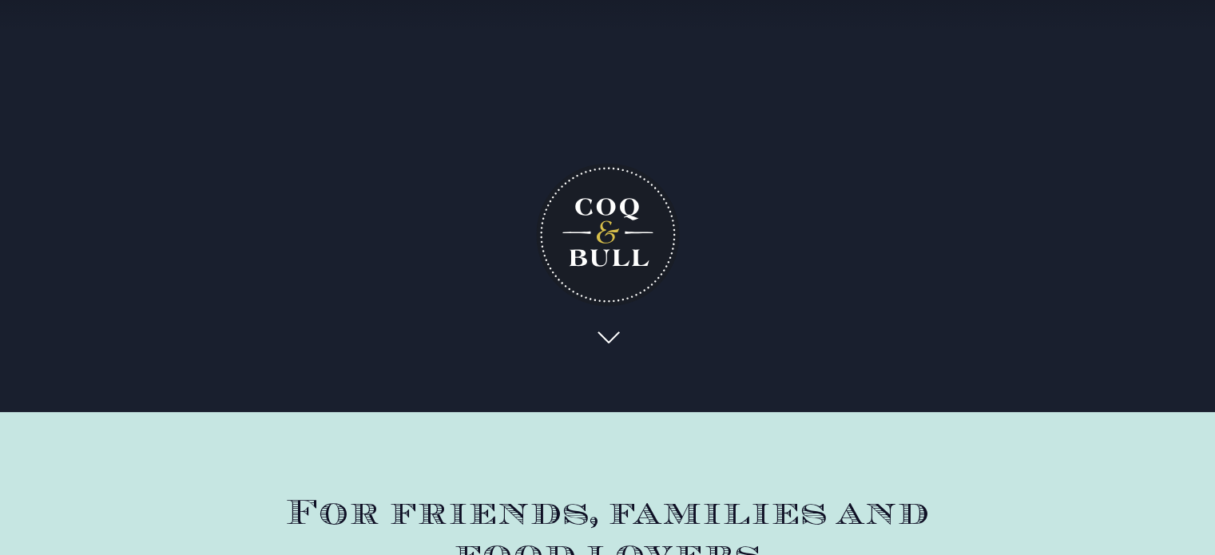
scroll to position [0, 0]
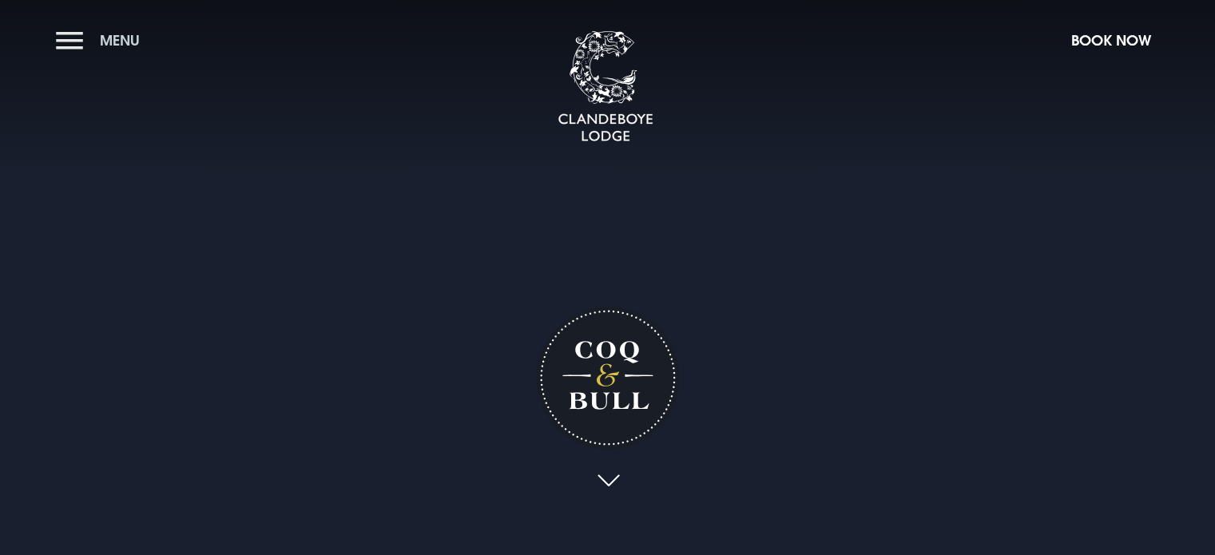
click at [70, 44] on button "Menu" at bounding box center [102, 40] width 92 height 34
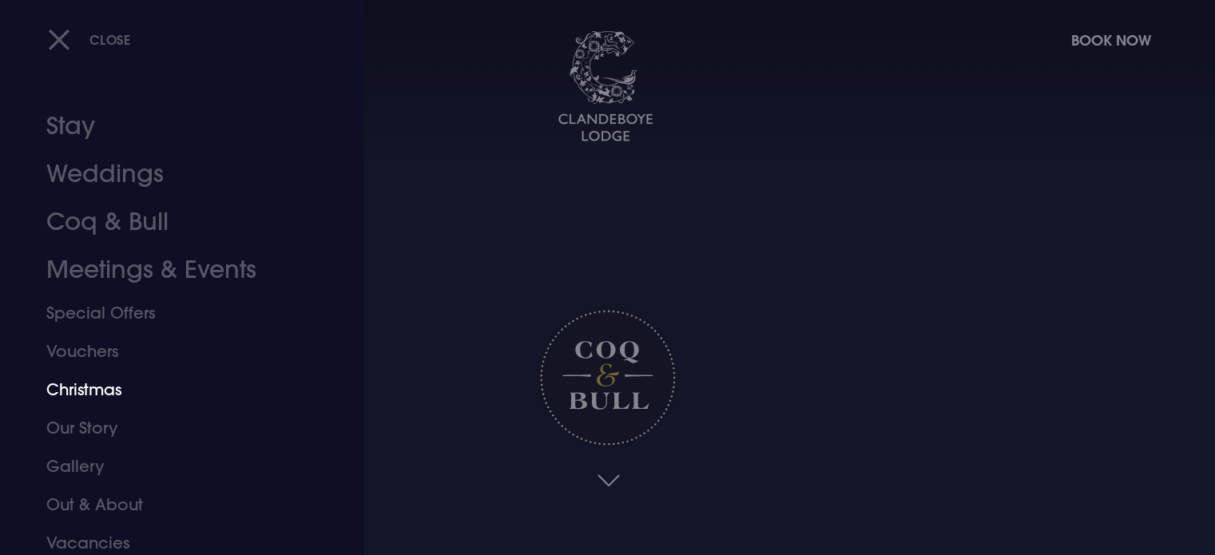
scroll to position [45, 0]
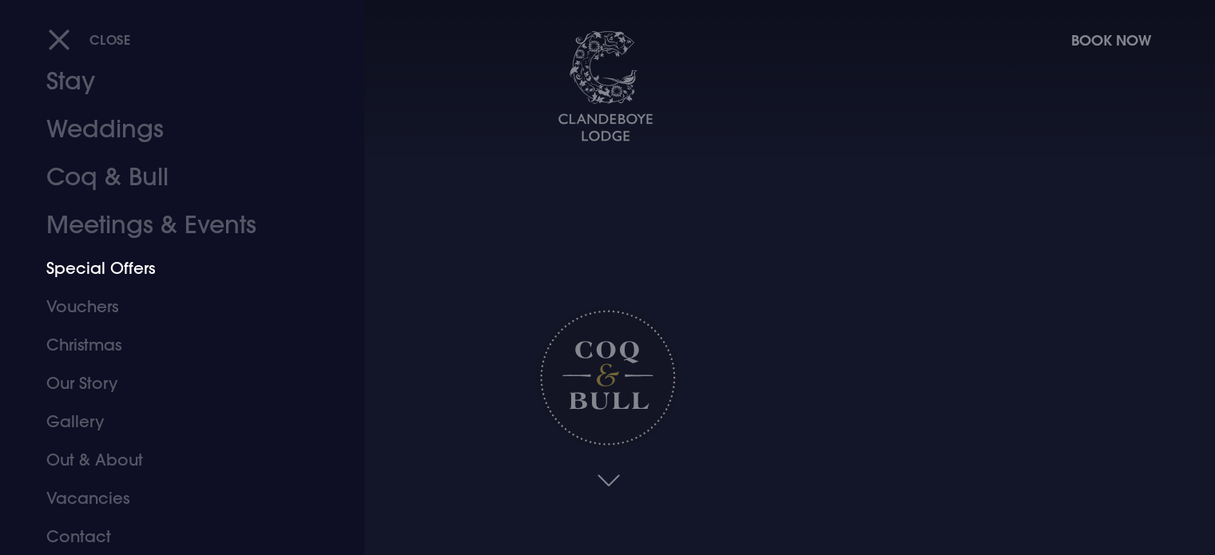
click at [125, 261] on link "Special Offers" at bounding box center [172, 268] width 252 height 38
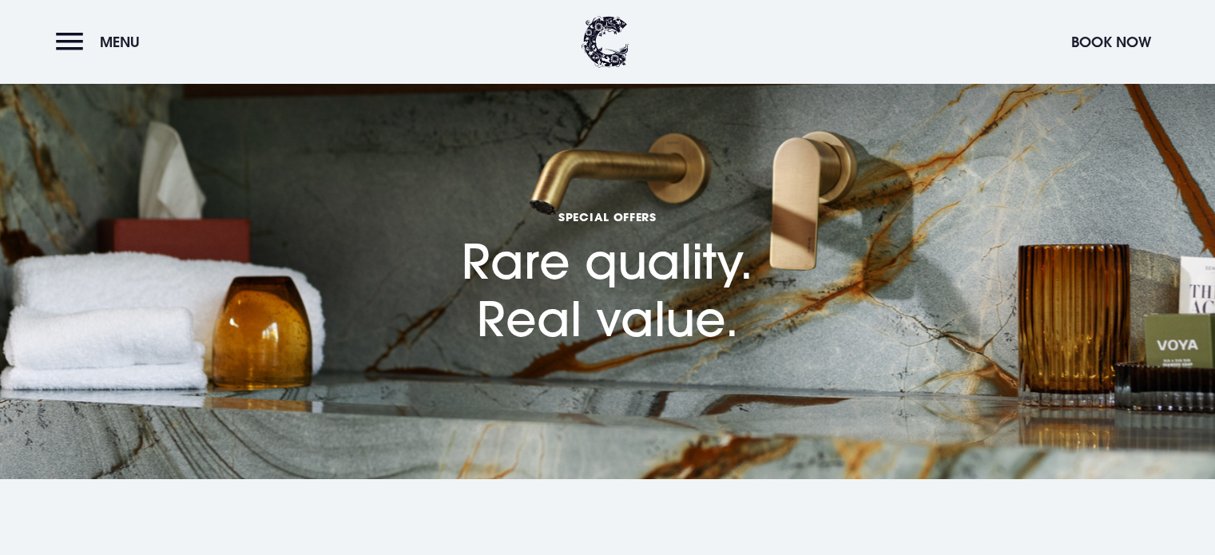
checkbox input "true"
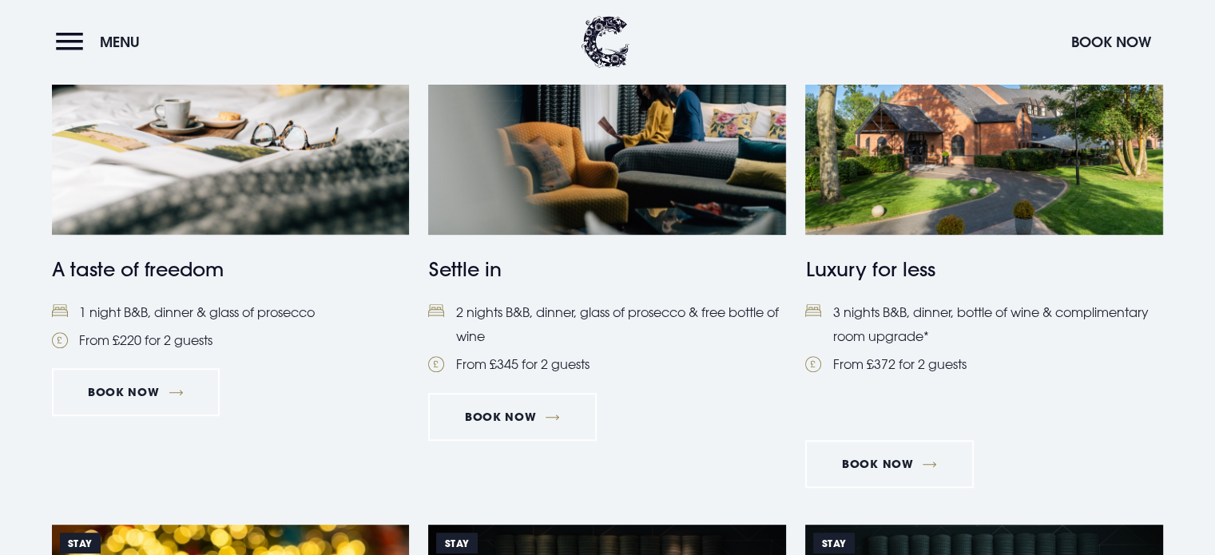
scroll to position [743, 0]
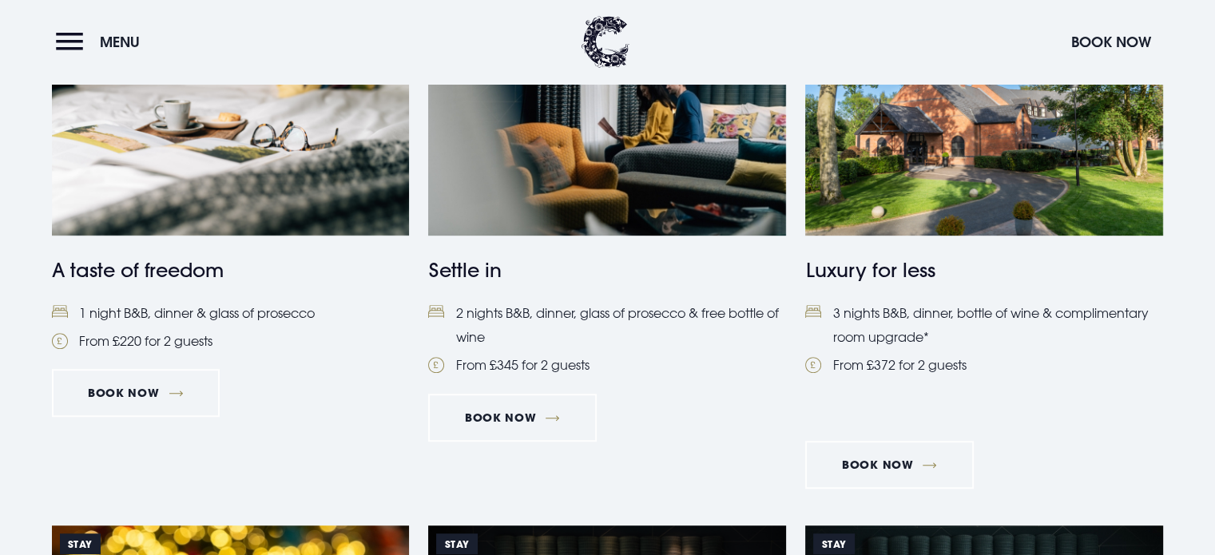
click at [199, 180] on img at bounding box center [231, 117] width 358 height 238
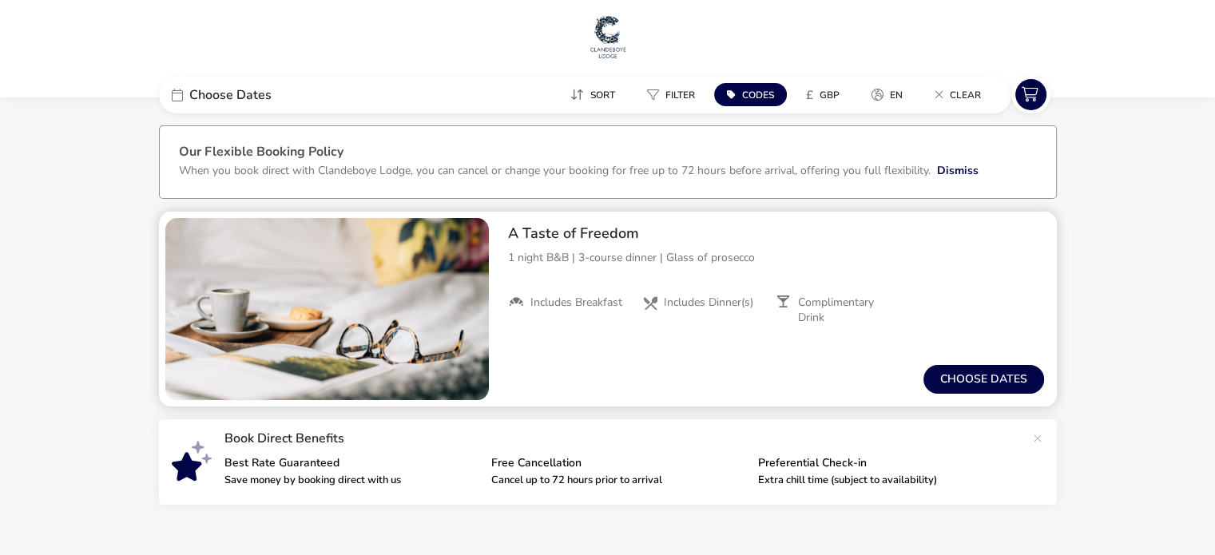
click at [665, 322] on li "Includes Dinner(s)" at bounding box center [709, 310] width 134 height 29
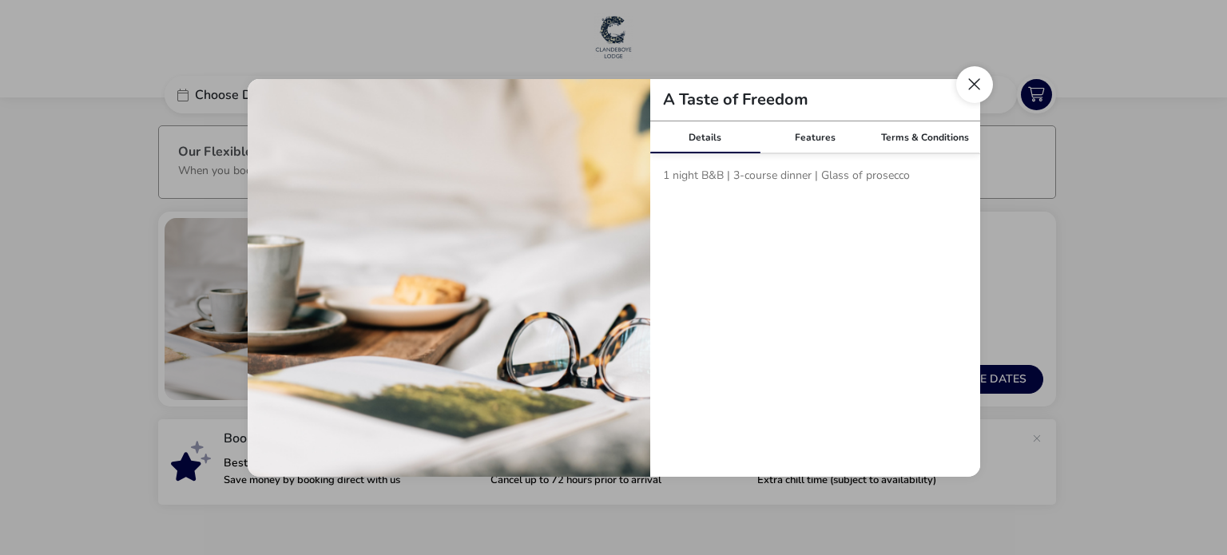
click at [971, 92] on button "Close modal" at bounding box center [974, 84] width 37 height 37
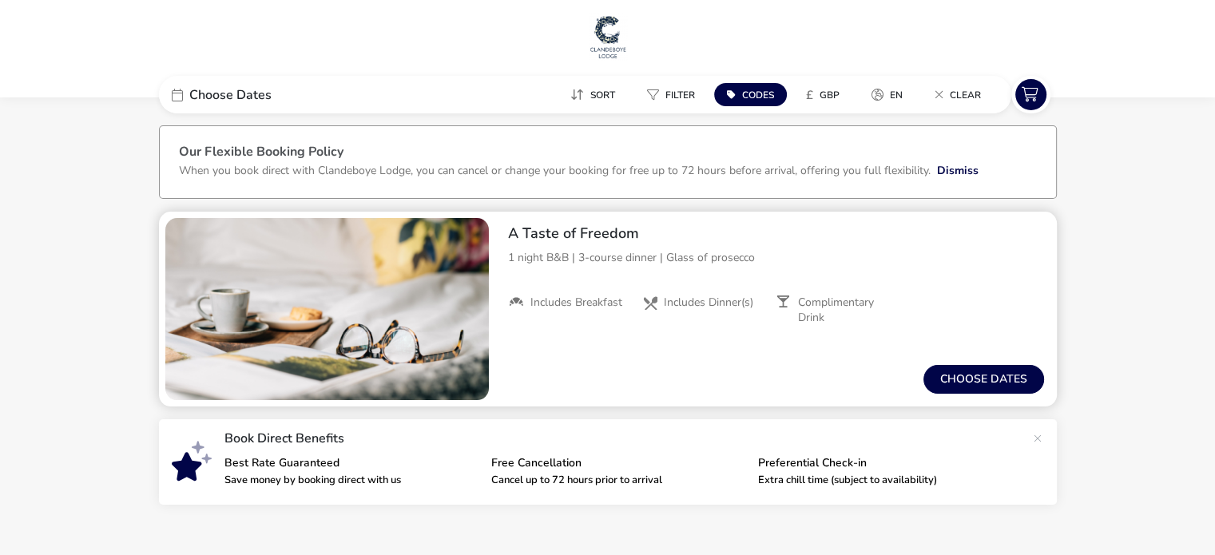
click at [751, 239] on h2 "A Taste of Freedom" at bounding box center [776, 233] width 536 height 18
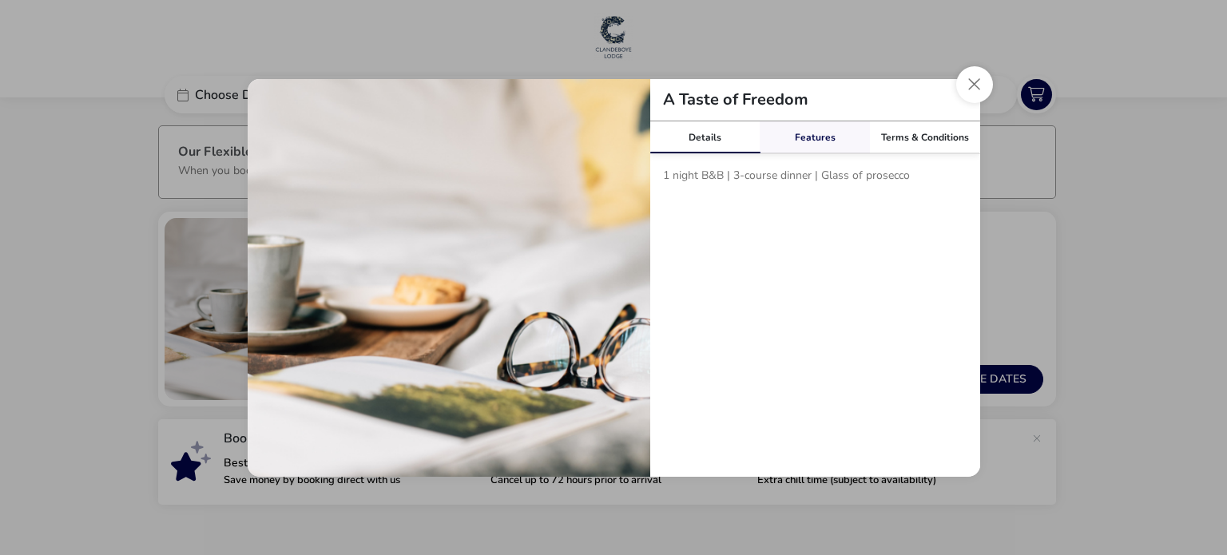
click at [799, 139] on link "Features" at bounding box center [815, 137] width 110 height 32
click at [944, 142] on link "Terms & Conditions" at bounding box center [925, 137] width 110 height 32
click at [978, 81] on button "Close modal" at bounding box center [974, 84] width 37 height 37
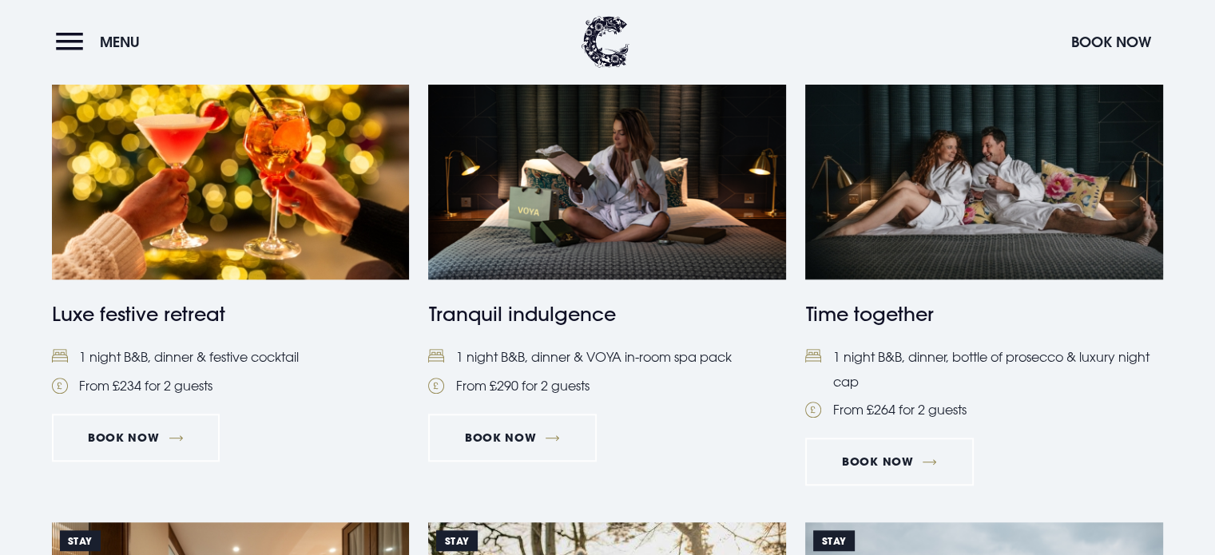
scroll to position [1229, 0]
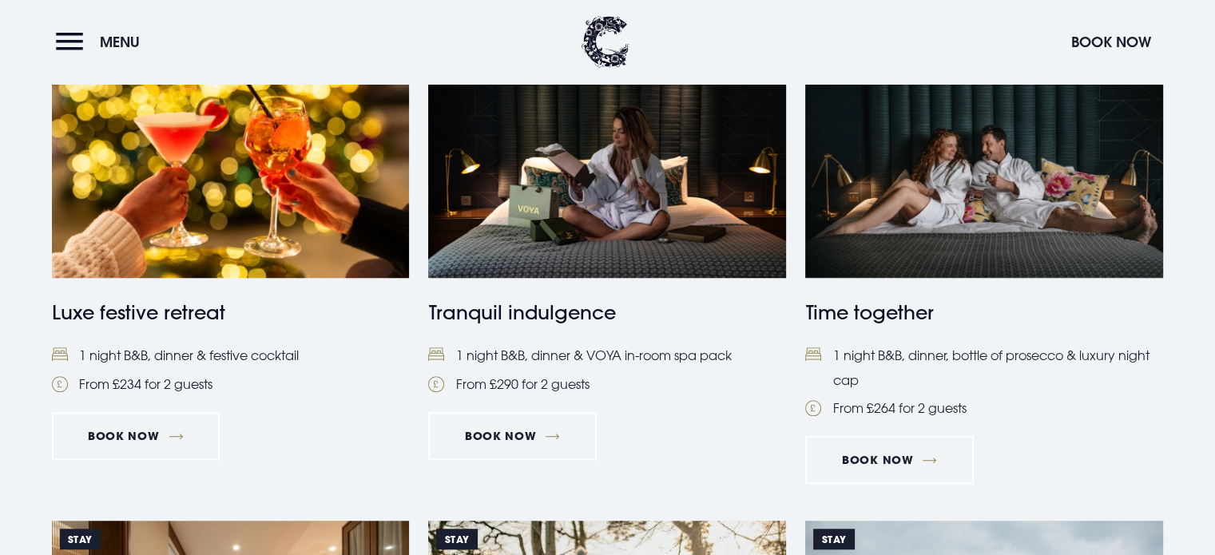
click at [280, 181] on img at bounding box center [231, 159] width 358 height 238
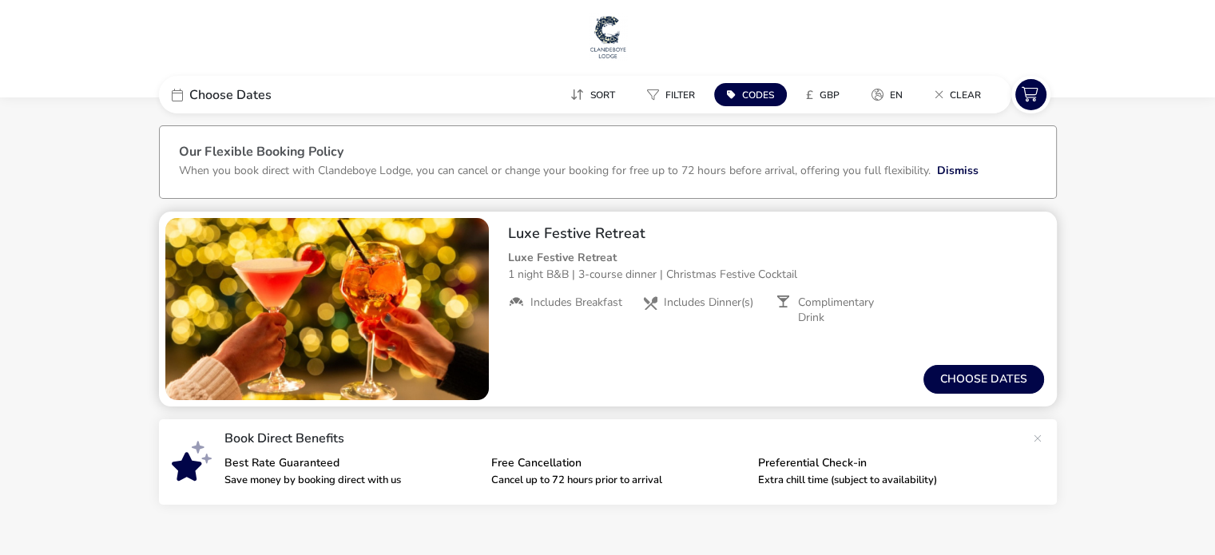
click at [638, 260] on p "Luxe Festive Retreat" at bounding box center [776, 257] width 536 height 17
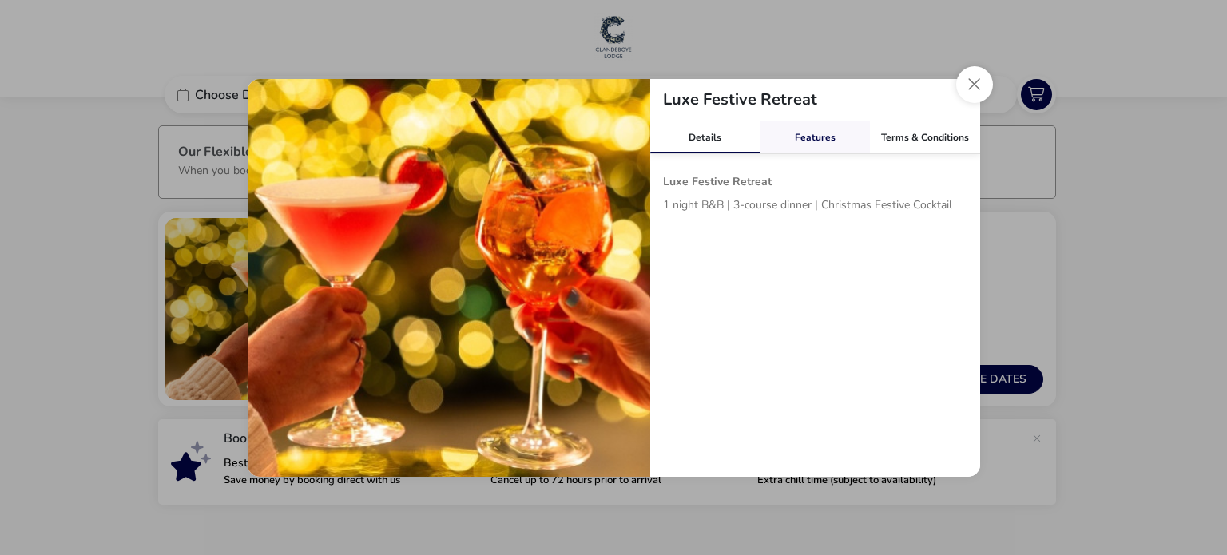
click at [819, 143] on link "Features" at bounding box center [815, 137] width 110 height 32
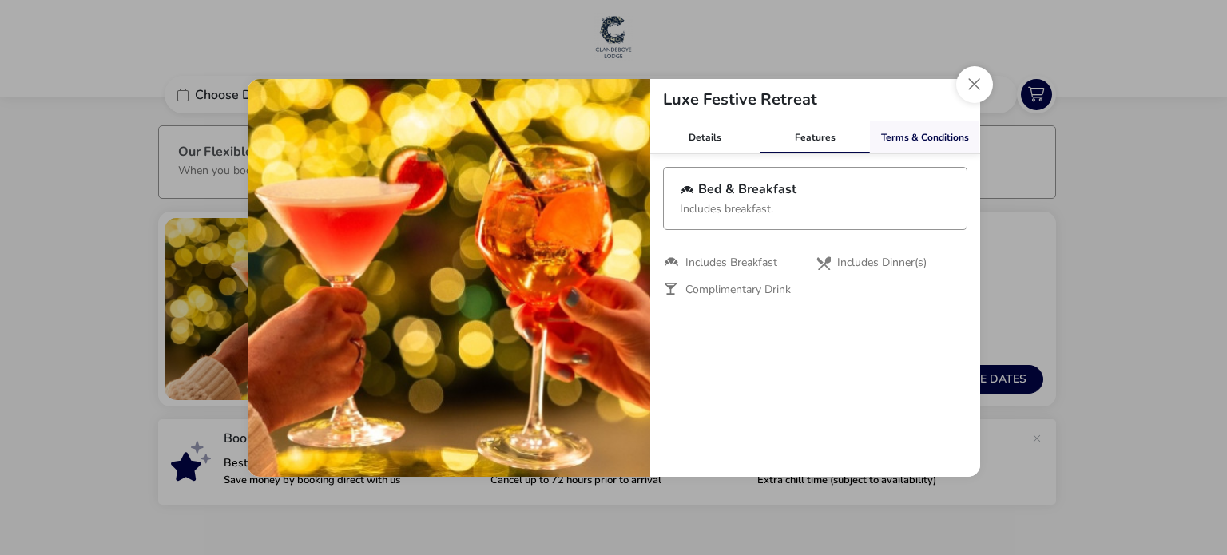
click at [927, 129] on link "Terms & Conditions" at bounding box center [925, 137] width 110 height 32
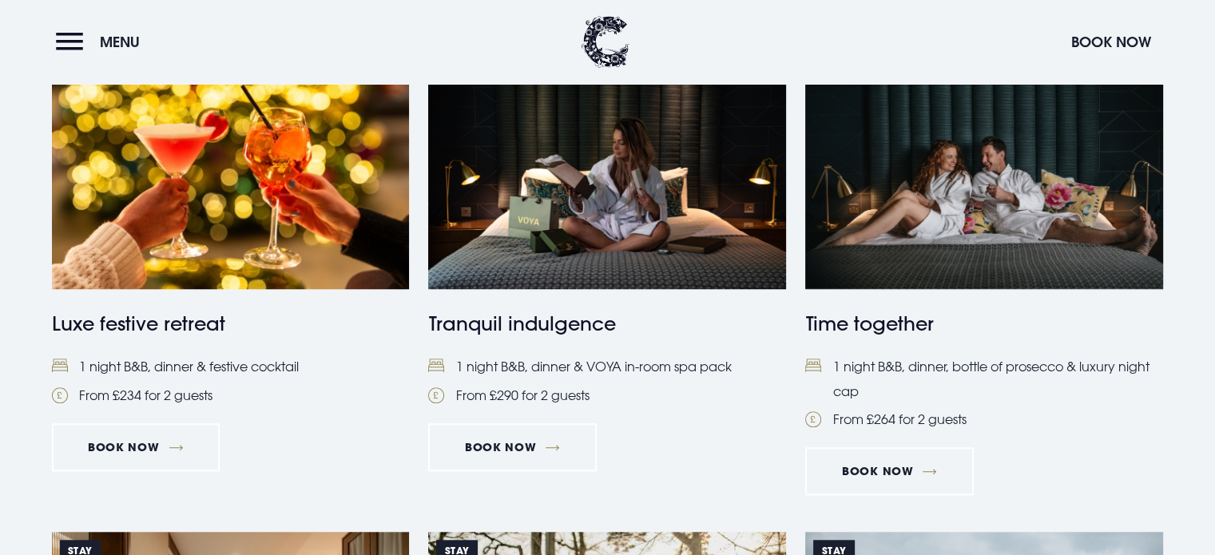
scroll to position [1229, 0]
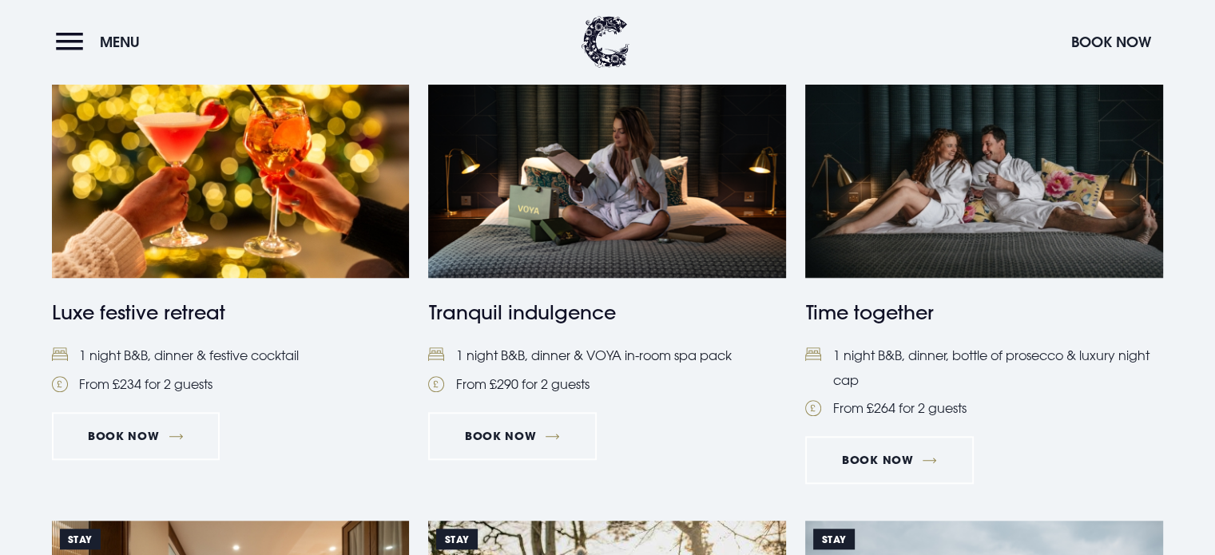
click at [623, 217] on img at bounding box center [607, 159] width 358 height 238
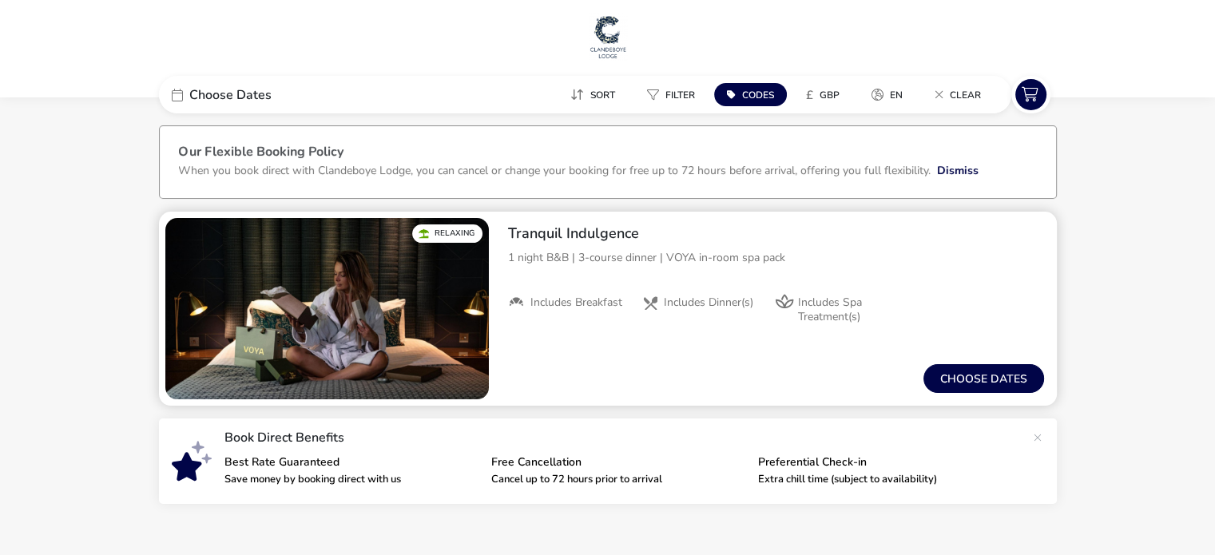
click at [644, 189] on div "Our Flexible Booking Policy When you book direct with [GEOGRAPHIC_DATA], you ca…" at bounding box center [608, 314] width 898 height 379
click at [630, 268] on div "1 night B&B | 3-course dinner | VOYA in-room spa pack" at bounding box center [776, 266] width 536 height 34
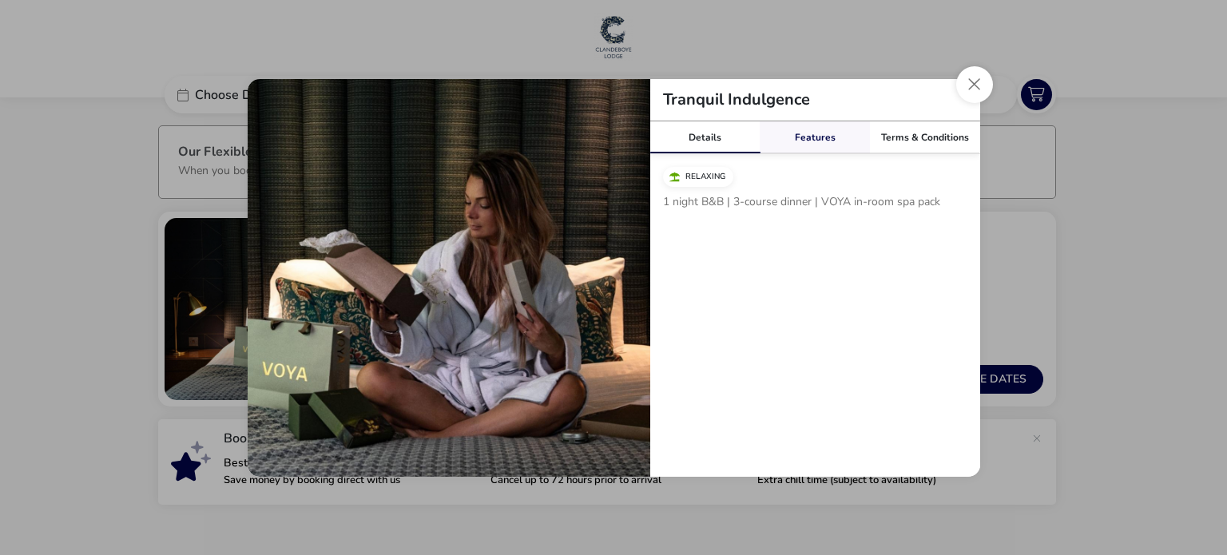
click at [821, 130] on link "Features" at bounding box center [815, 137] width 110 height 32
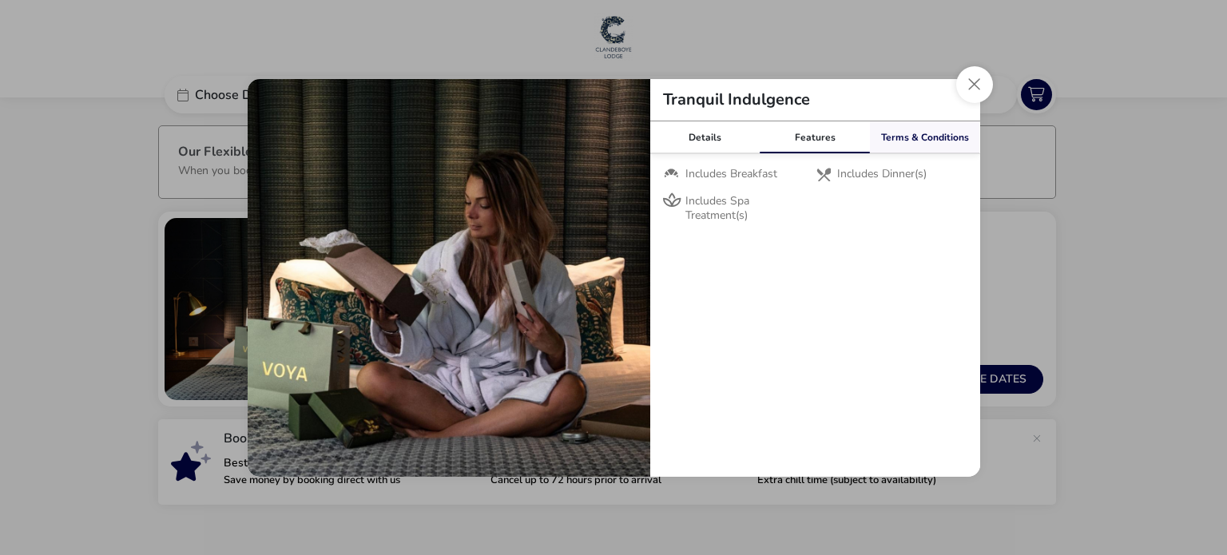
click at [921, 137] on link "Terms & Conditions" at bounding box center [925, 137] width 110 height 32
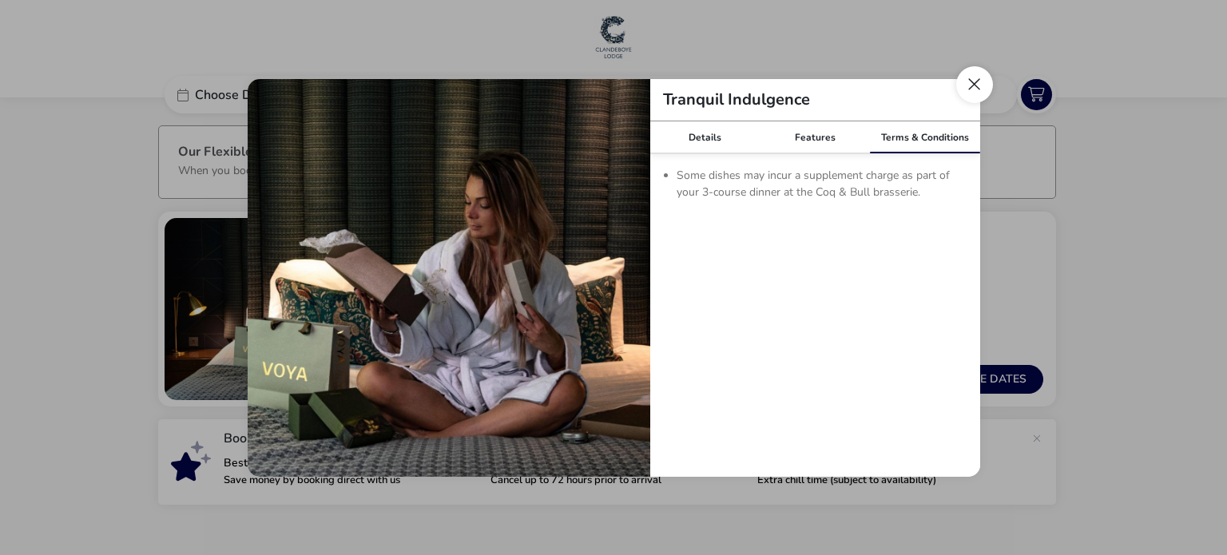
click at [972, 81] on button "Close modal" at bounding box center [974, 84] width 37 height 37
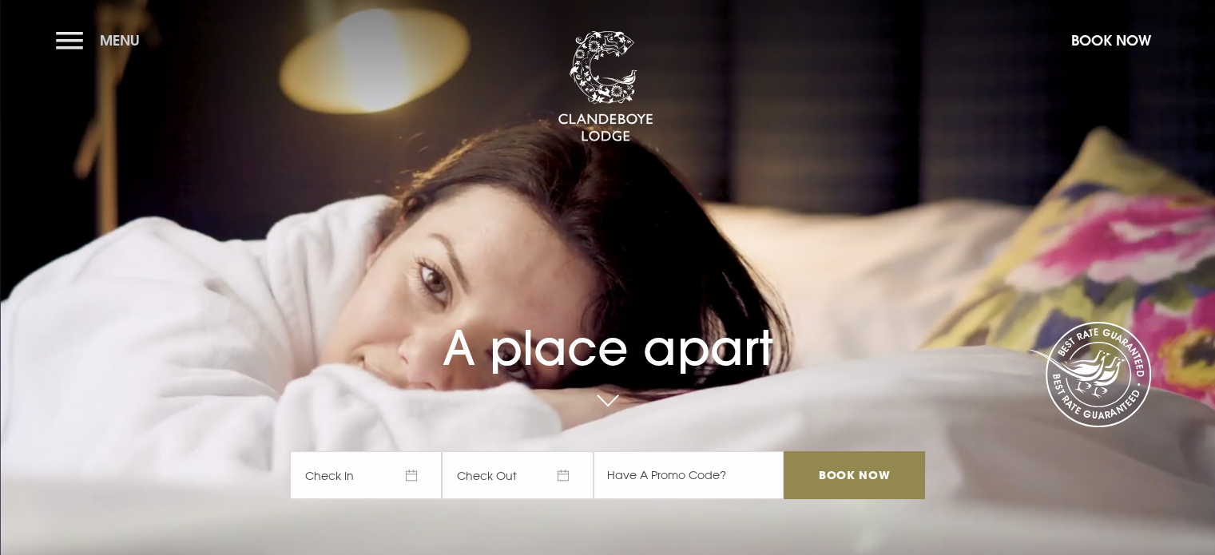
click at [85, 42] on button "Menu" at bounding box center [102, 40] width 92 height 34
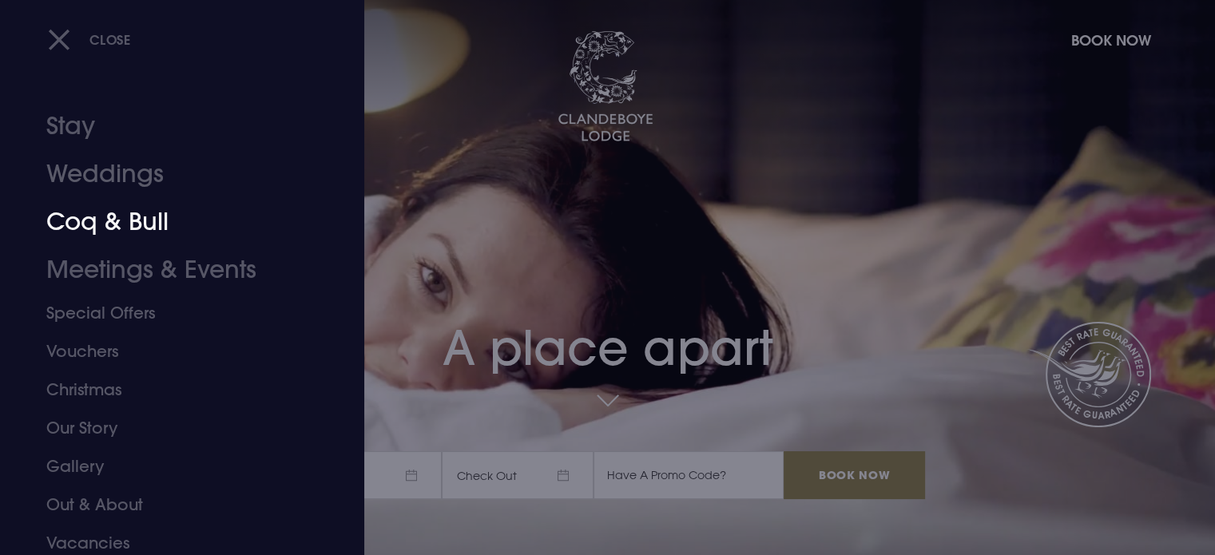
click at [135, 221] on link "Coq & Bull" at bounding box center [172, 222] width 252 height 48
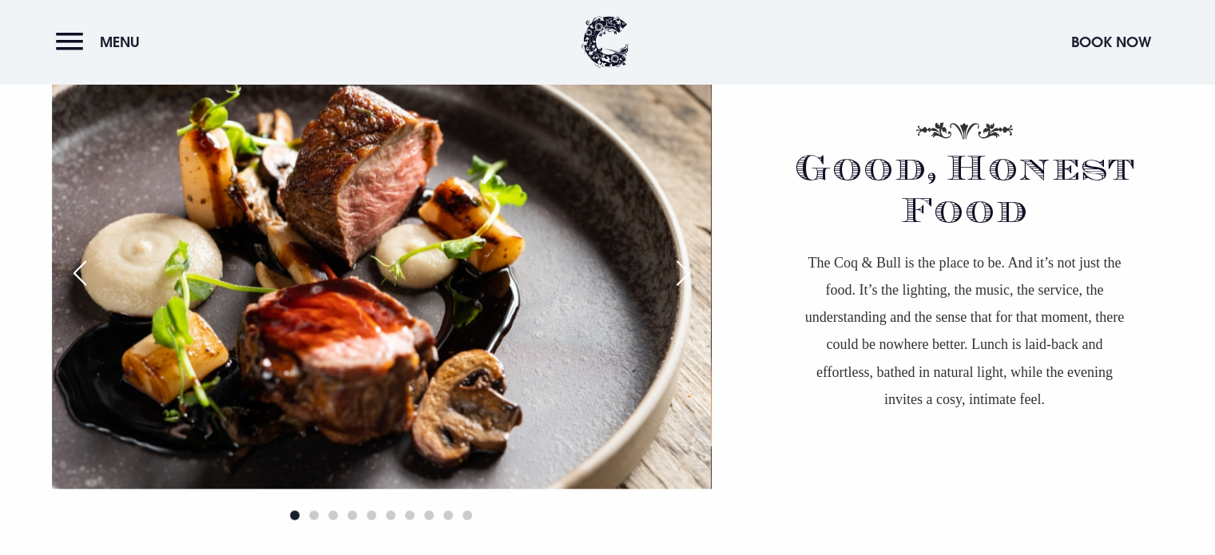
scroll to position [1348, 0]
click at [674, 286] on div "Next slide" at bounding box center [683, 272] width 40 height 35
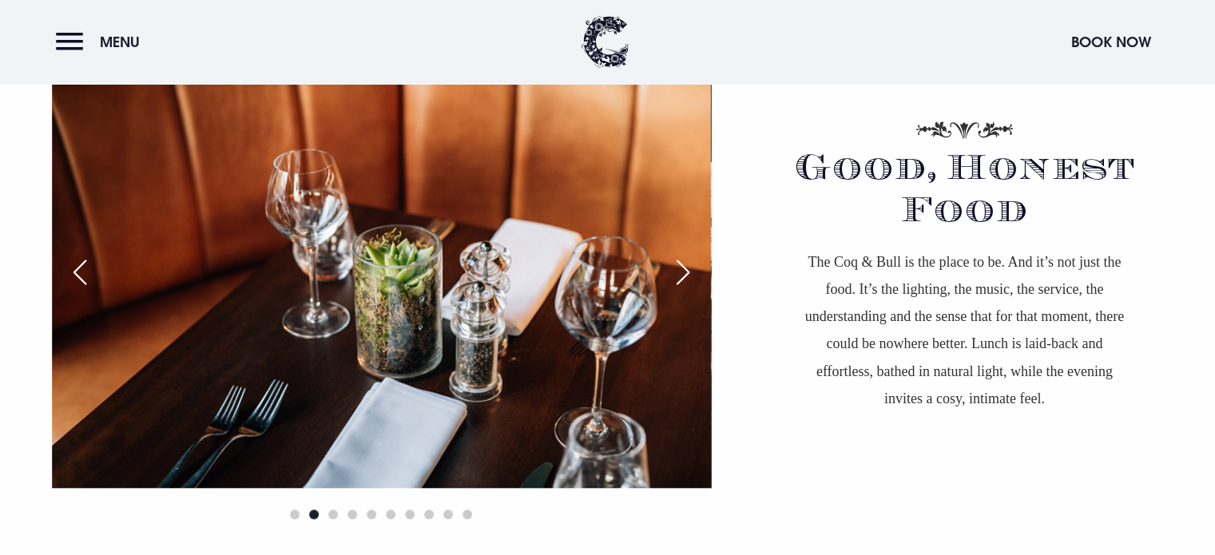
click at [674, 286] on div "Next slide" at bounding box center [683, 272] width 40 height 35
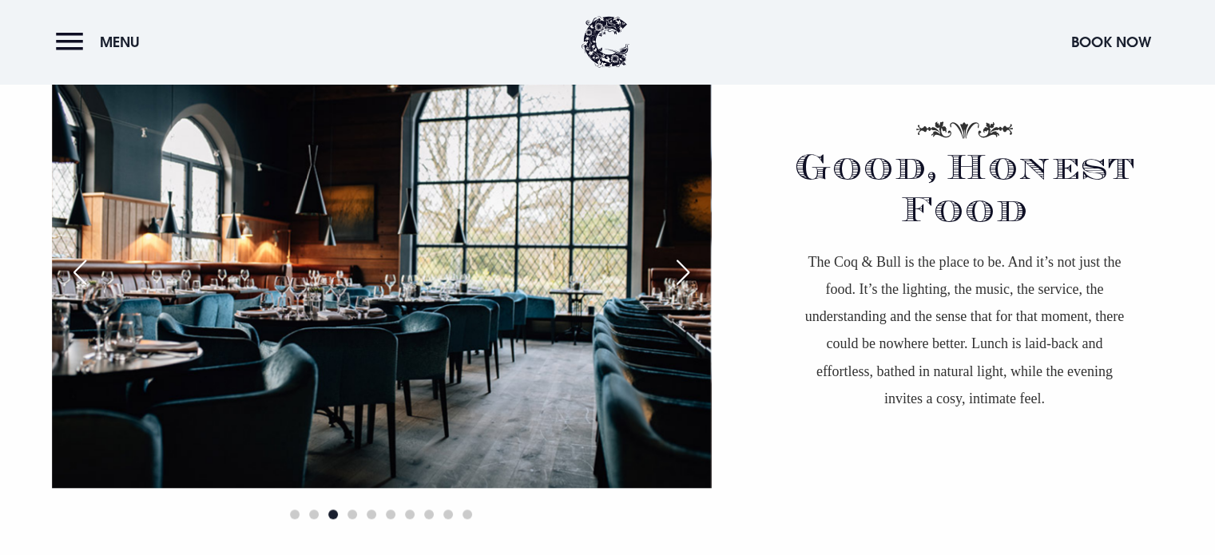
click at [674, 286] on div "Next slide" at bounding box center [683, 272] width 40 height 35
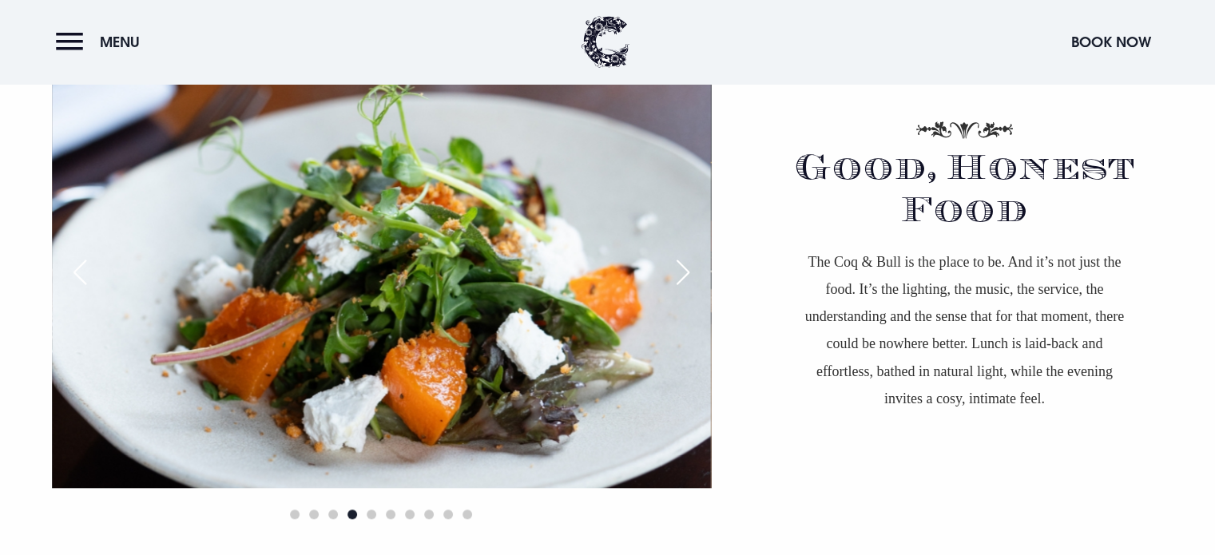
click at [91, 264] on div "Previous slide" at bounding box center [80, 272] width 40 height 35
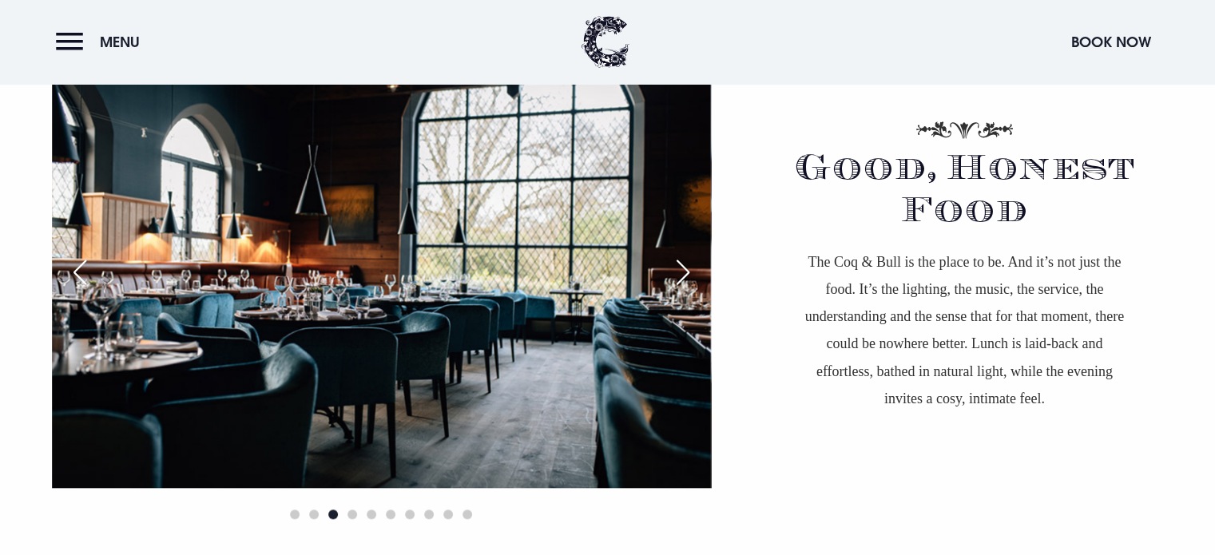
click at [673, 273] on div "Next slide" at bounding box center [683, 272] width 40 height 35
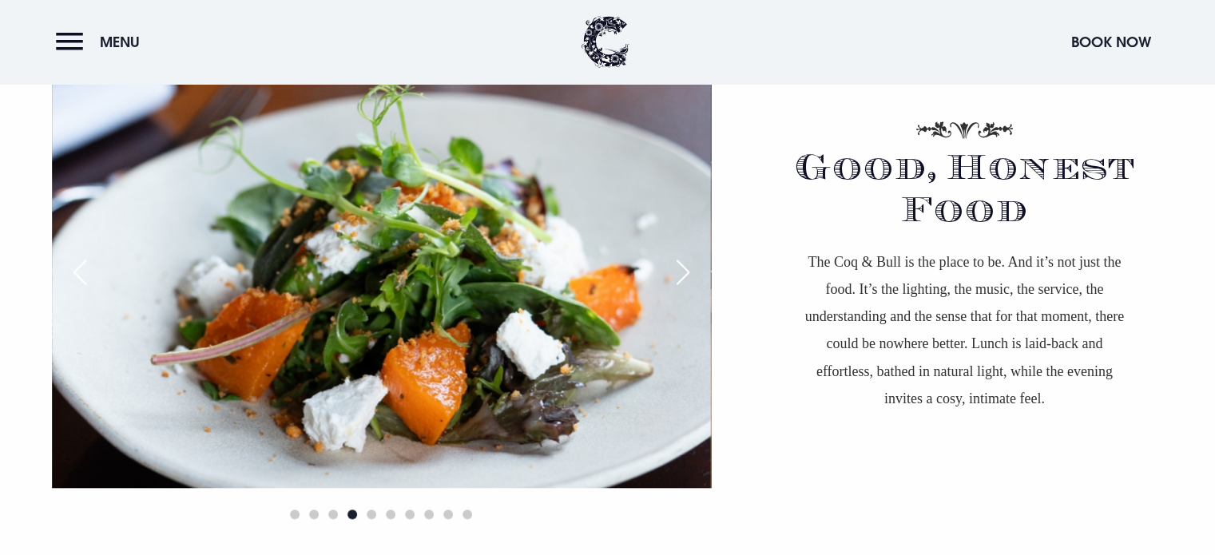
click at [673, 273] on div "Next slide" at bounding box center [683, 272] width 40 height 35
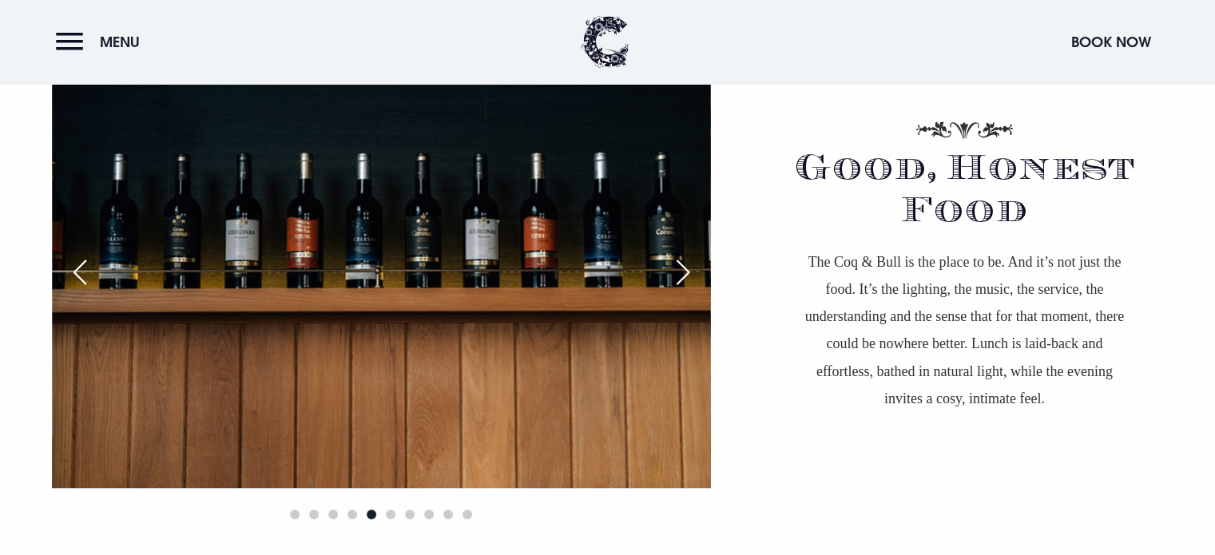
click at [66, 277] on div "Previous slide" at bounding box center [80, 272] width 40 height 35
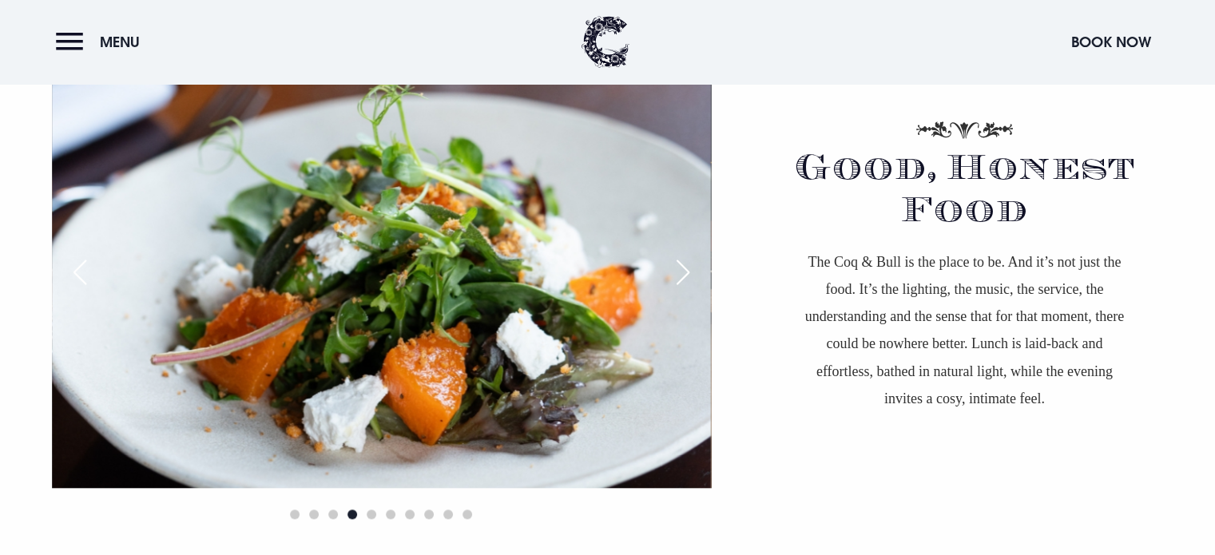
click at [700, 280] on div "Next slide" at bounding box center [683, 272] width 40 height 35
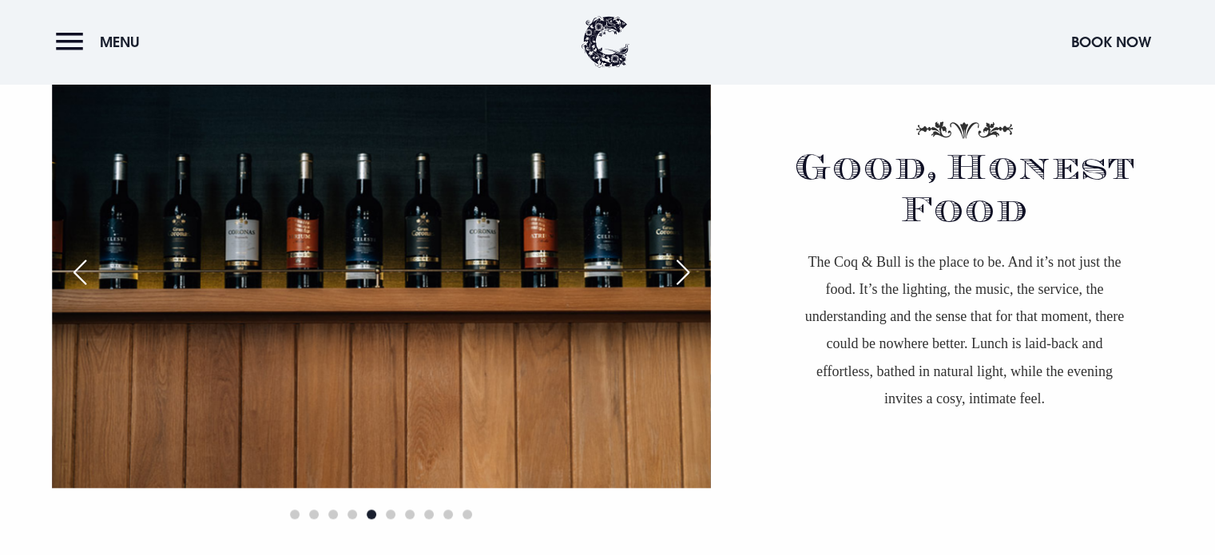
click at [700, 280] on div "Next slide" at bounding box center [683, 272] width 40 height 35
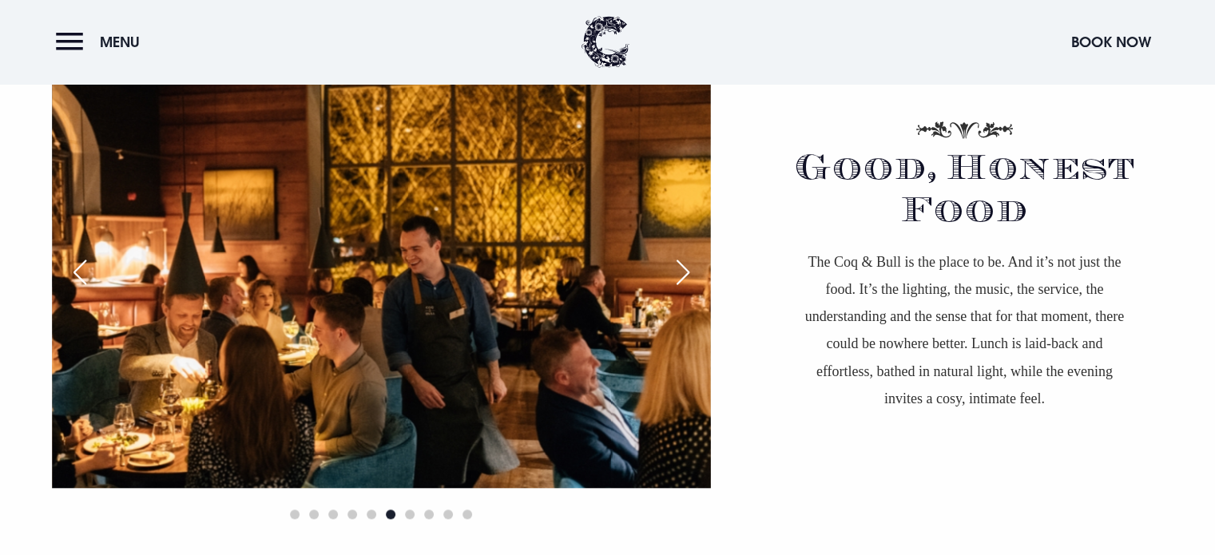
click at [700, 280] on div "Next slide" at bounding box center [683, 272] width 40 height 35
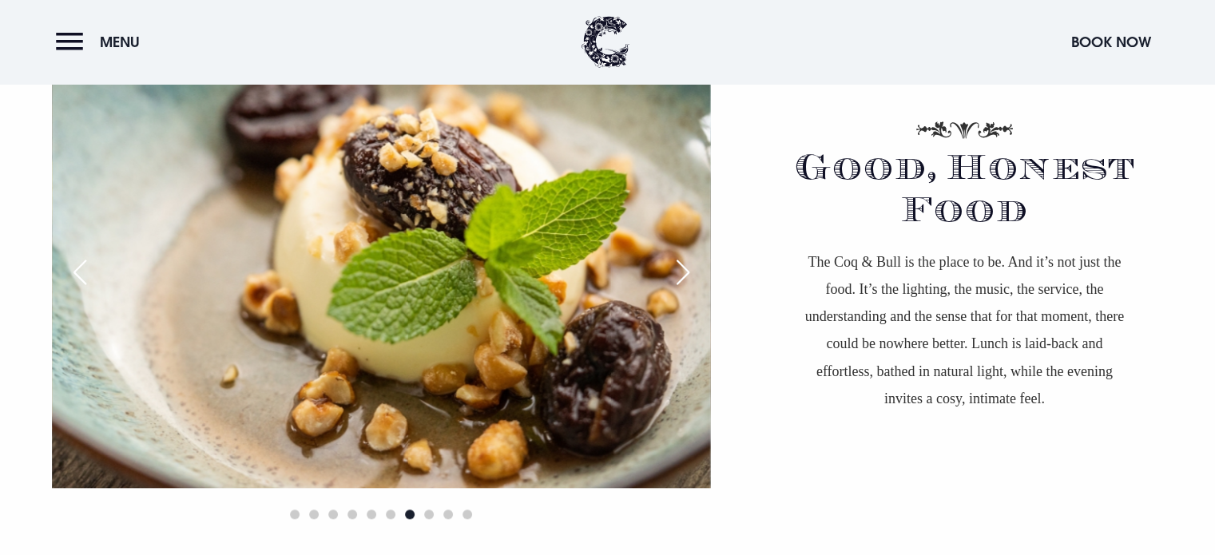
click at [700, 280] on div "Next slide" at bounding box center [683, 272] width 40 height 35
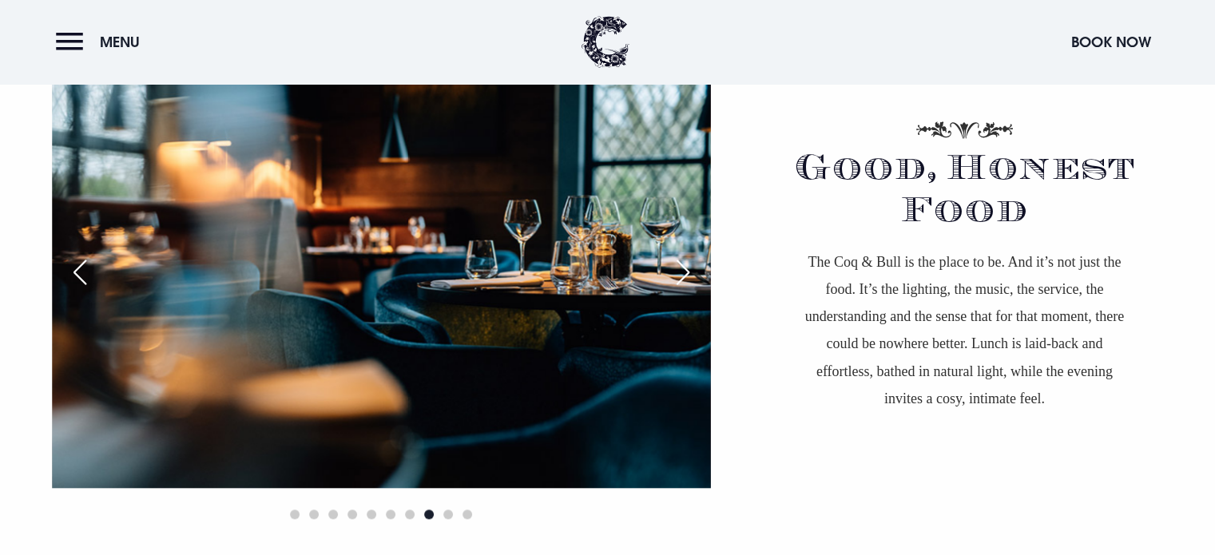
click at [700, 280] on div "Next slide" at bounding box center [683, 272] width 40 height 35
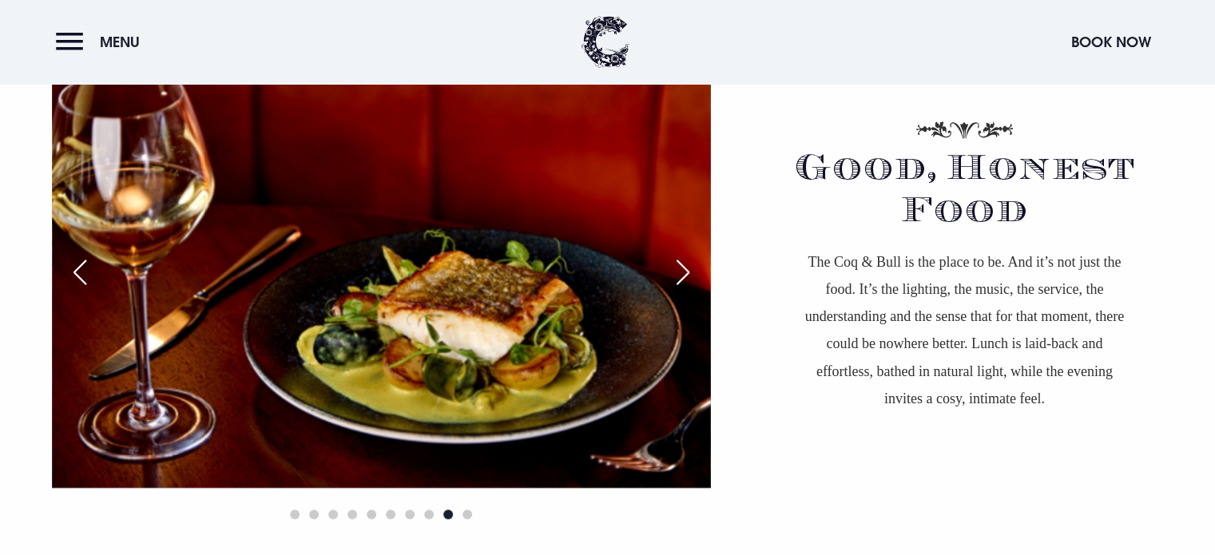
click at [700, 280] on div "Next slide" at bounding box center [683, 272] width 40 height 35
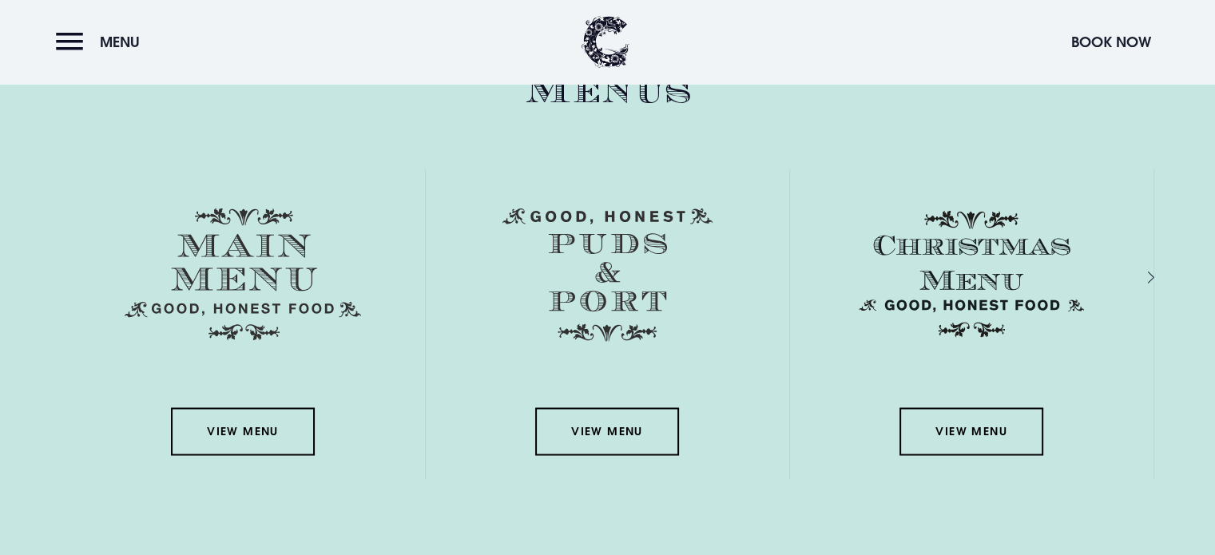
scroll to position [2568, 0]
click at [190, 445] on link "View Menu" at bounding box center [243, 432] width 144 height 48
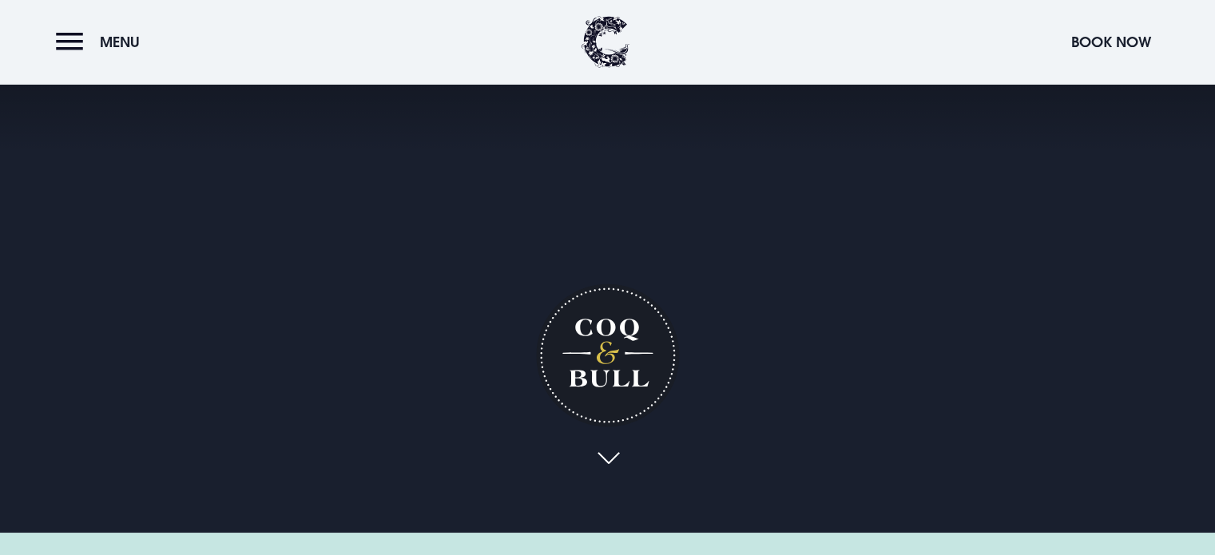
scroll to position [0, 0]
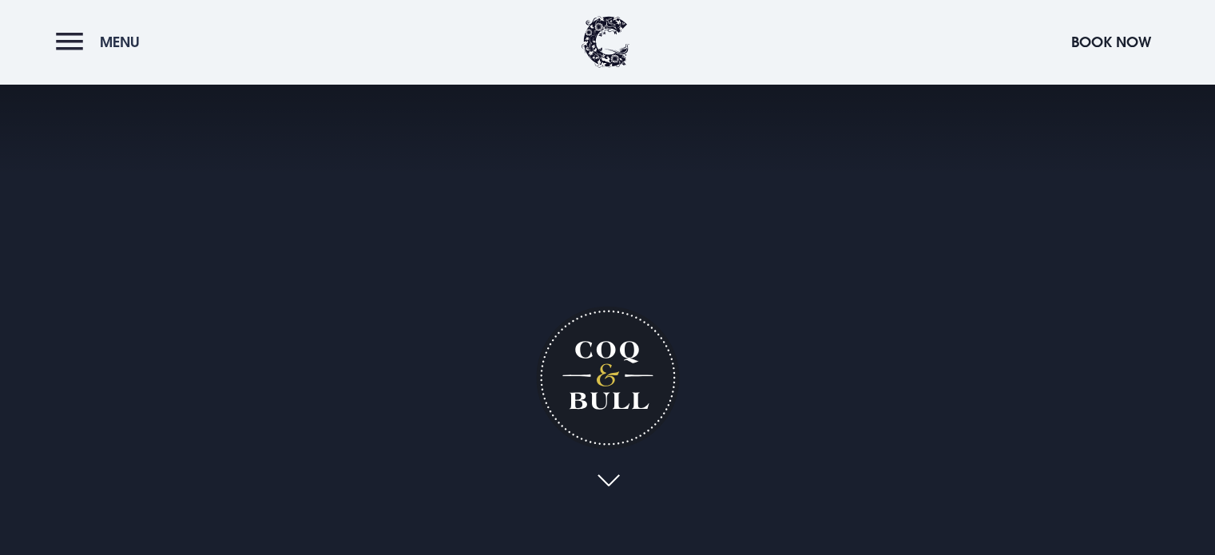
click at [66, 44] on button "Menu" at bounding box center [102, 42] width 92 height 34
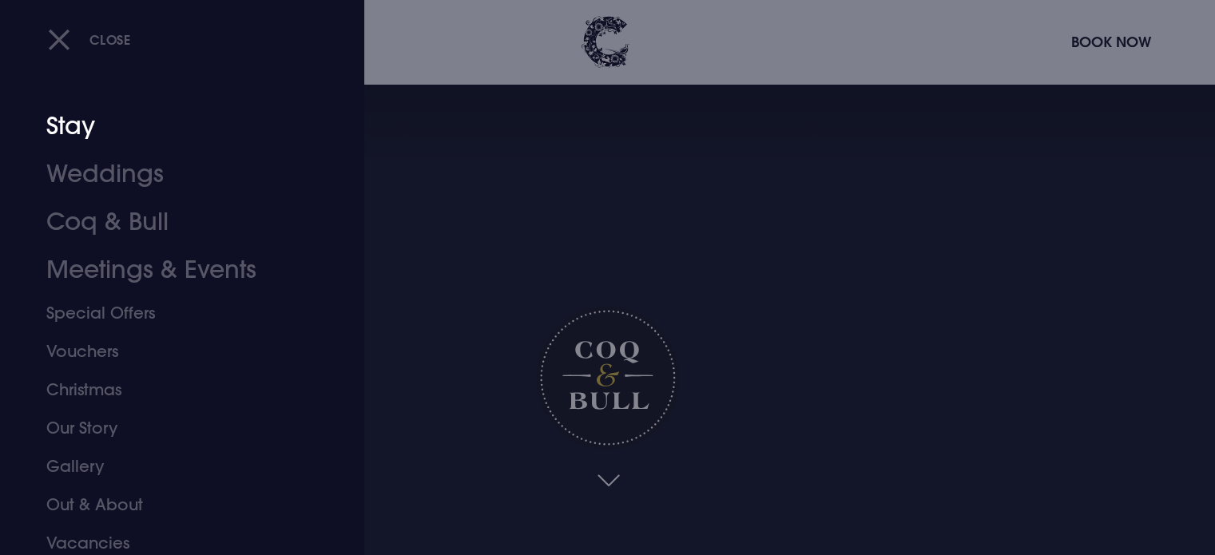
click at [79, 124] on link "Stay" at bounding box center [172, 126] width 252 height 48
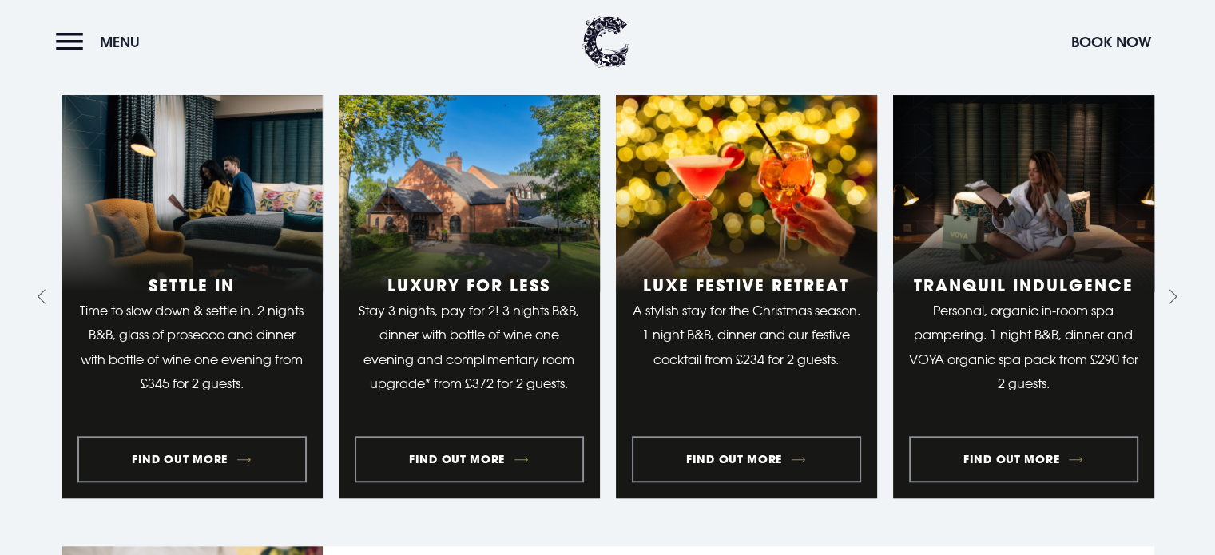
scroll to position [1262, 0]
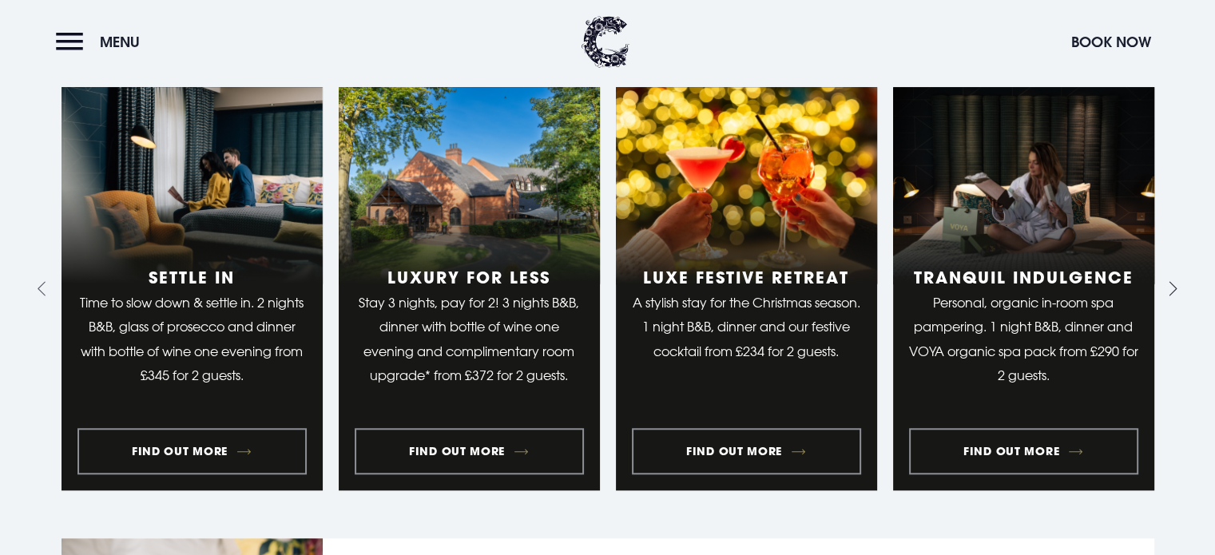
click at [1170, 286] on icon "Next slide" at bounding box center [1169, 288] width 15 height 15
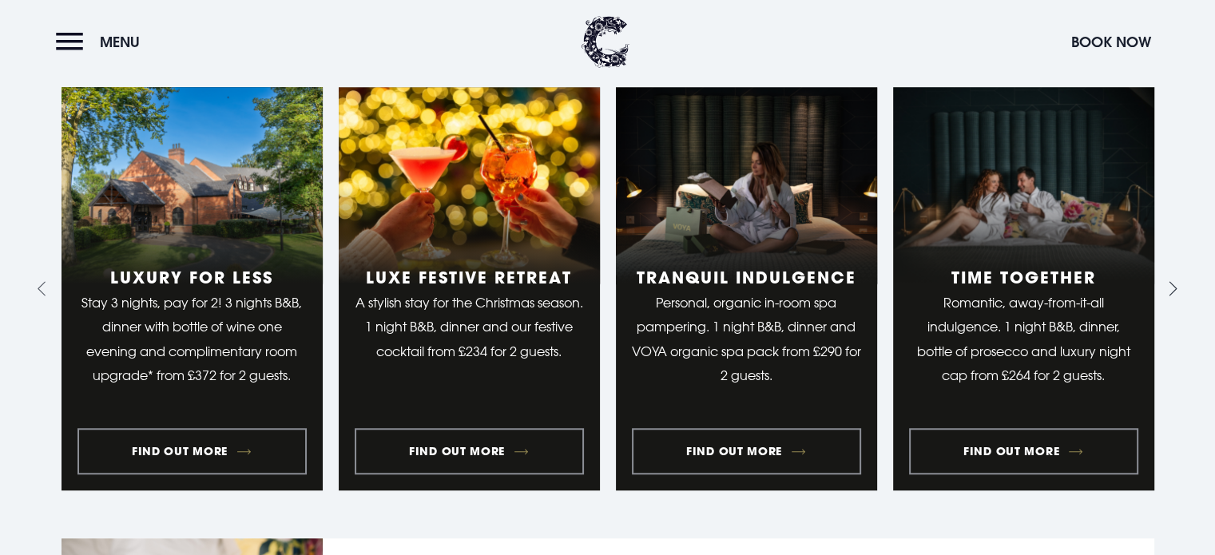
click at [1170, 286] on icon "Next slide" at bounding box center [1169, 288] width 15 height 15
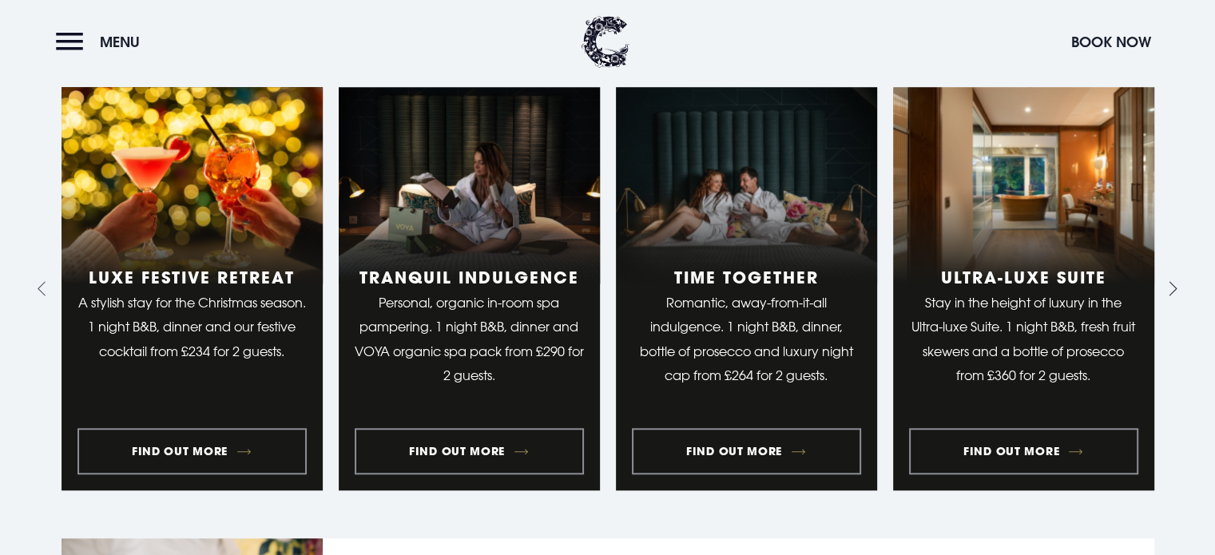
click at [1170, 286] on icon "Next slide" at bounding box center [1169, 288] width 15 height 15
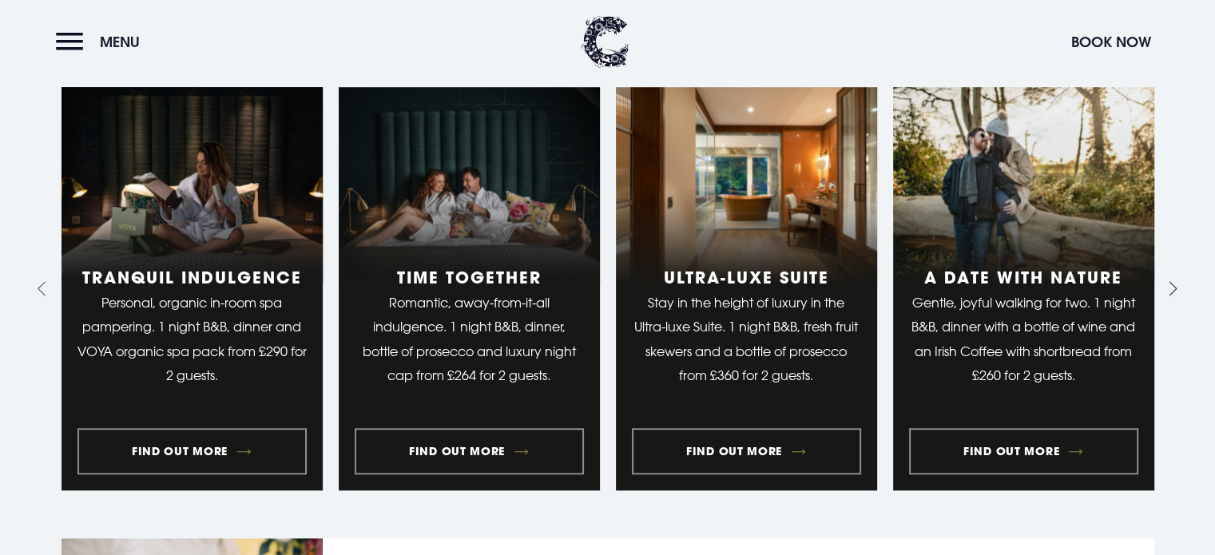
click at [1170, 286] on icon "Next slide" at bounding box center [1169, 288] width 15 height 15
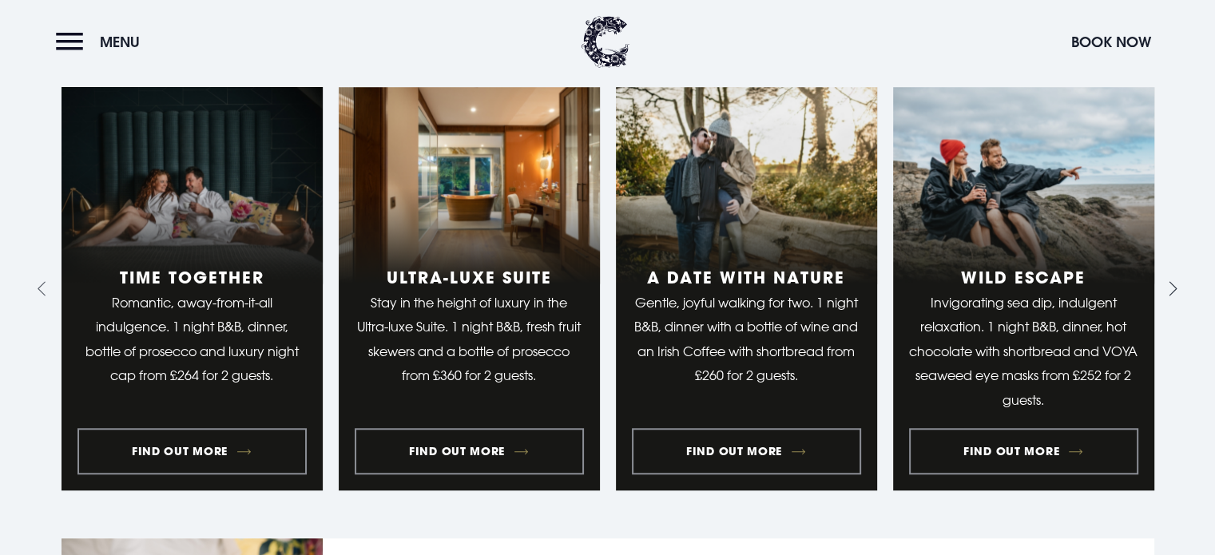
click at [1170, 286] on icon "Next slide" at bounding box center [1169, 288] width 15 height 15
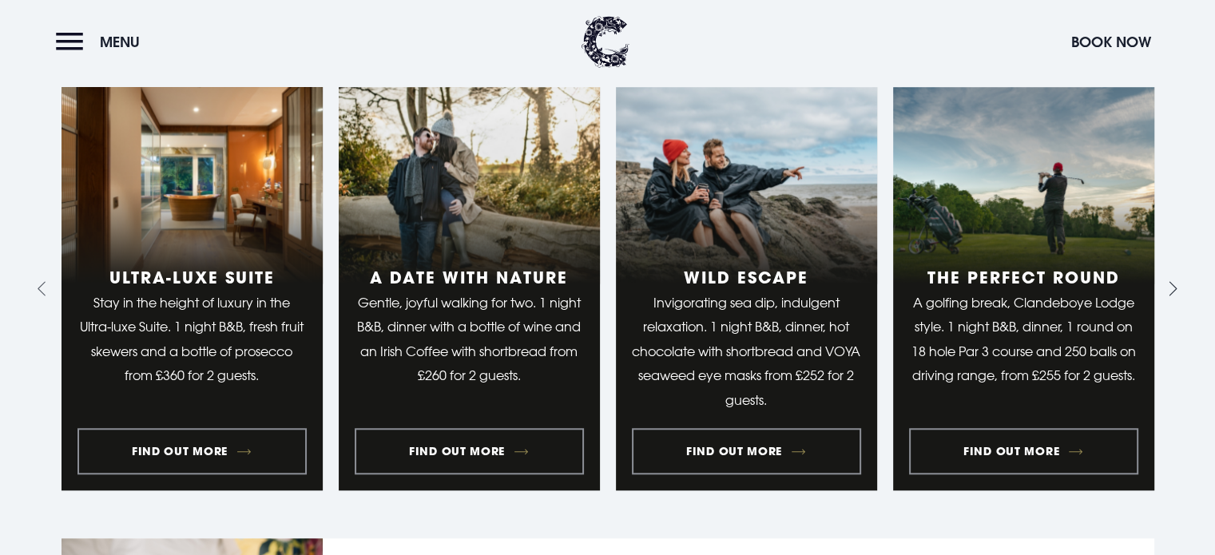
click at [1170, 286] on icon "Next slide" at bounding box center [1169, 288] width 15 height 15
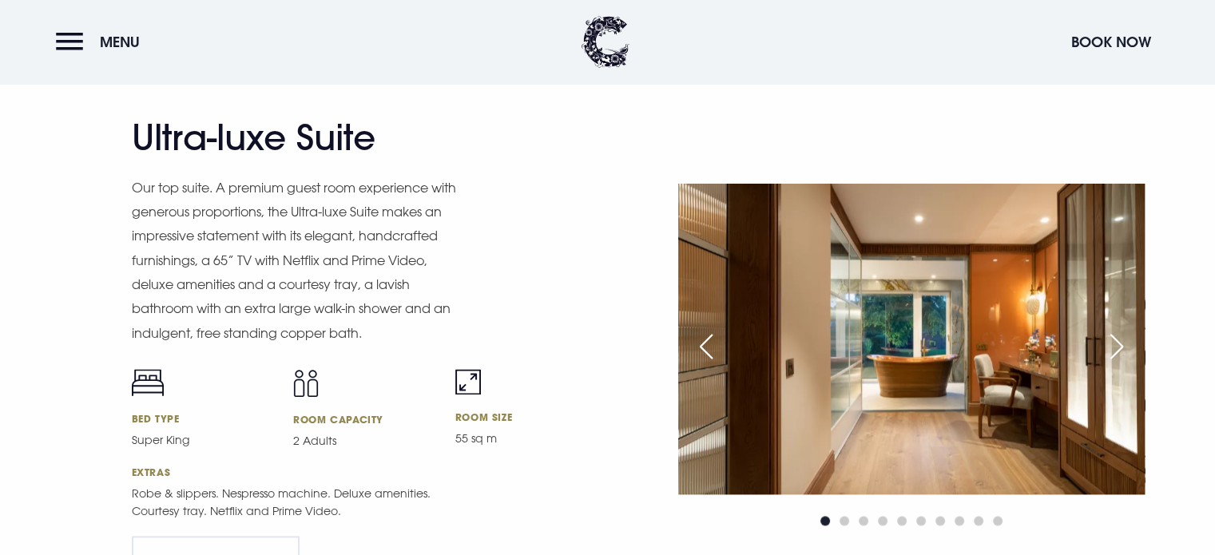
scroll to position [2004, 0]
click at [1112, 344] on div "Next slide" at bounding box center [1117, 345] width 40 height 35
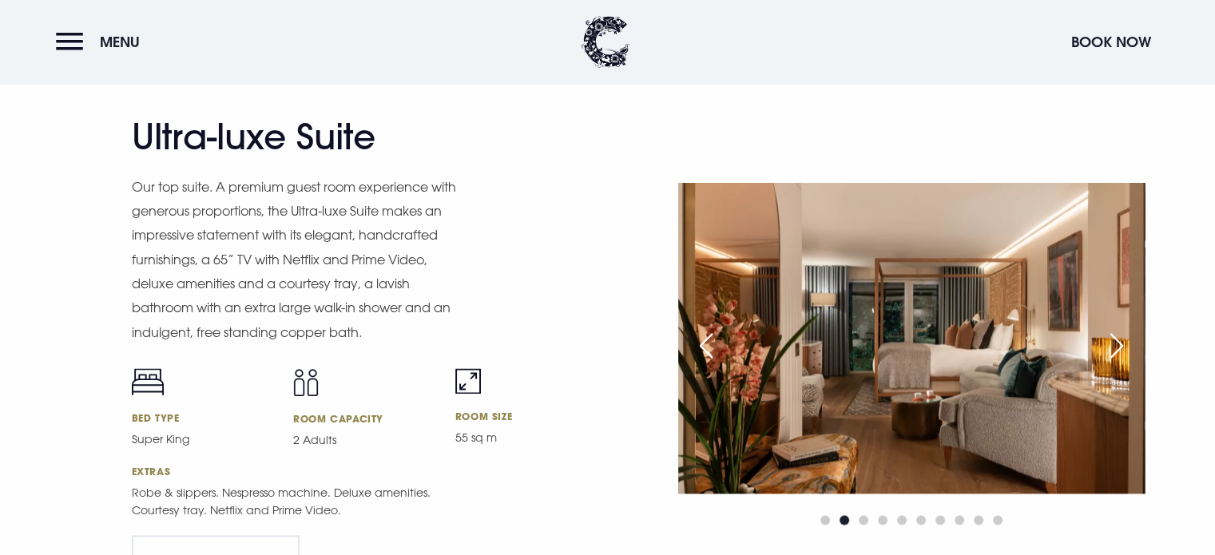
click at [1112, 344] on div "Next slide" at bounding box center [1117, 345] width 40 height 35
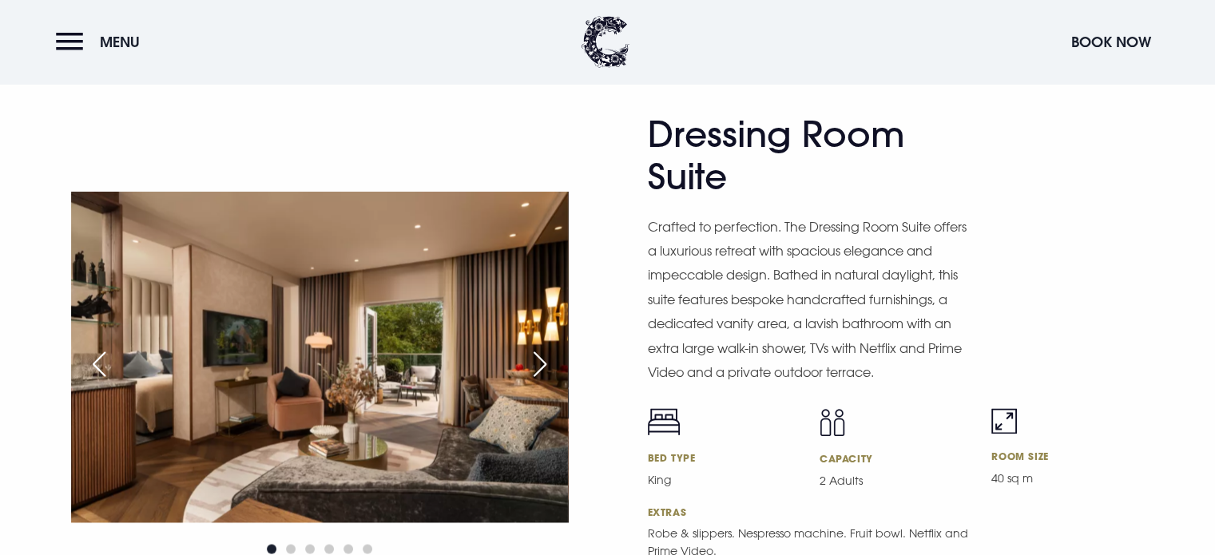
scroll to position [2566, 0]
click at [536, 349] on div "Next slide" at bounding box center [540, 364] width 40 height 35
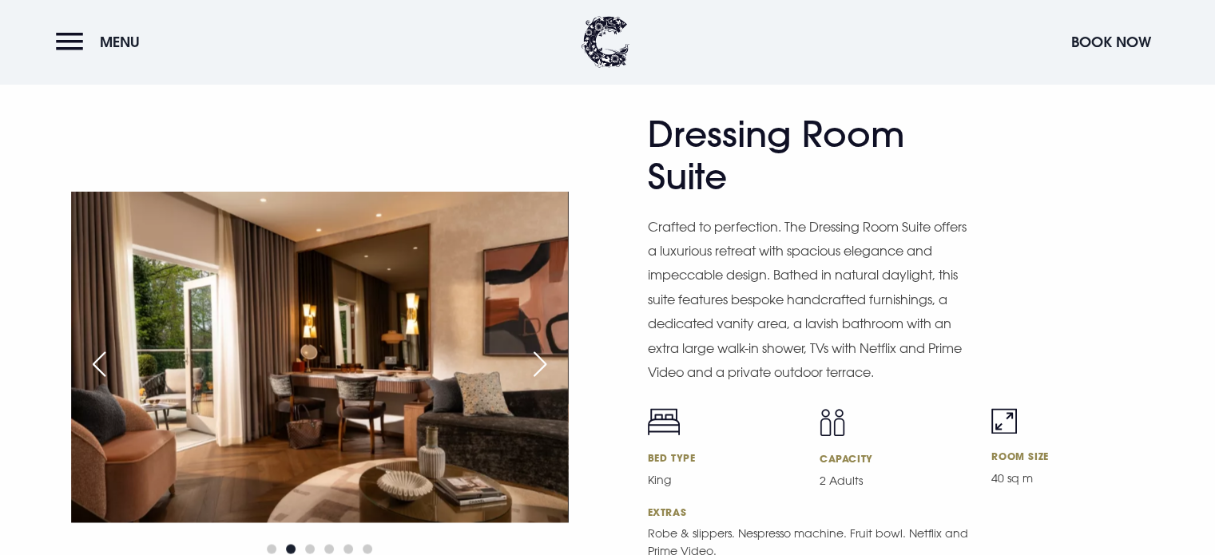
click at [537, 373] on div "Next slide" at bounding box center [540, 364] width 40 height 35
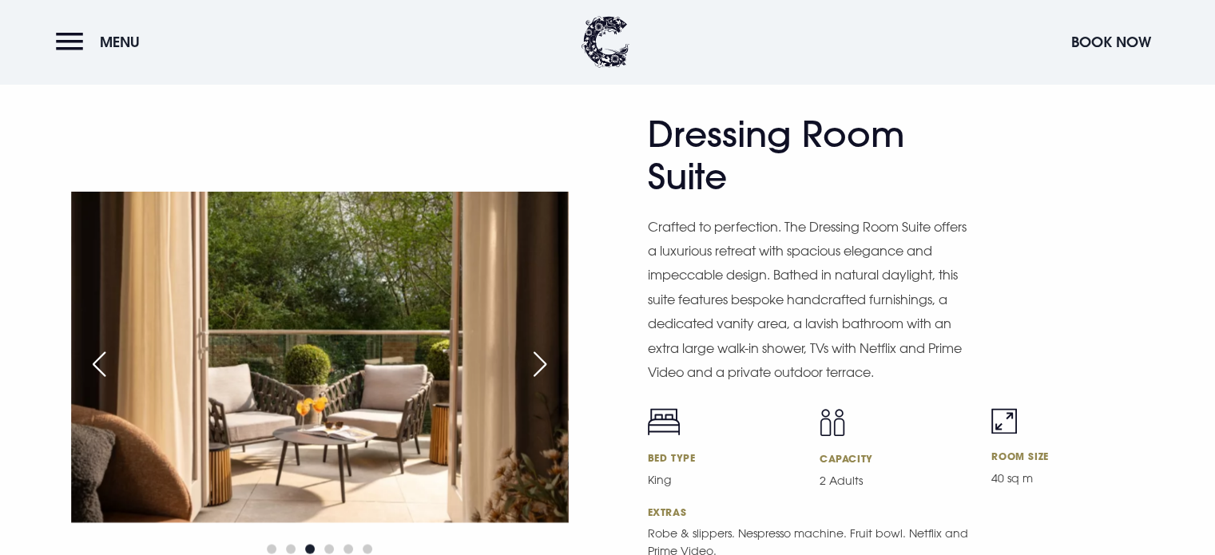
click at [537, 373] on div "Next slide" at bounding box center [540, 364] width 40 height 35
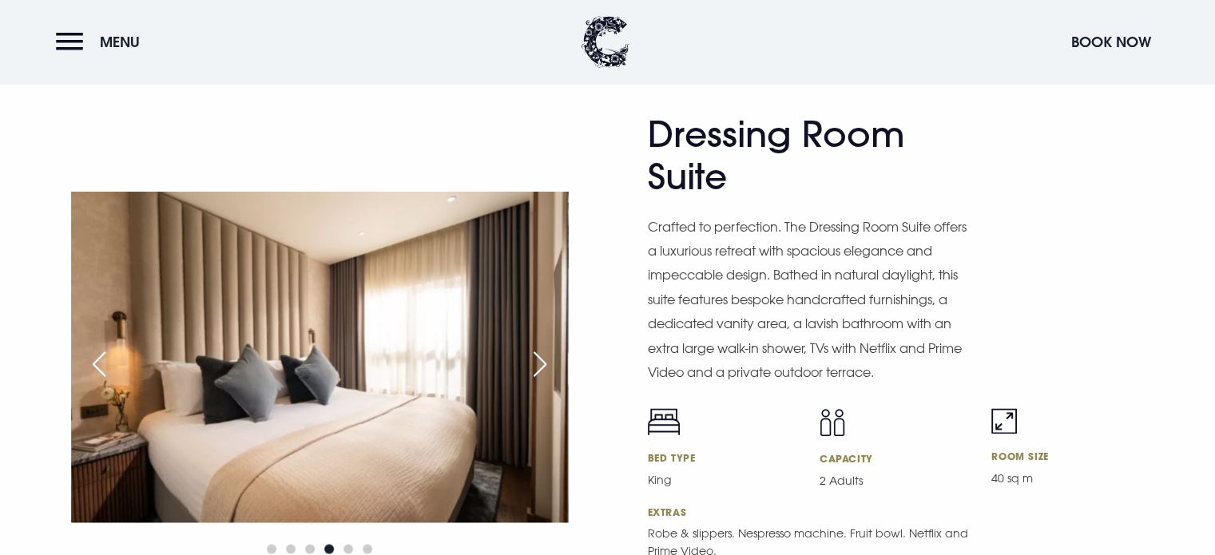
click at [537, 373] on div "Next slide" at bounding box center [540, 364] width 40 height 35
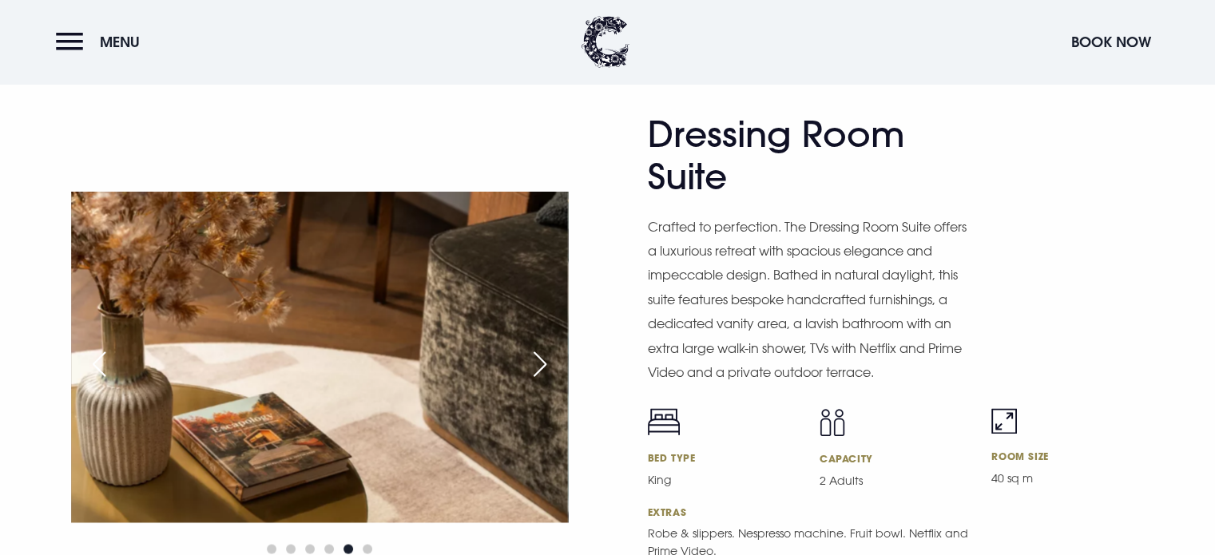
click at [537, 373] on div "Next slide" at bounding box center [540, 364] width 40 height 35
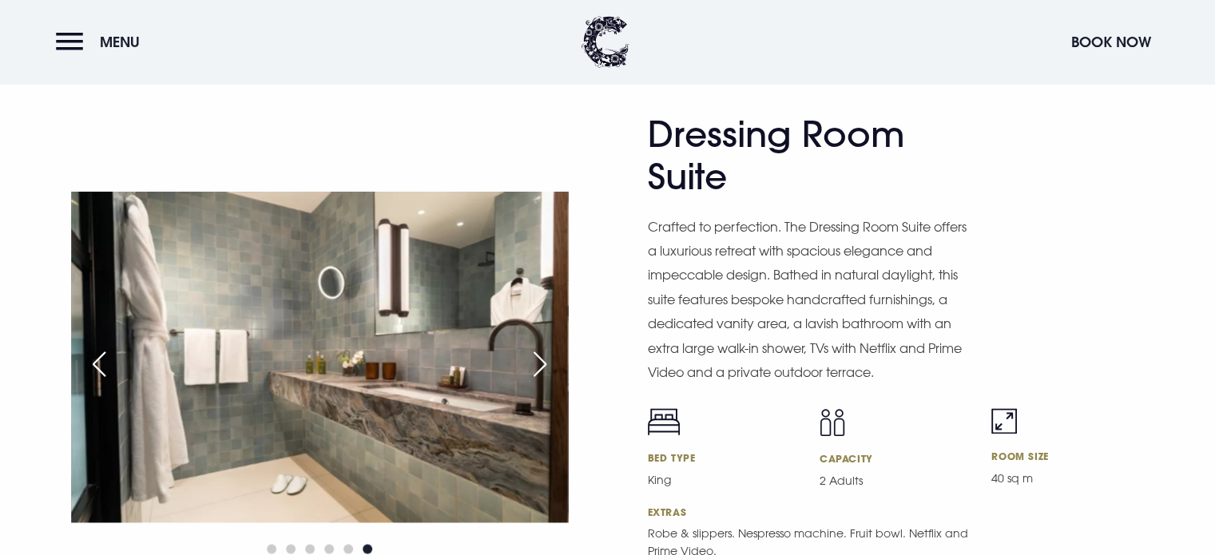
click at [537, 373] on div "Next slide" at bounding box center [540, 364] width 40 height 35
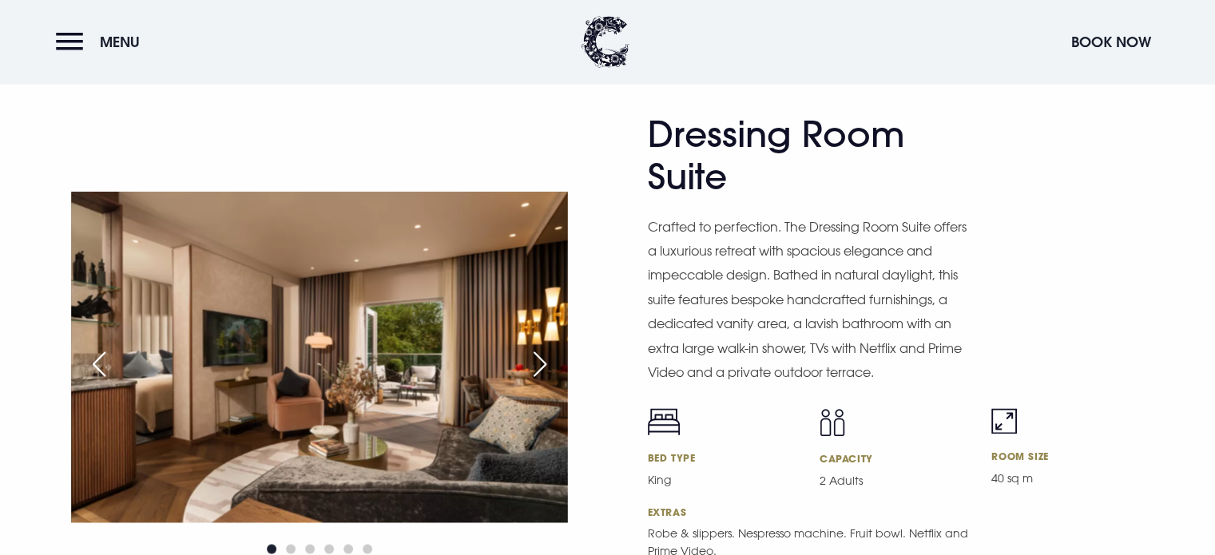
click at [537, 373] on div "Next slide" at bounding box center [540, 364] width 40 height 35
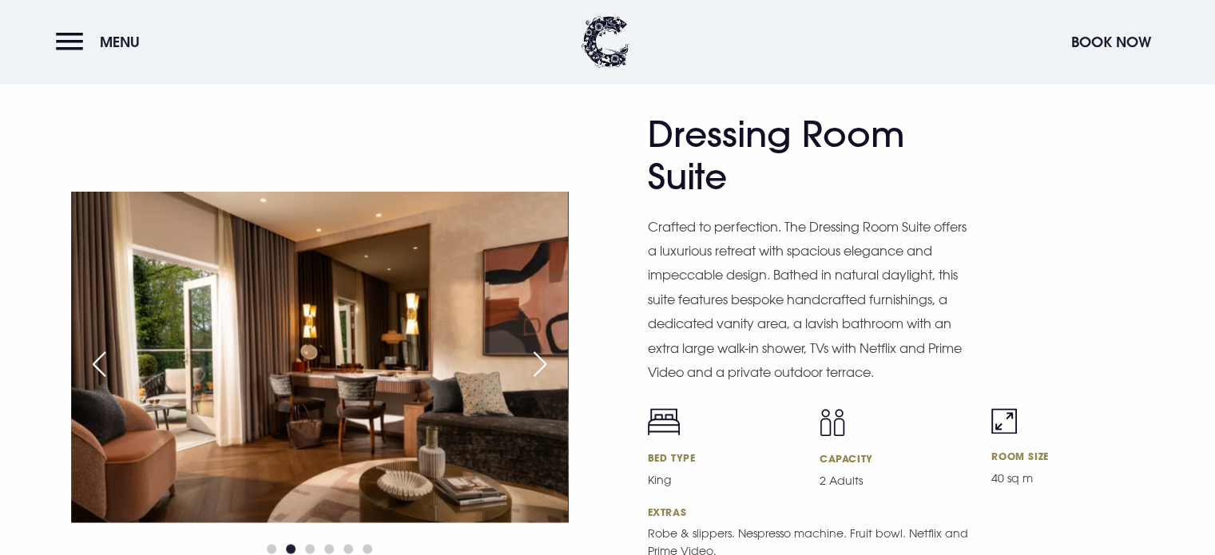
click at [537, 373] on div "Next slide" at bounding box center [540, 364] width 40 height 35
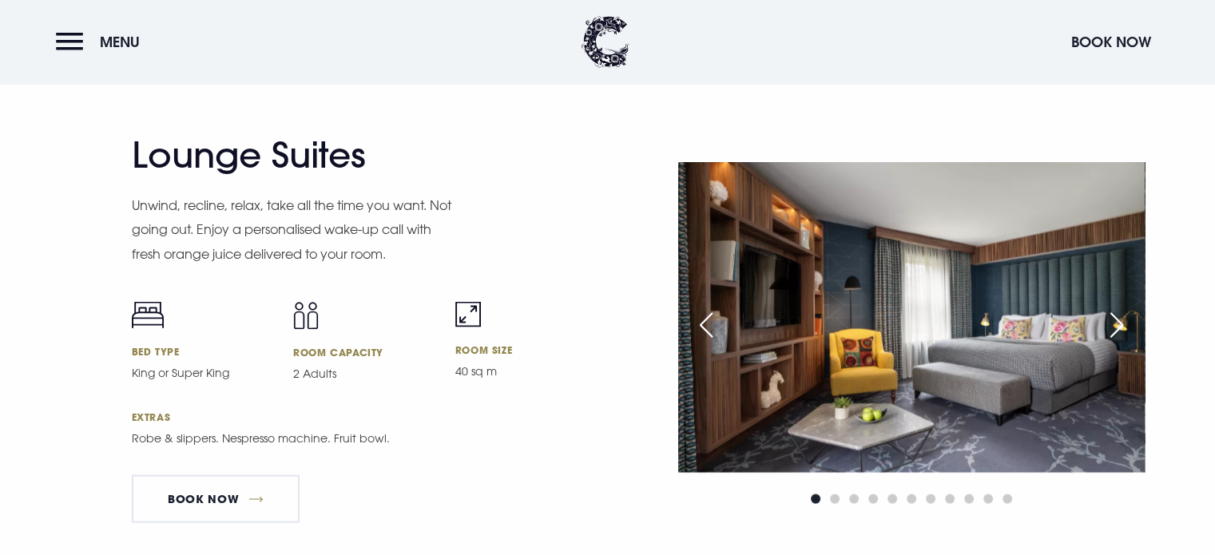
scroll to position [3147, 0]
click at [1108, 332] on div "Next slide" at bounding box center [1117, 325] width 40 height 35
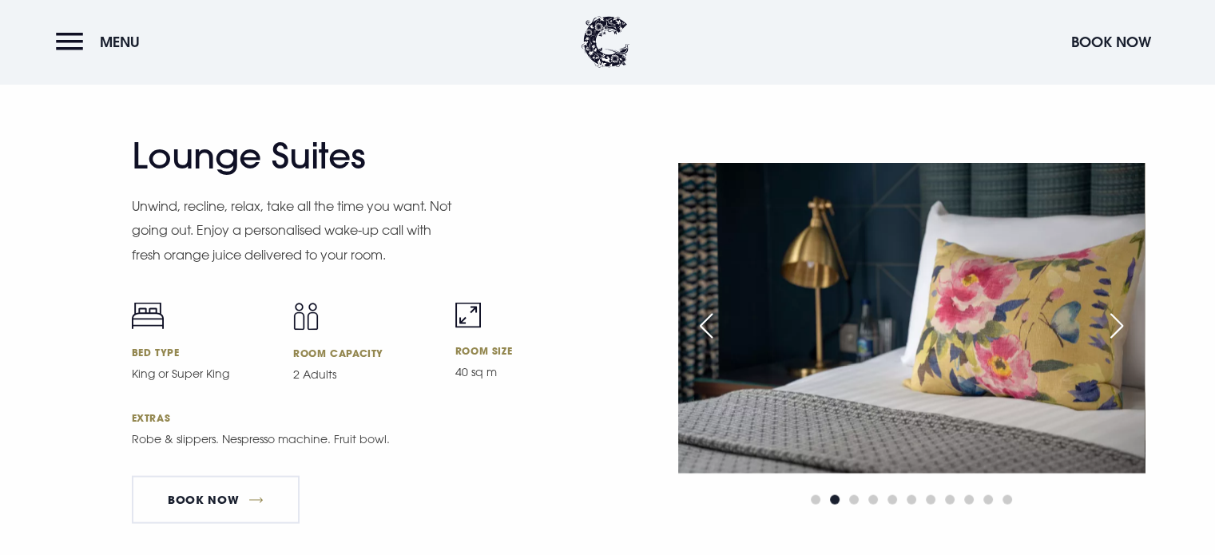
click at [1108, 332] on div "Next slide" at bounding box center [1117, 325] width 40 height 35
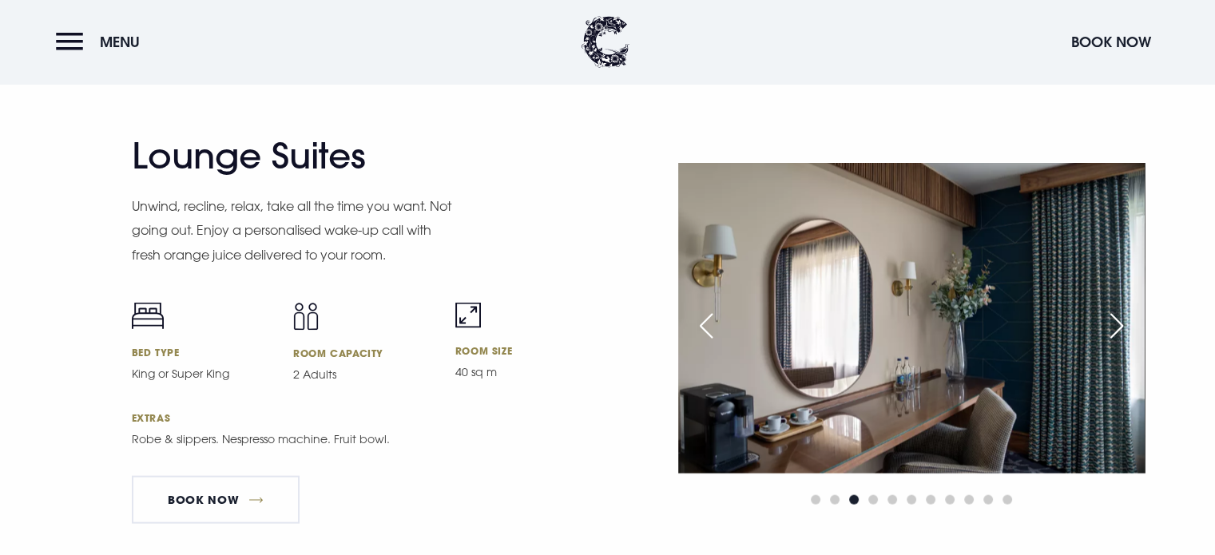
click at [1108, 332] on div "Next slide" at bounding box center [1117, 325] width 40 height 35
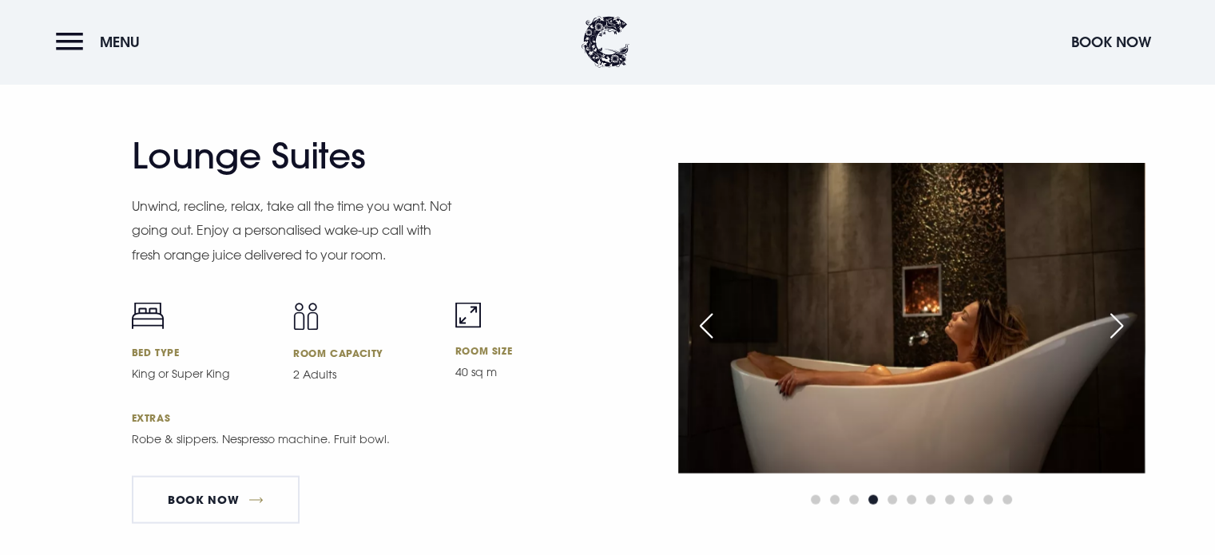
click at [1108, 332] on div "Next slide" at bounding box center [1117, 325] width 40 height 35
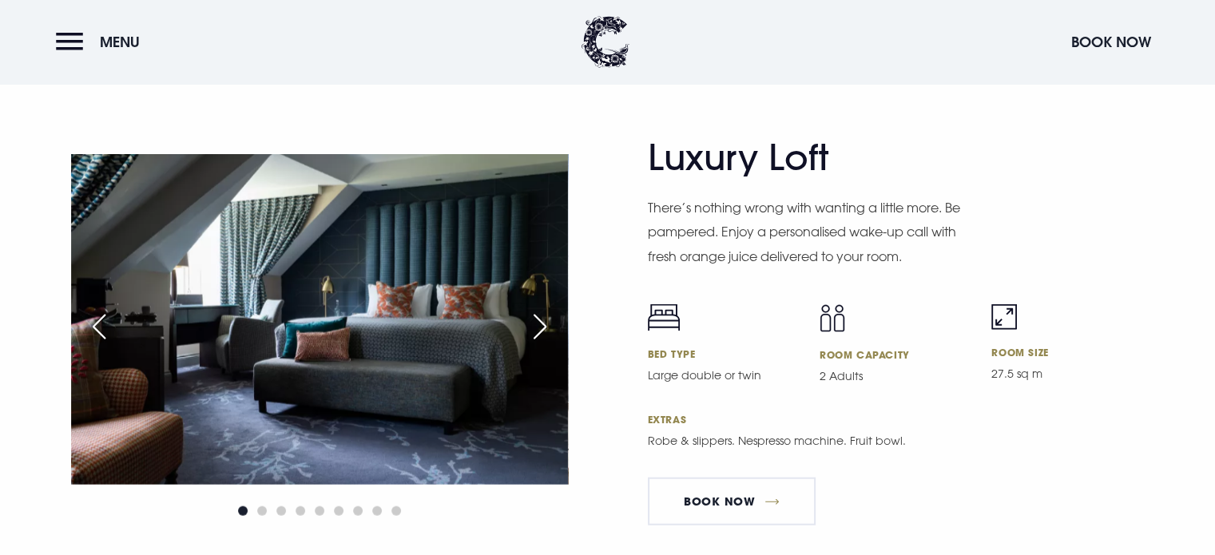
scroll to position [3625, 0]
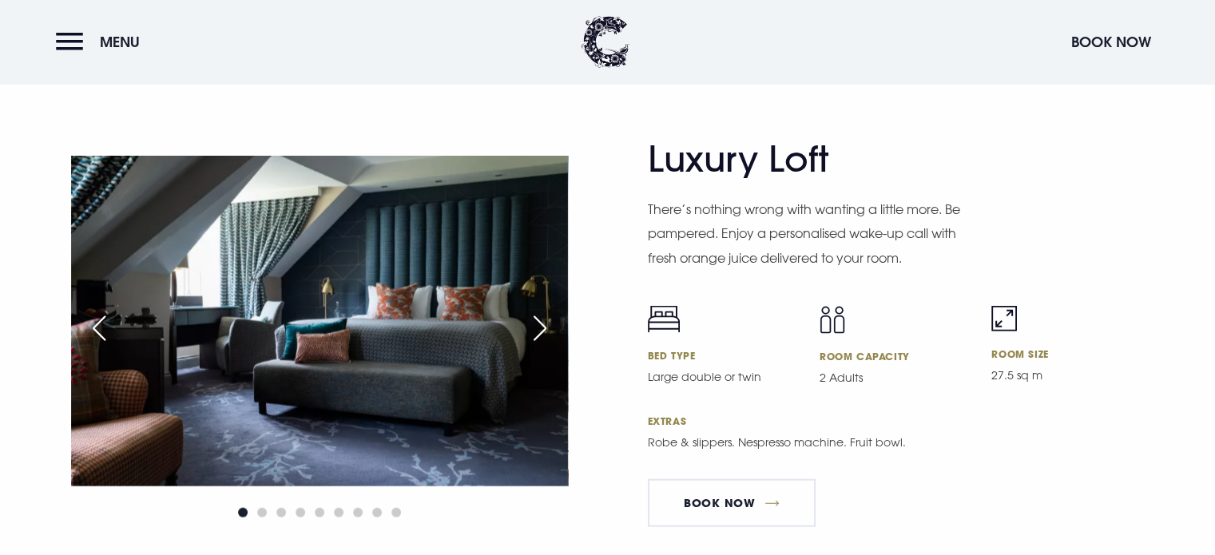
click at [539, 320] on div "Next slide" at bounding box center [540, 328] width 40 height 35
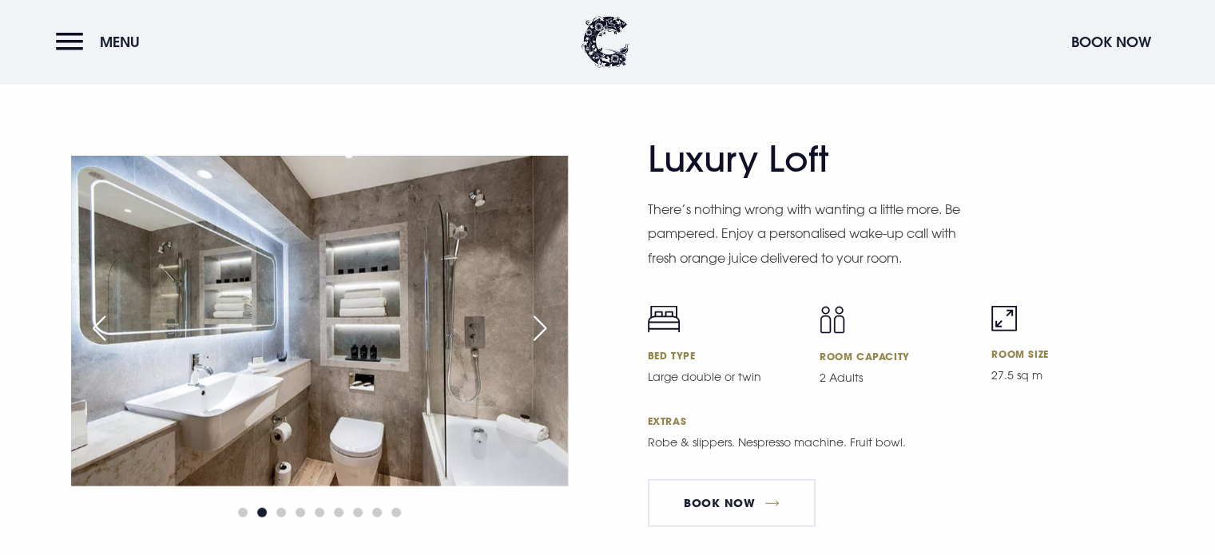
click at [539, 320] on div "Next slide" at bounding box center [540, 328] width 40 height 35
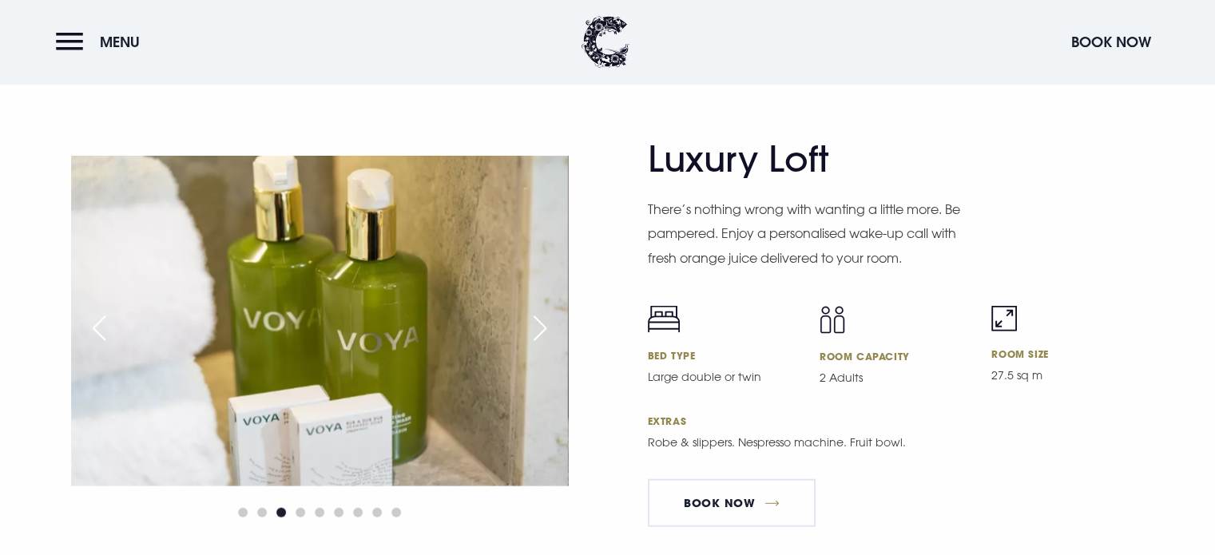
click at [539, 320] on div "Next slide" at bounding box center [540, 328] width 40 height 35
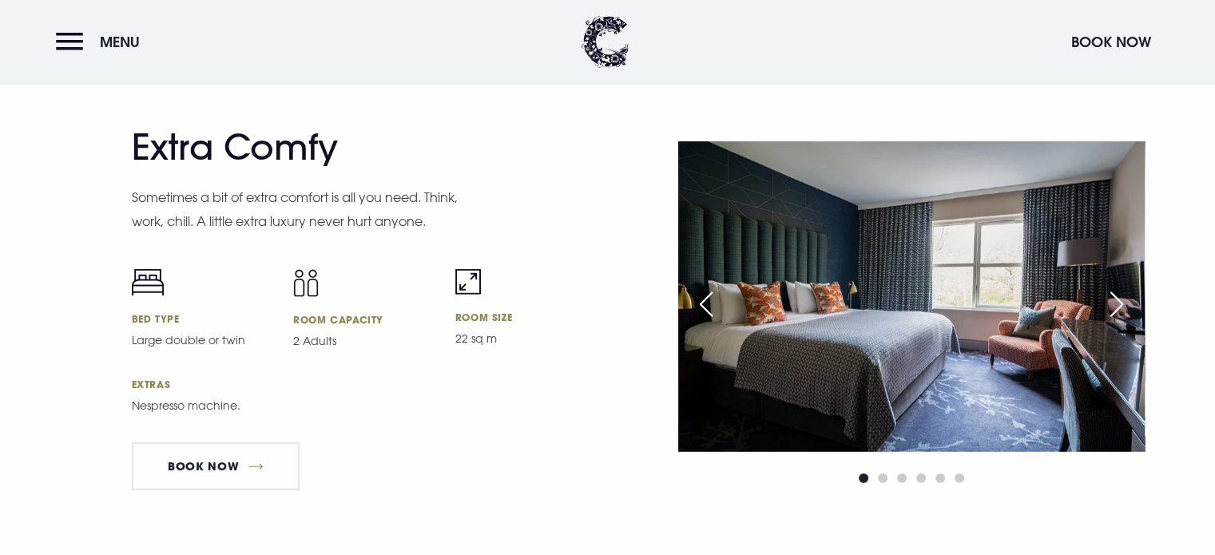
scroll to position [4118, 0]
click at [1115, 315] on div "Next slide" at bounding box center [1117, 305] width 40 height 35
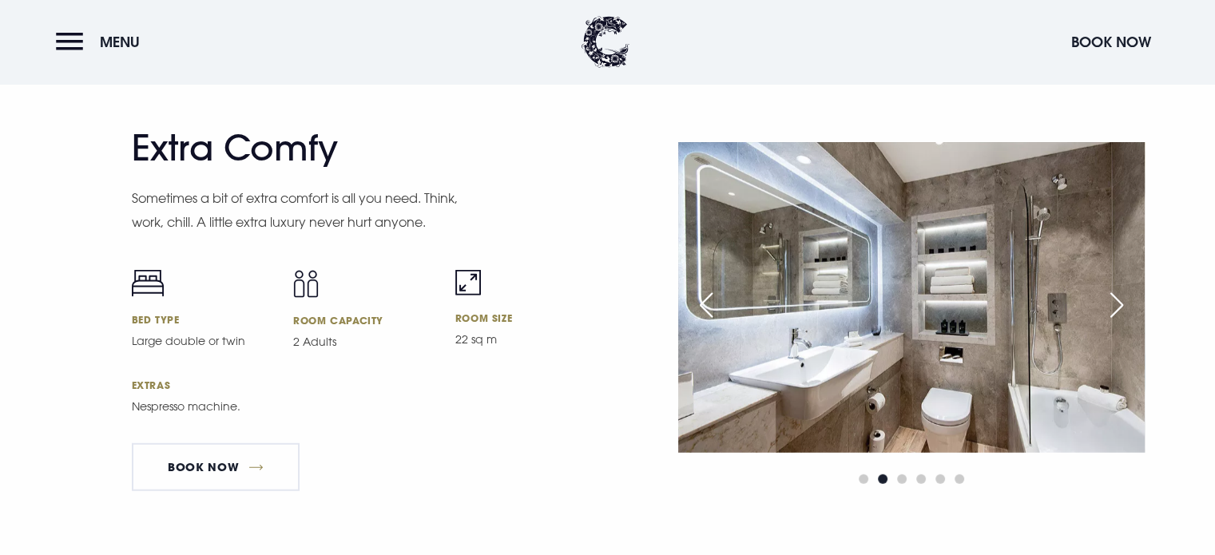
click at [1115, 315] on div "Next slide" at bounding box center [1117, 305] width 40 height 35
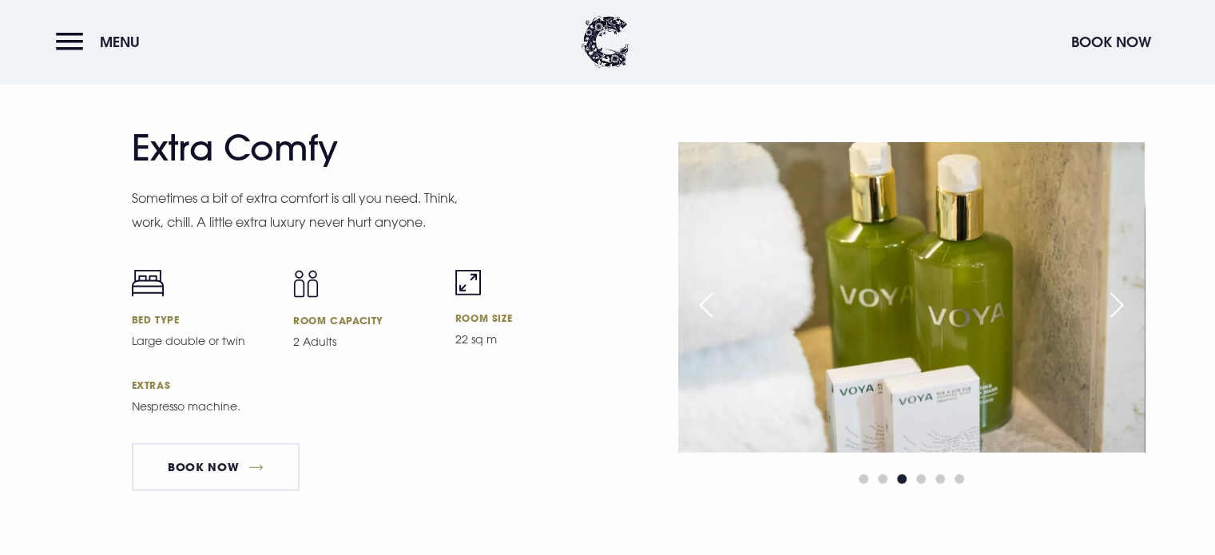
click at [1115, 315] on div "Next slide" at bounding box center [1117, 305] width 40 height 35
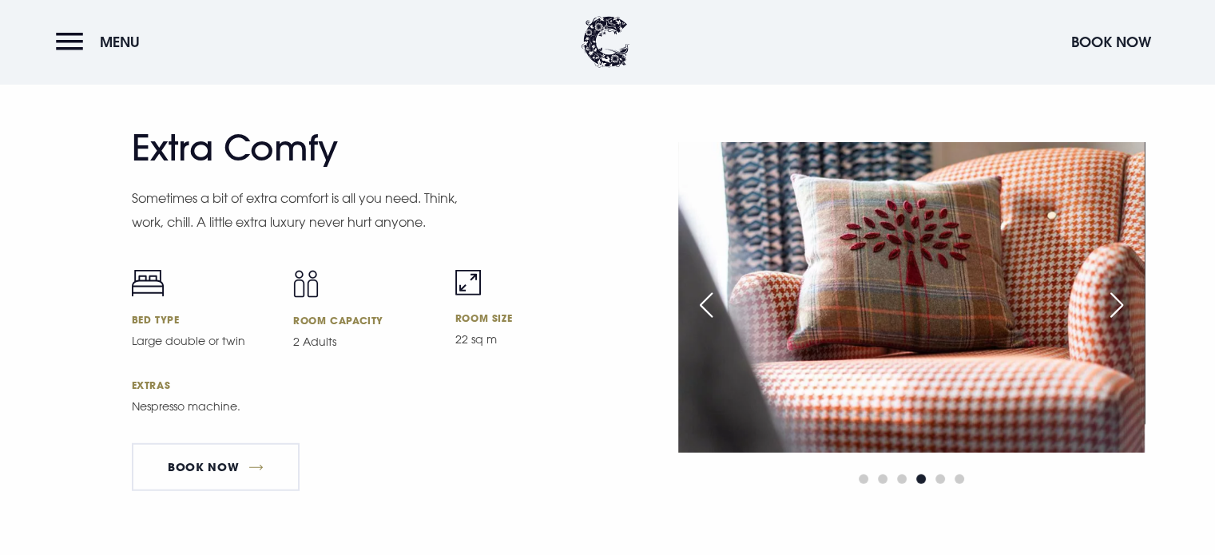
click at [1115, 315] on div "Next slide" at bounding box center [1117, 305] width 40 height 35
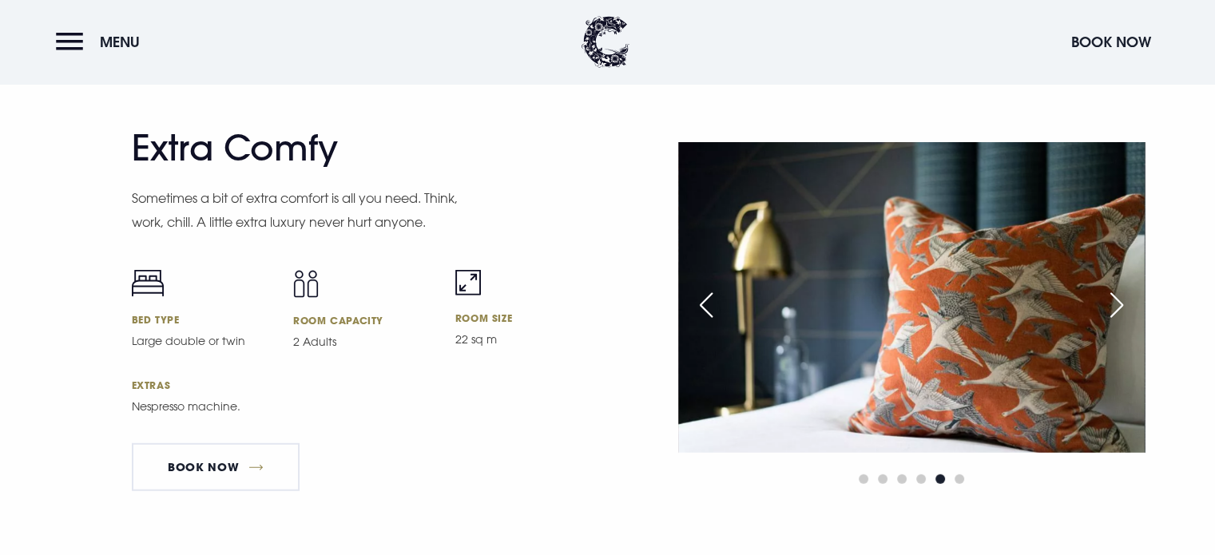
click at [1115, 315] on div "Next slide" at bounding box center [1117, 305] width 40 height 35
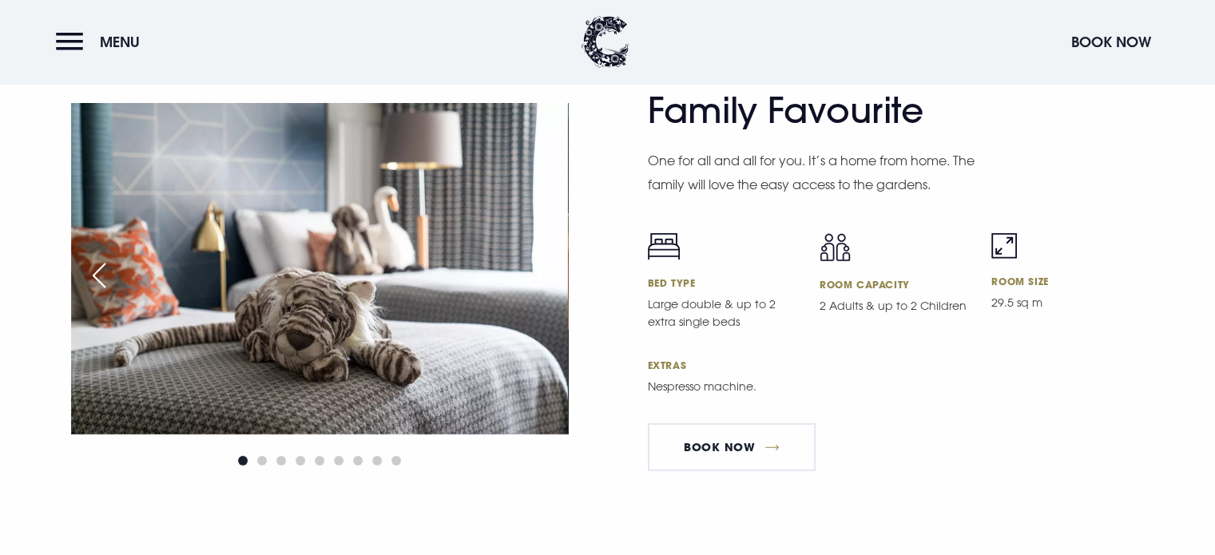
scroll to position [4614, 0]
click at [554, 292] on div "Next slide" at bounding box center [540, 274] width 40 height 35
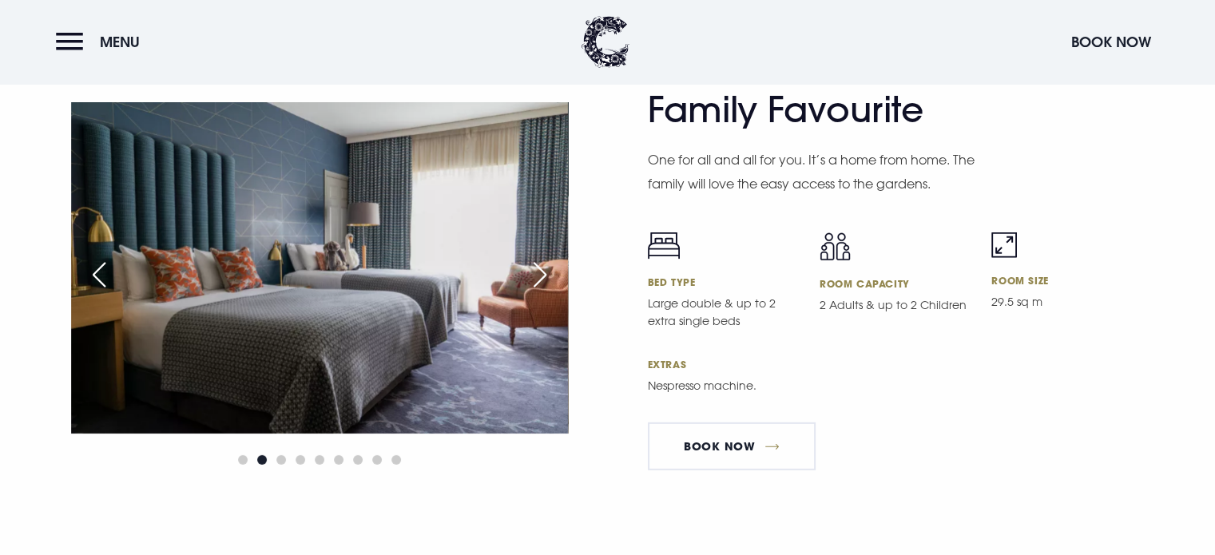
click at [554, 292] on div "Next slide" at bounding box center [540, 274] width 40 height 35
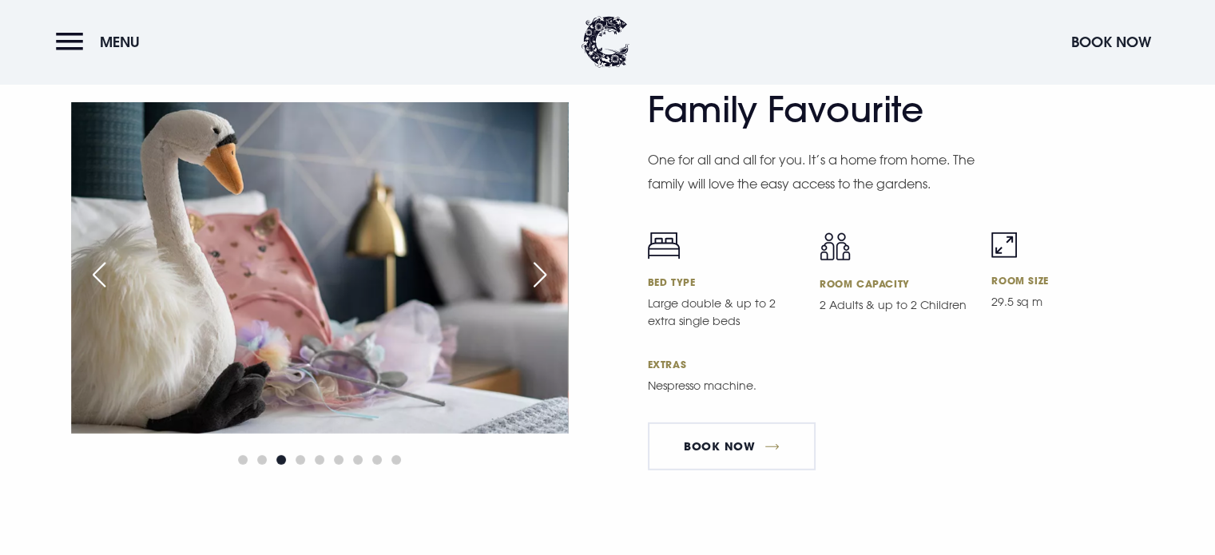
click at [554, 292] on div "Next slide" at bounding box center [540, 274] width 40 height 35
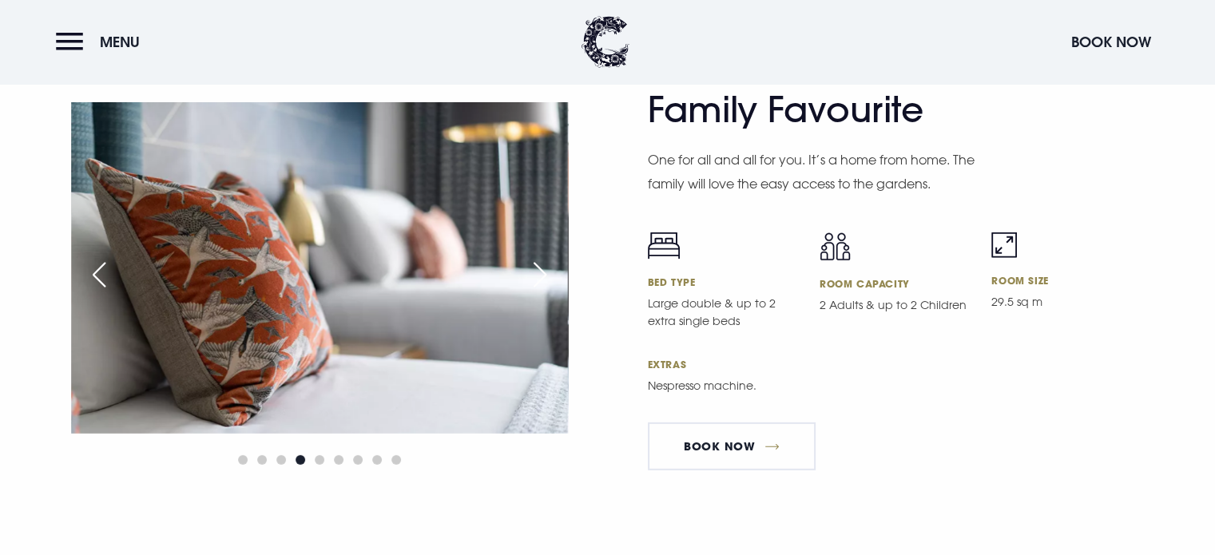
click at [554, 292] on div "Next slide" at bounding box center [540, 274] width 40 height 35
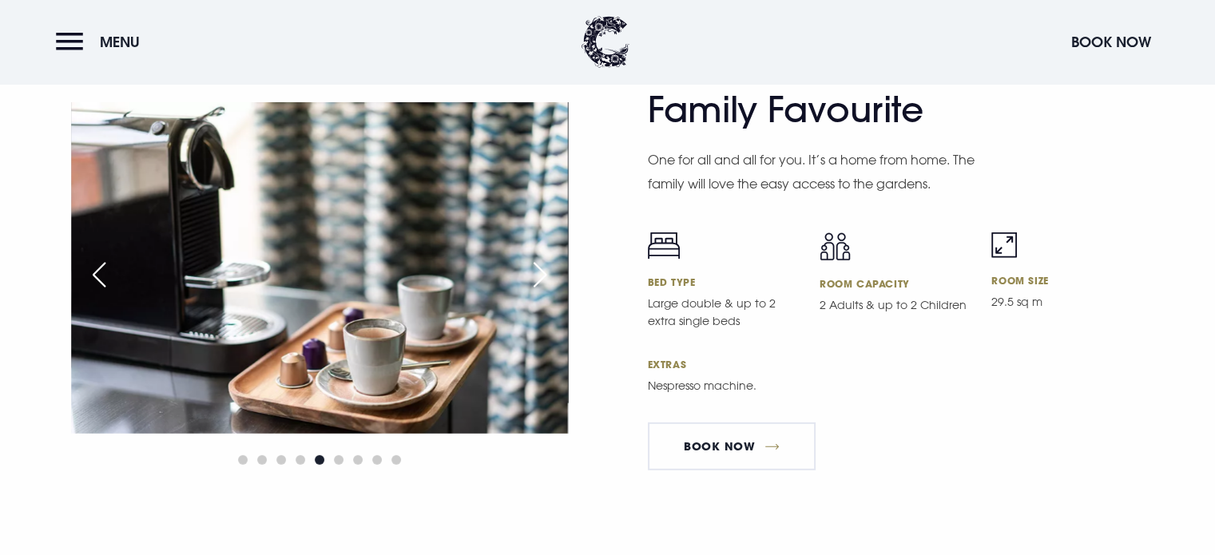
click at [554, 292] on div "Next slide" at bounding box center [540, 274] width 40 height 35
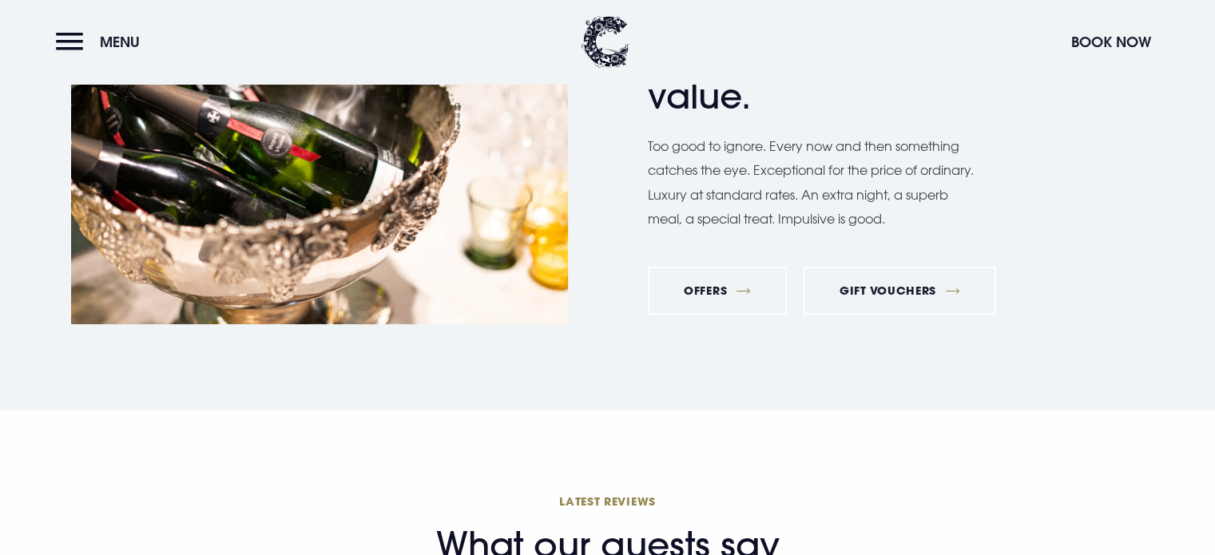
scroll to position [5733, 0]
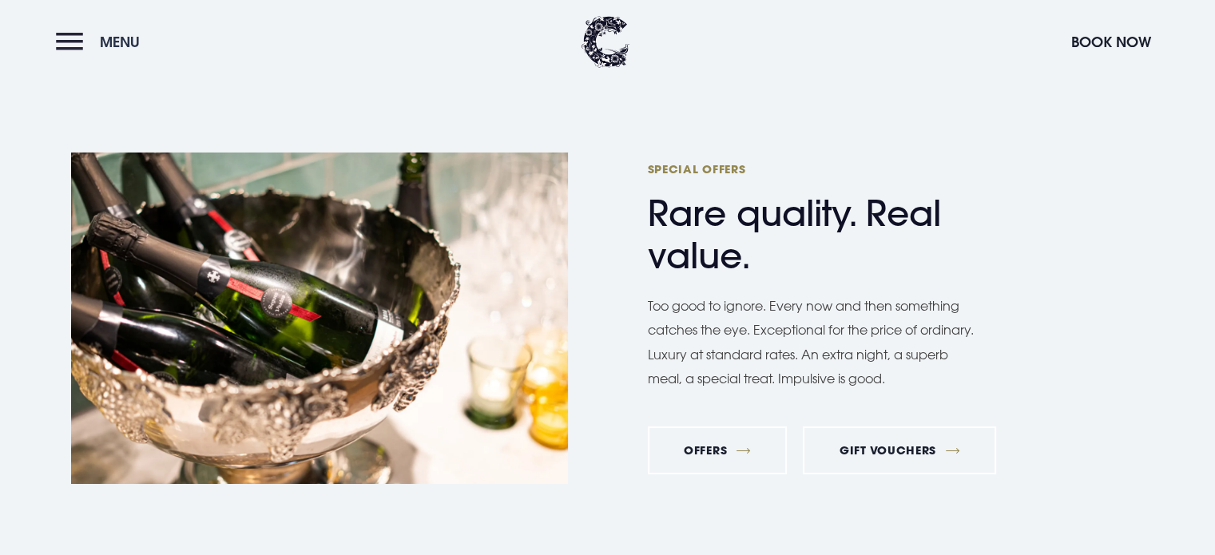
click at [80, 47] on button "Menu" at bounding box center [102, 42] width 92 height 34
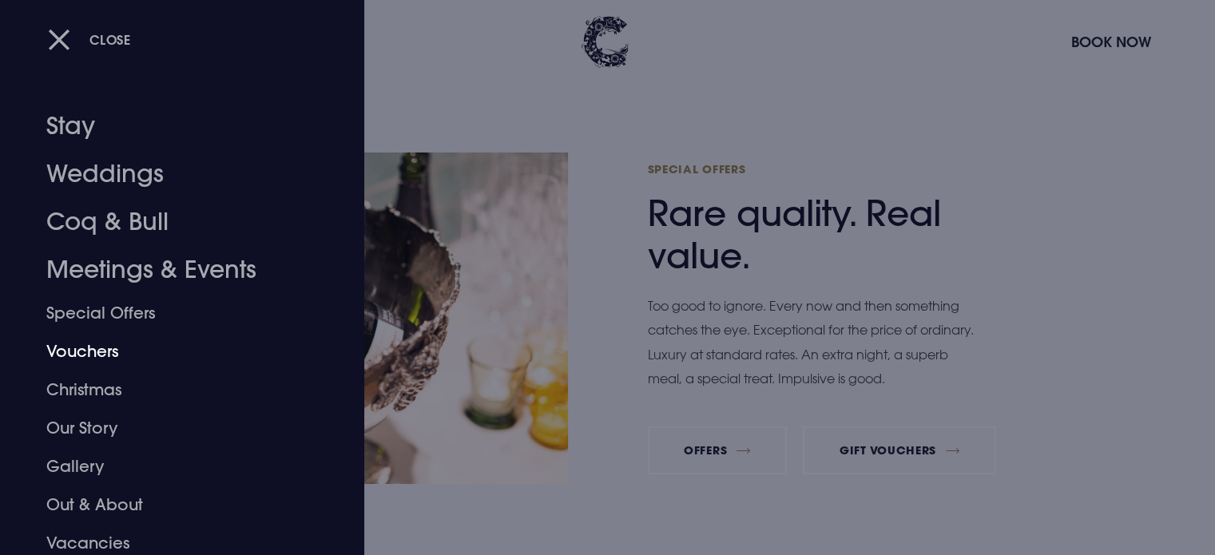
scroll to position [45, 0]
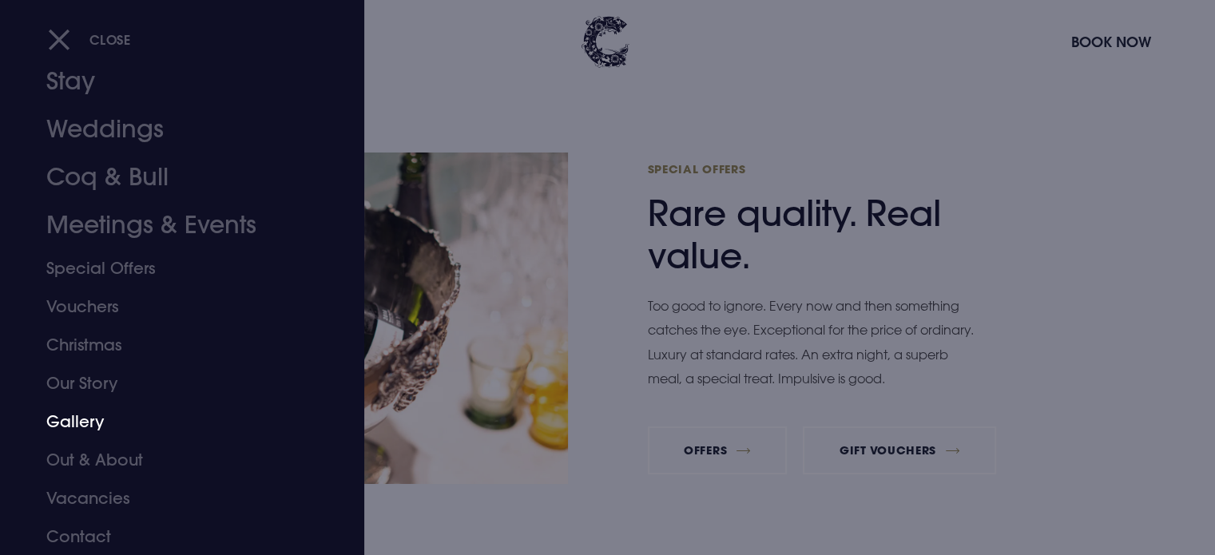
click at [80, 423] on link "Gallery" at bounding box center [172, 422] width 252 height 38
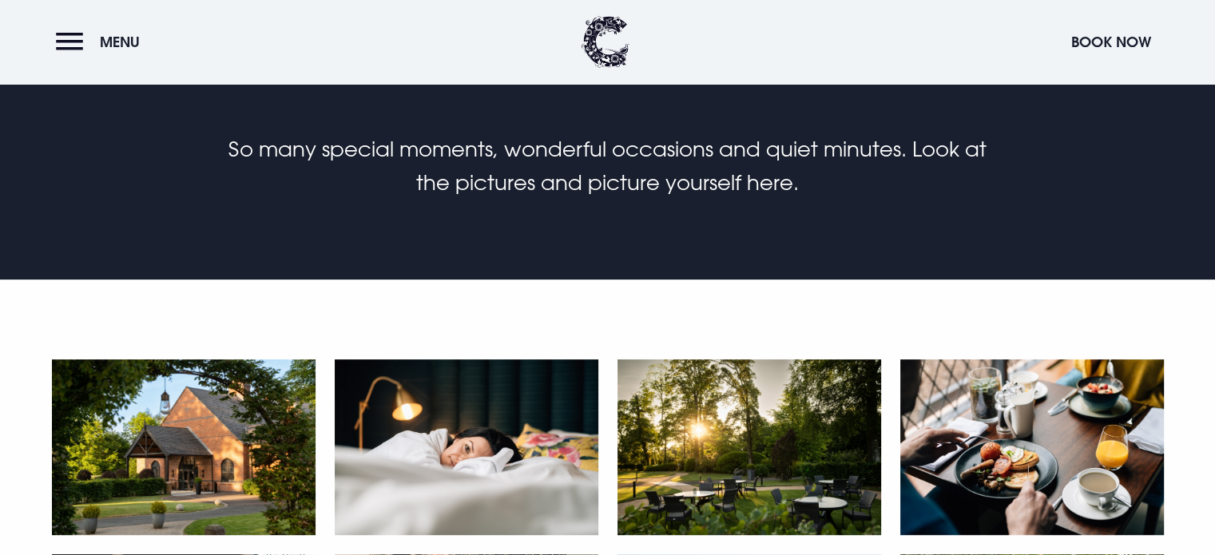
scroll to position [430, 0]
